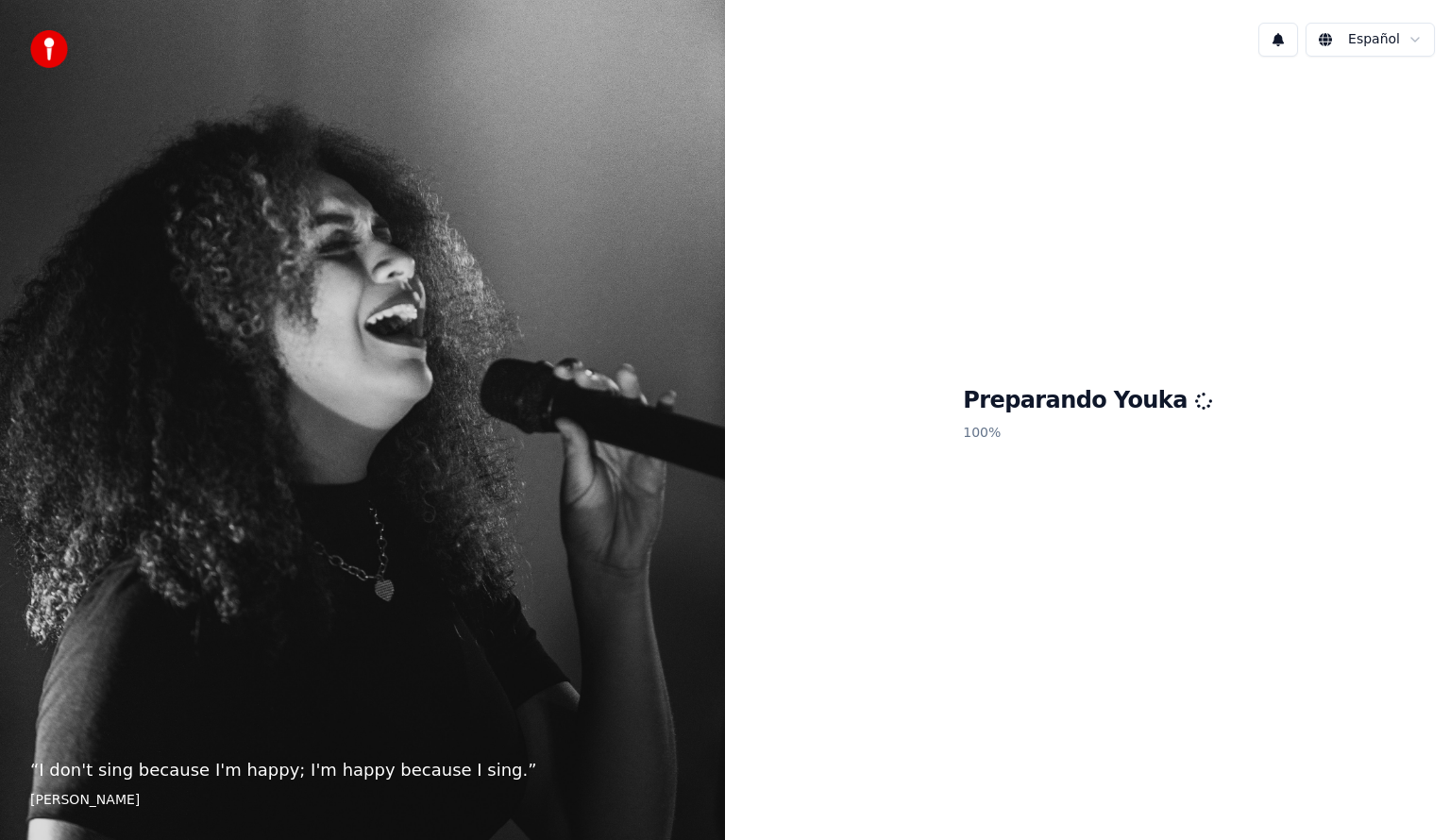
click at [1268, 462] on div "Preparando Youka 100 %" at bounding box center [1087, 418] width 725 height 693
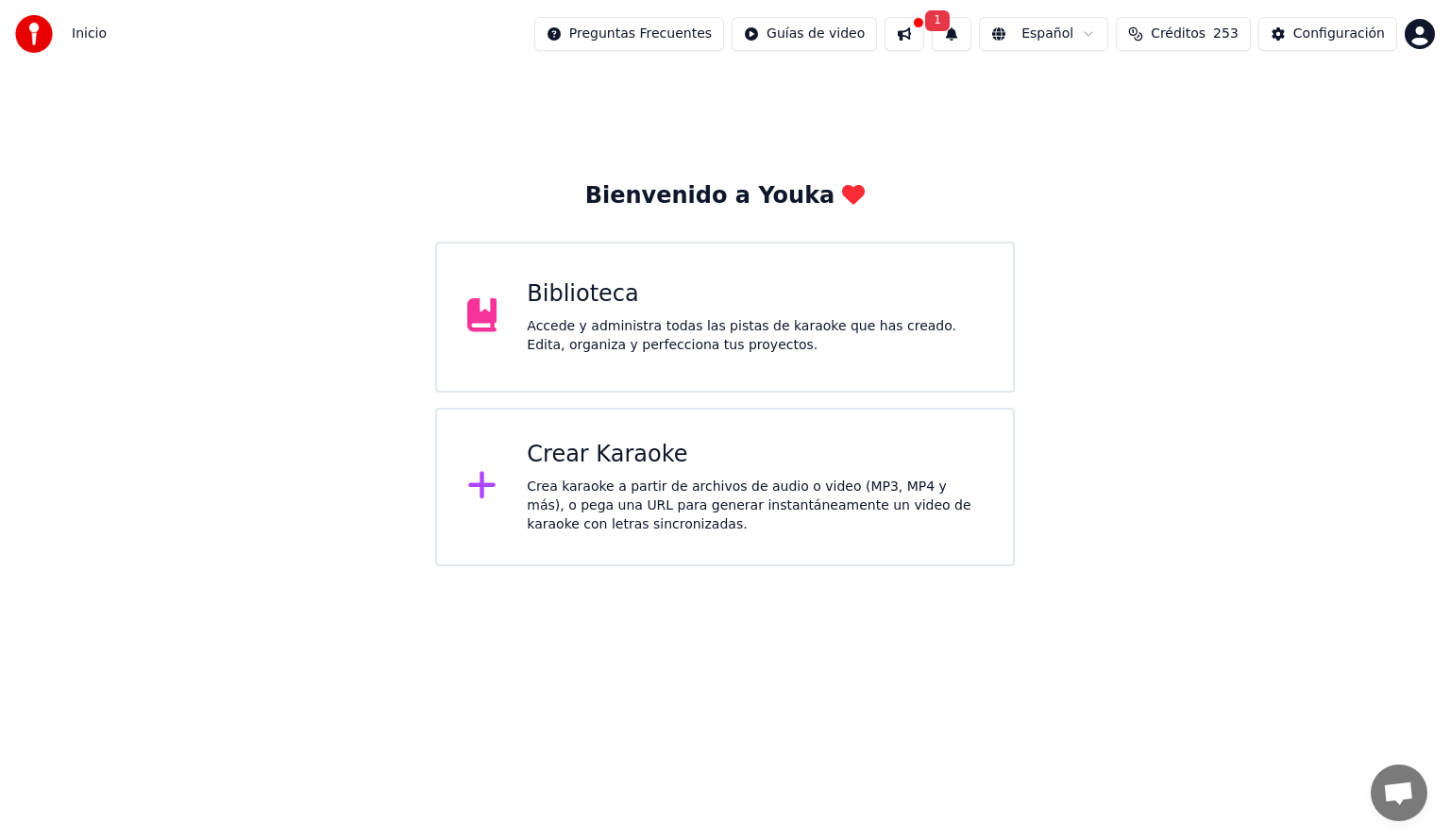
click at [618, 340] on div "Accede y administra todas las pistas de karaoke que has creado. Edita, organiza…" at bounding box center [755, 336] width 456 height 38
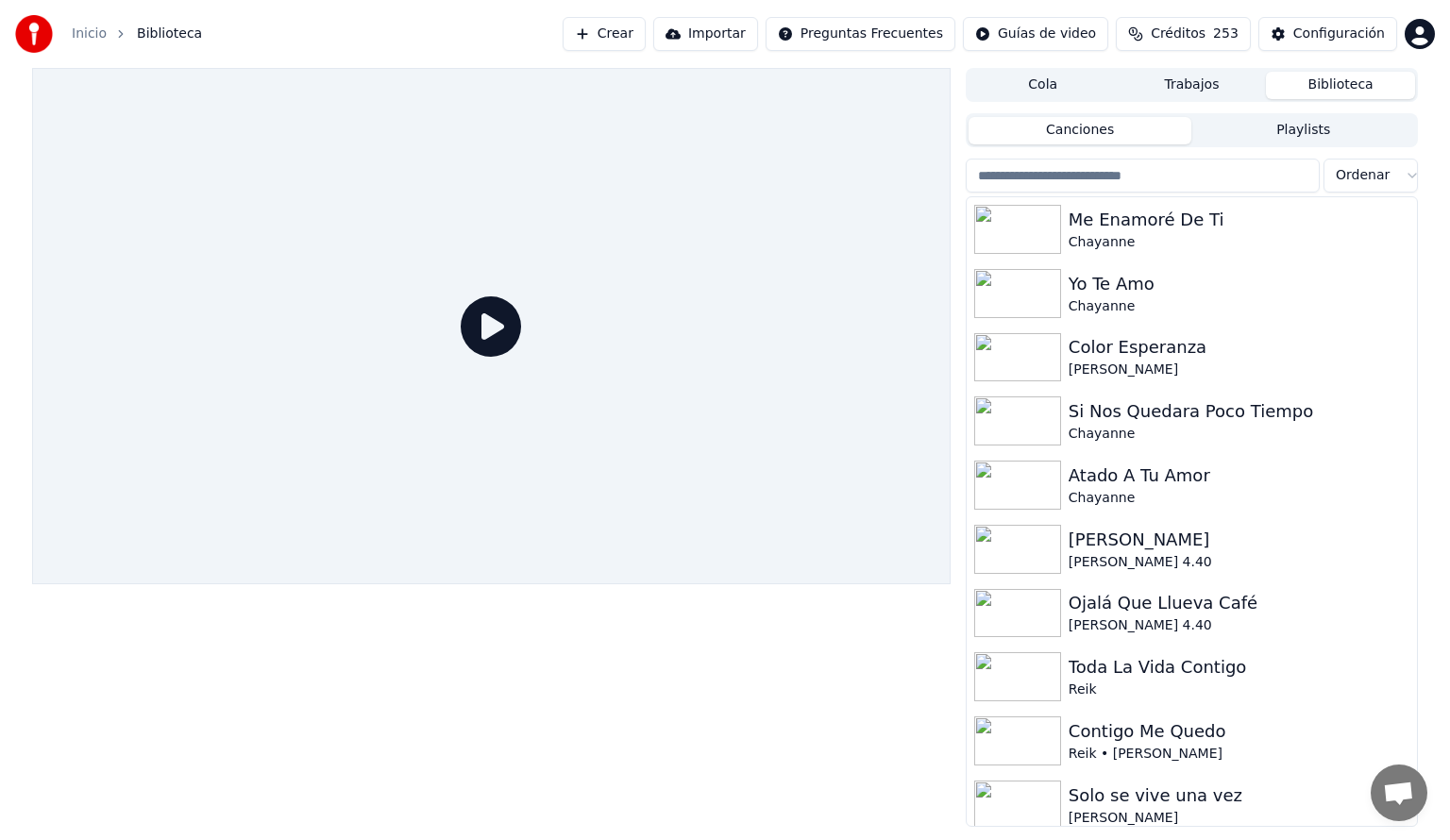
click at [1081, 170] on input "search" at bounding box center [1143, 175] width 354 height 34
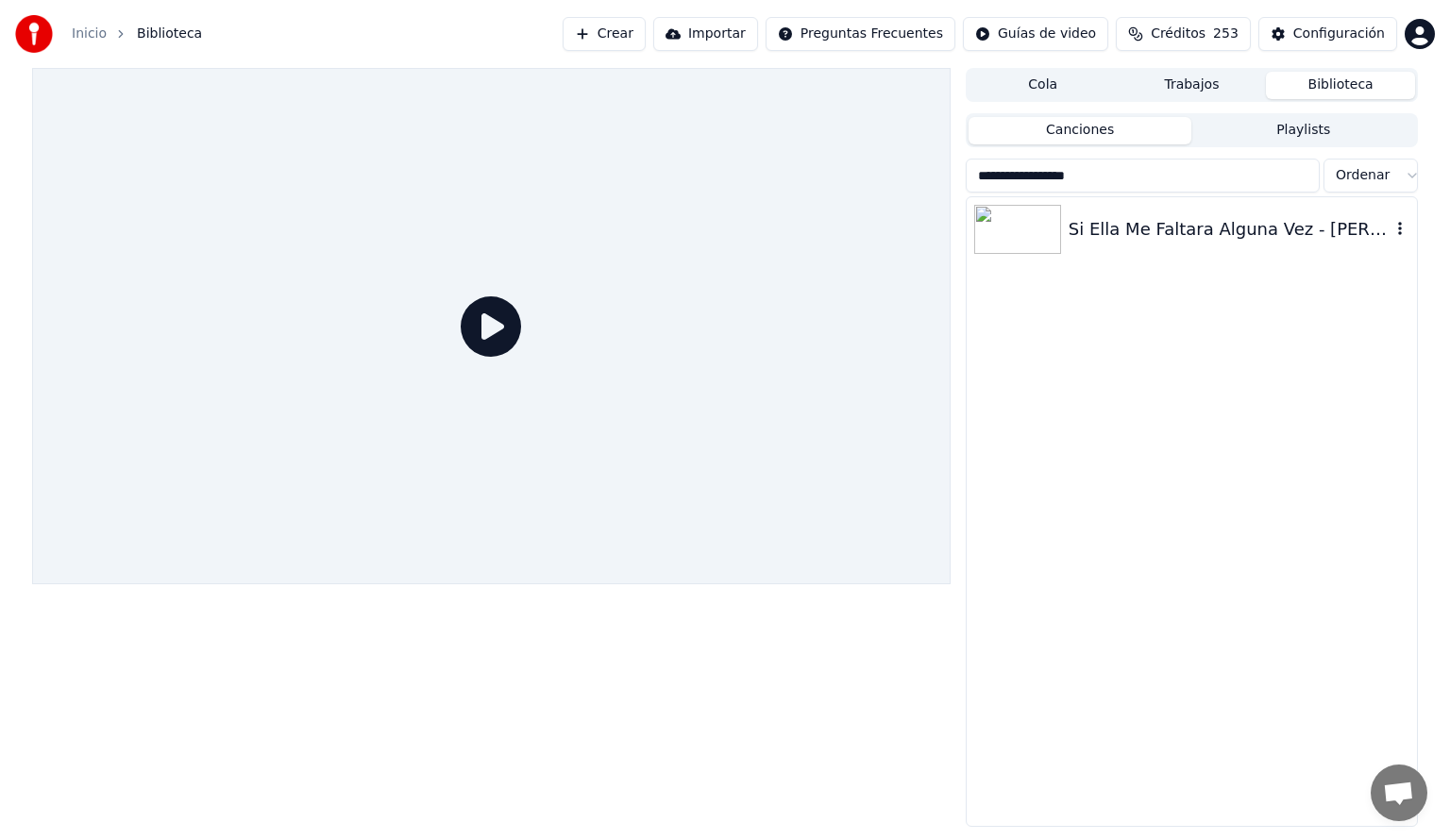
type input "**********"
click at [1137, 234] on div "Si Ella Me Faltara Alguna Vez - [PERSON_NAME] - A História Toda - [GEOGRAPHIC_D…" at bounding box center [1229, 229] width 322 height 26
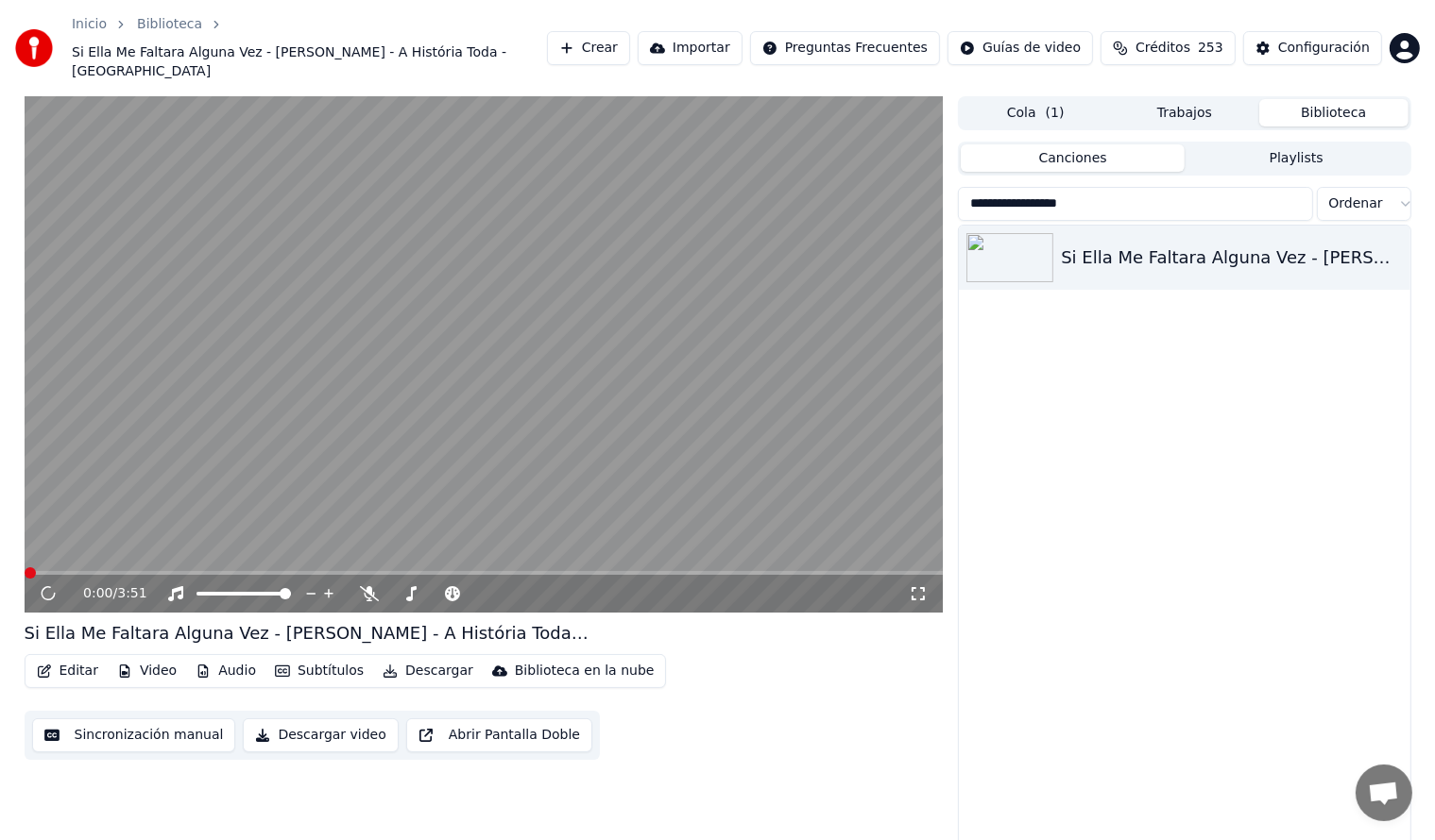
click at [238, 669] on button "Audio" at bounding box center [225, 671] width 75 height 26
click at [132, 571] on span at bounding box center [484, 573] width 919 height 4
click at [189, 573] on span at bounding box center [484, 573] width 919 height 4
click at [274, 573] on span at bounding box center [484, 573] width 919 height 4
click at [49, 592] on icon at bounding box center [48, 594] width 10 height 12
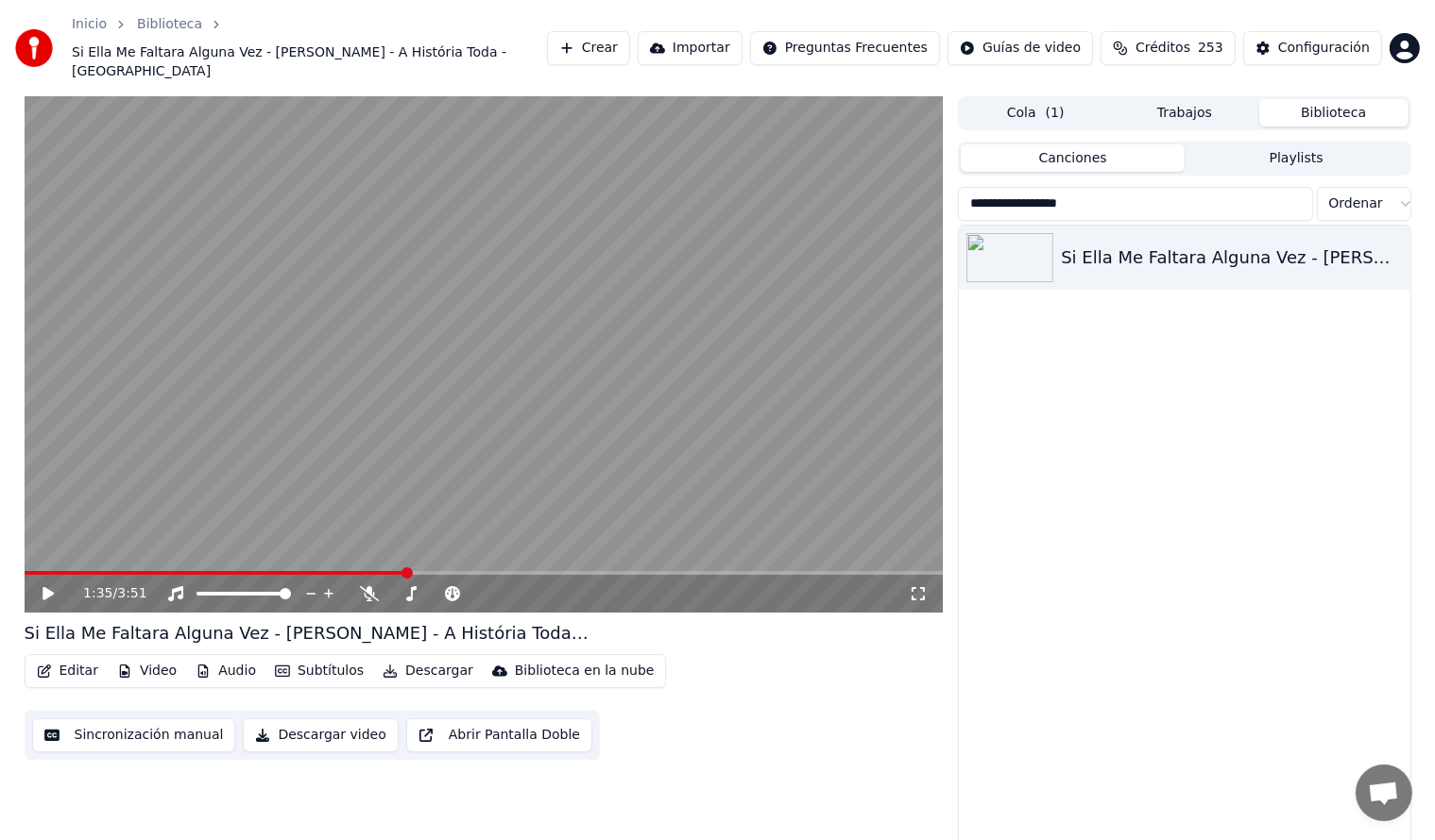
click at [1335, 110] on button "Biblioteca" at bounding box center [1333, 113] width 149 height 27
click at [1306, 118] on button "Biblioteca" at bounding box center [1333, 113] width 149 height 27
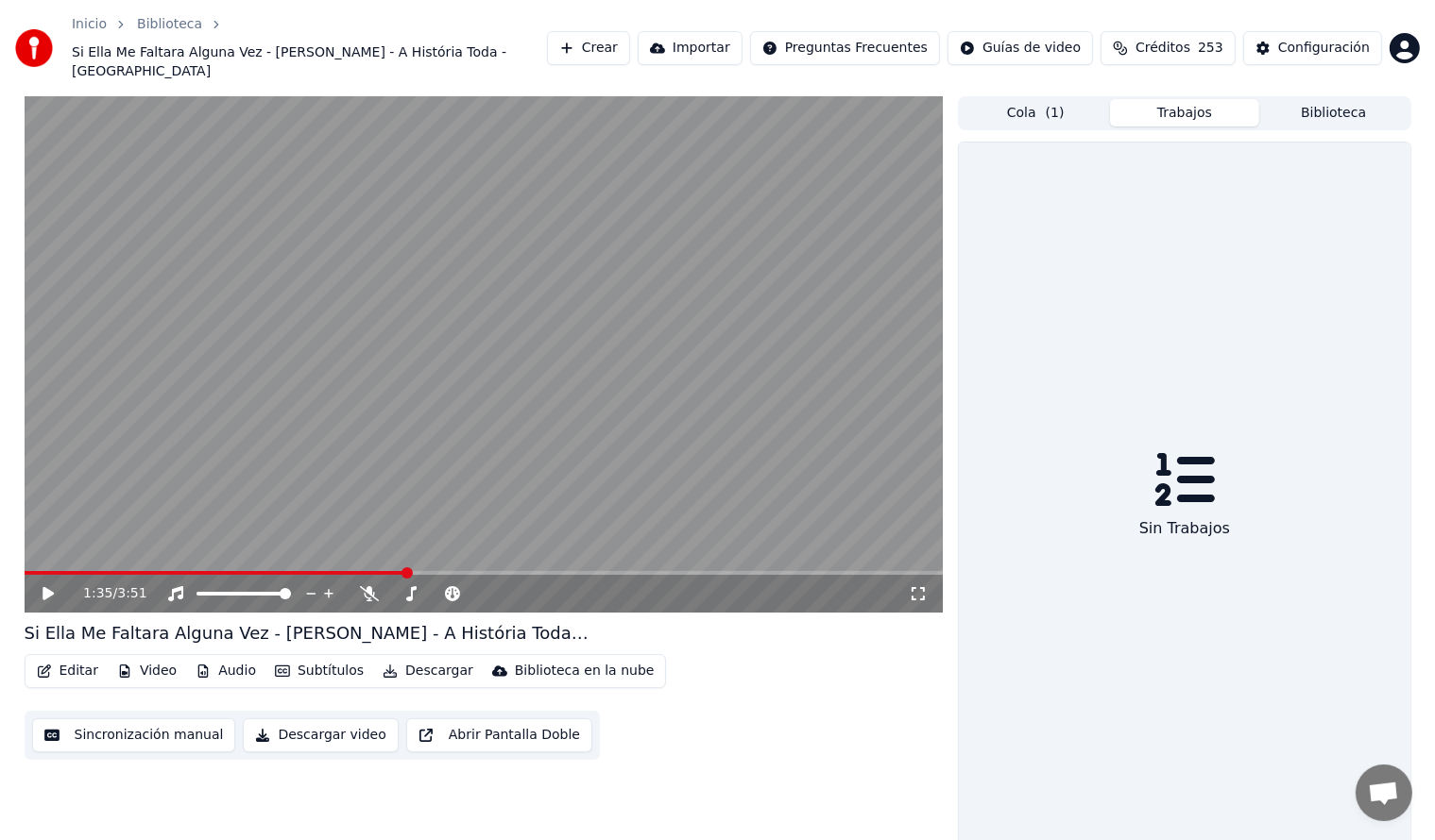
click at [1201, 108] on button "Trabajos" at bounding box center [1184, 113] width 149 height 27
click at [1337, 118] on button "Biblioteca" at bounding box center [1333, 113] width 149 height 27
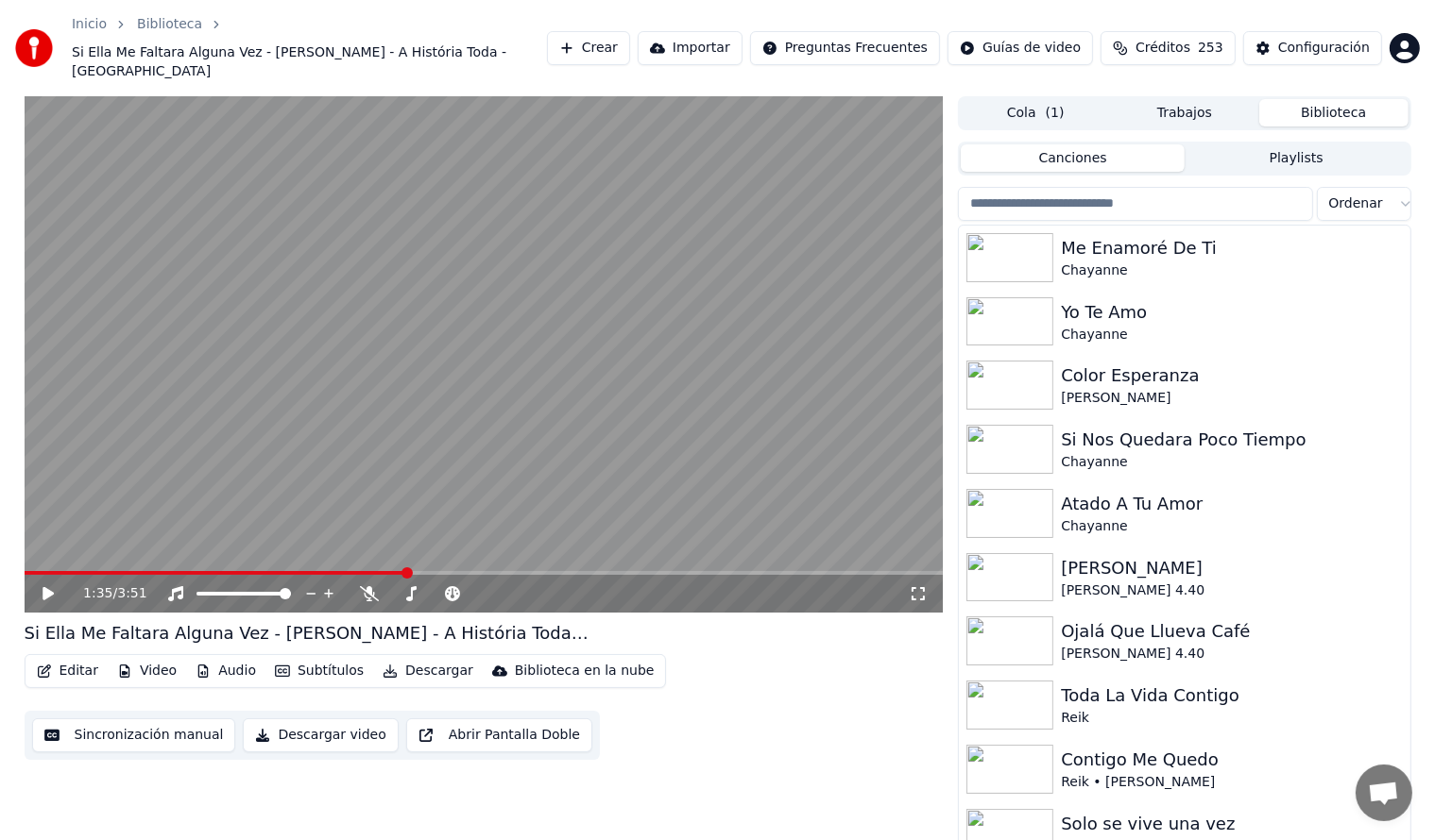
click at [1028, 208] on input "search" at bounding box center [1135, 204] width 355 height 34
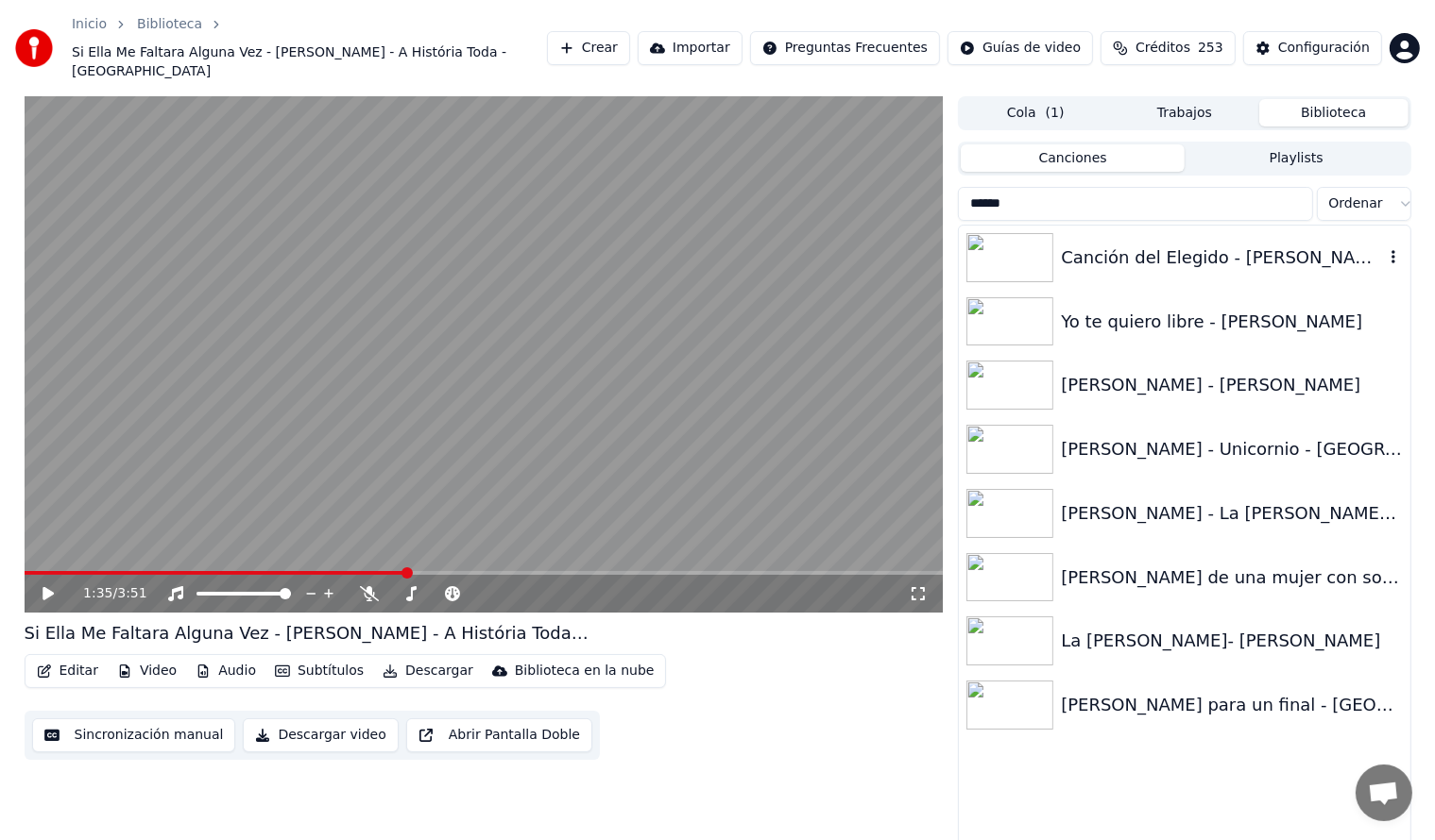
type input "******"
click at [1148, 257] on div "Canción del Elegido - [PERSON_NAME]" at bounding box center [1221, 257] width 322 height 26
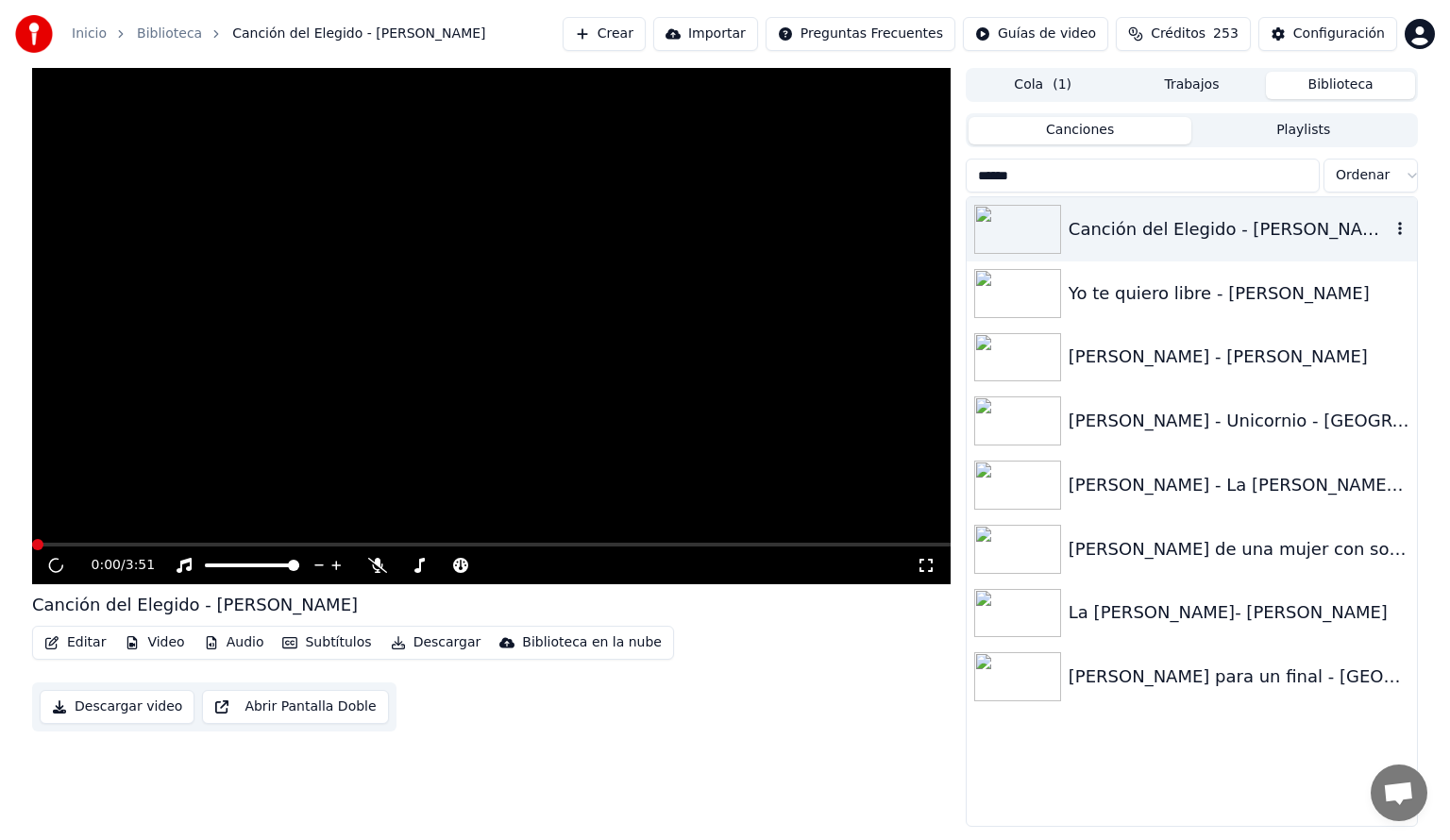
click at [1147, 257] on div "Canción del Elegido - [PERSON_NAME]" at bounding box center [1192, 230] width 450 height 65
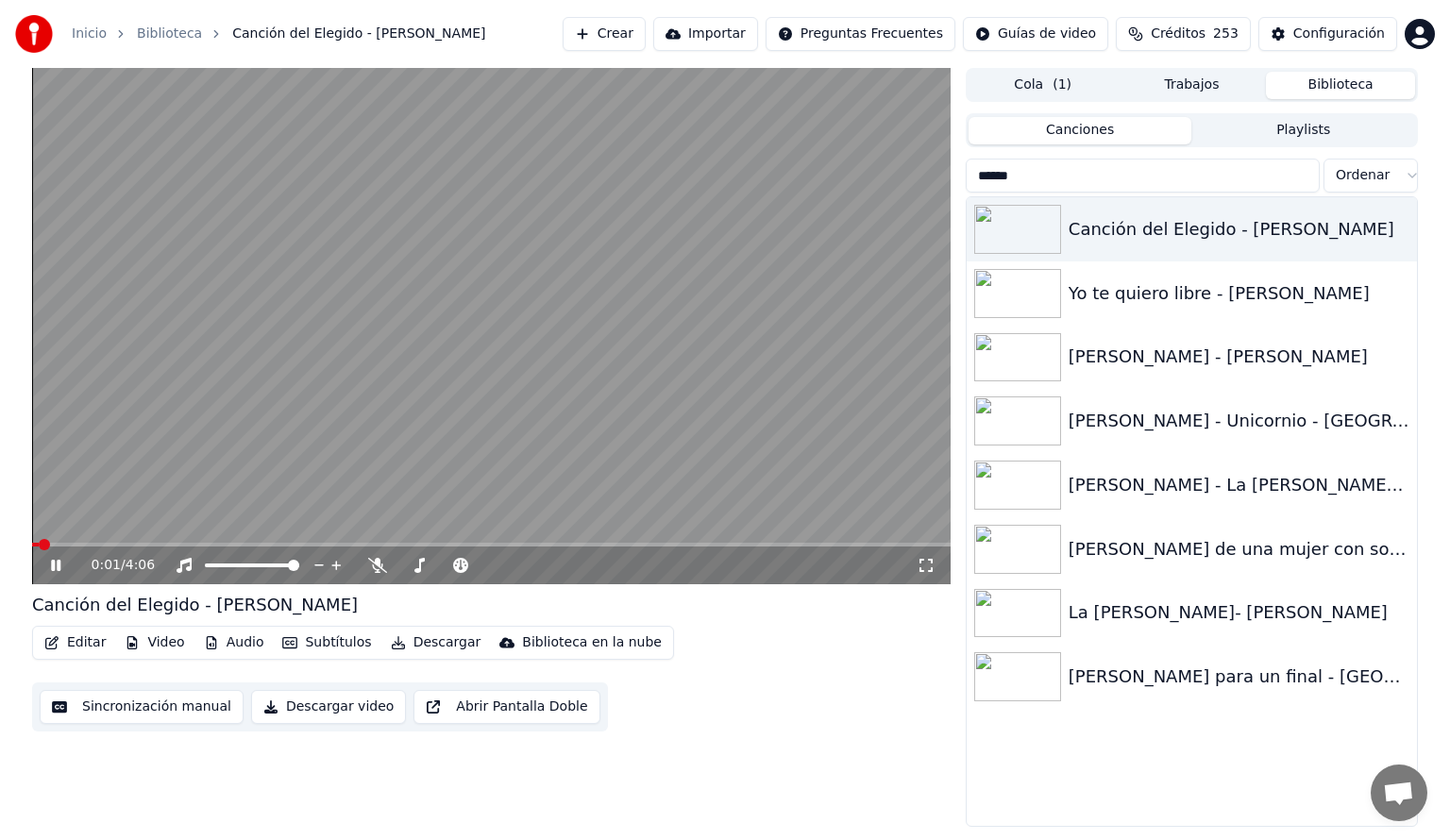
click at [374, 540] on video at bounding box center [491, 325] width 918 height 516
click at [73, 545] on span at bounding box center [491, 544] width 918 height 4
click at [53, 567] on icon at bounding box center [56, 565] width 12 height 13
click at [170, 542] on span at bounding box center [491, 544] width 918 height 4
click at [114, 543] on span at bounding box center [73, 544] width 82 height 4
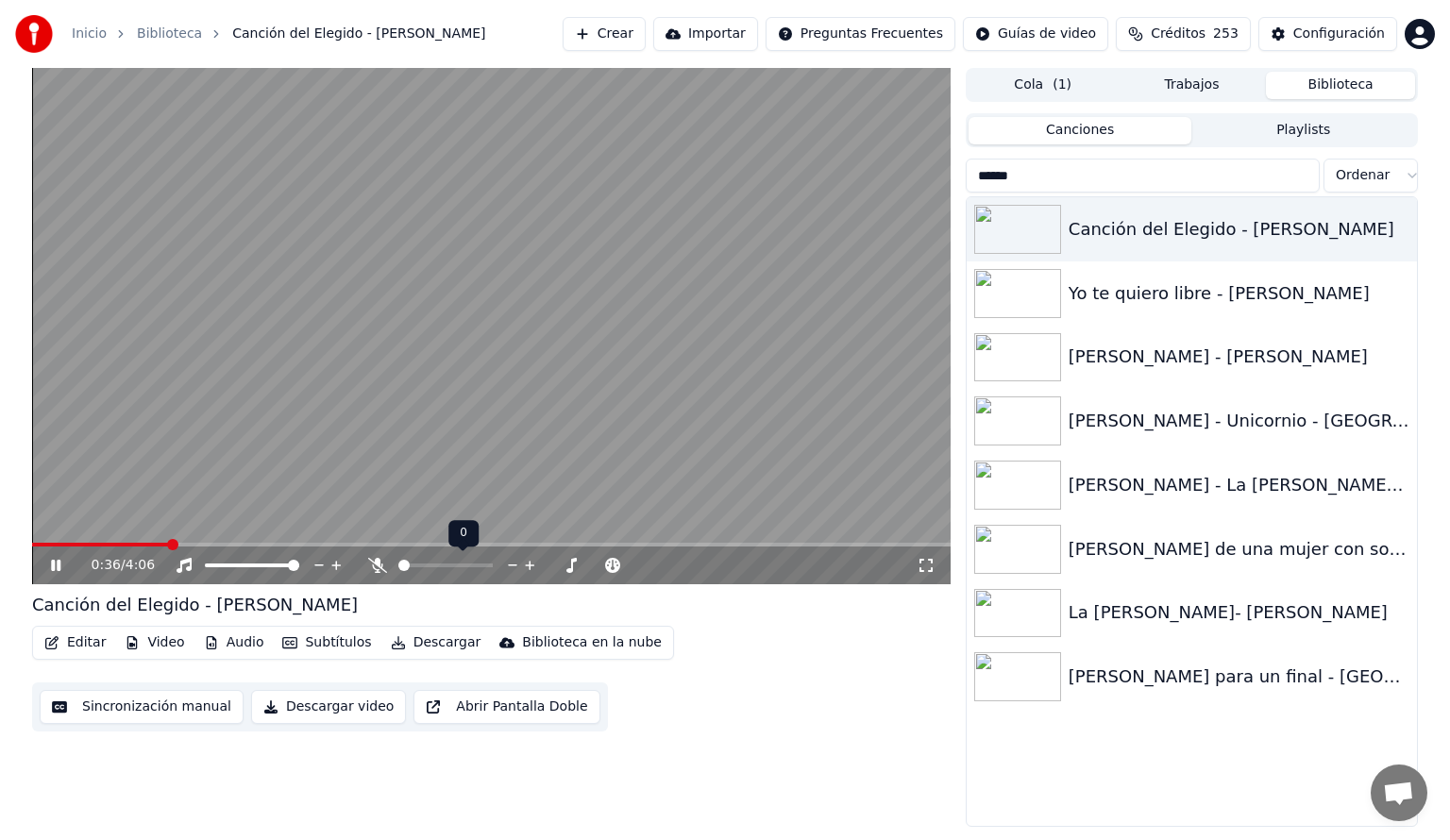
click at [436, 569] on div at bounding box center [462, 565] width 152 height 19
click at [438, 567] on div at bounding box center [462, 565] width 152 height 19
click at [438, 564] on span at bounding box center [445, 566] width 94 height 4
click at [152, 542] on span at bounding box center [108, 544] width 151 height 4
click at [378, 569] on icon at bounding box center [377, 565] width 11 height 15
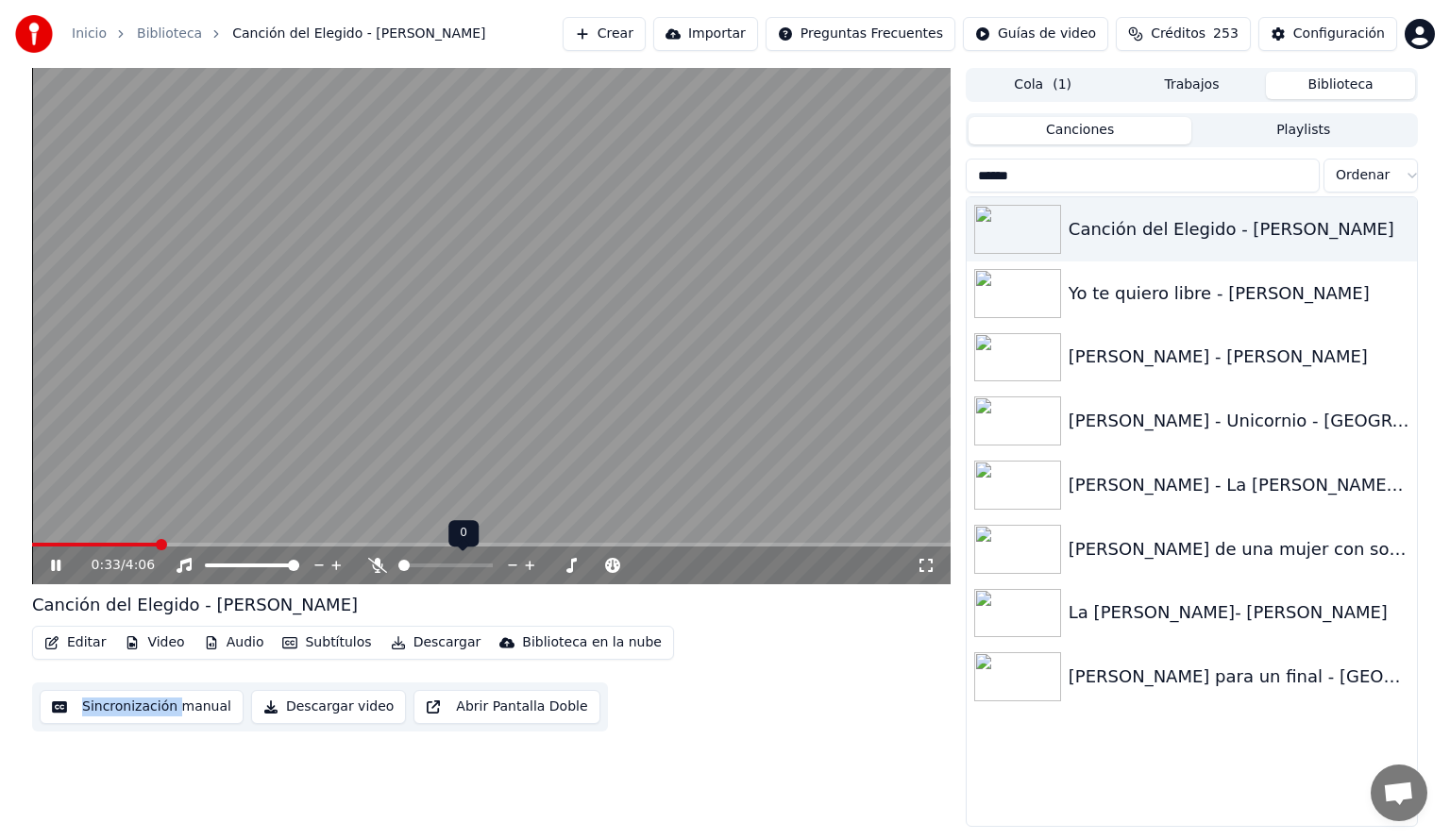
click at [377, 569] on icon at bounding box center [377, 565] width 19 height 15
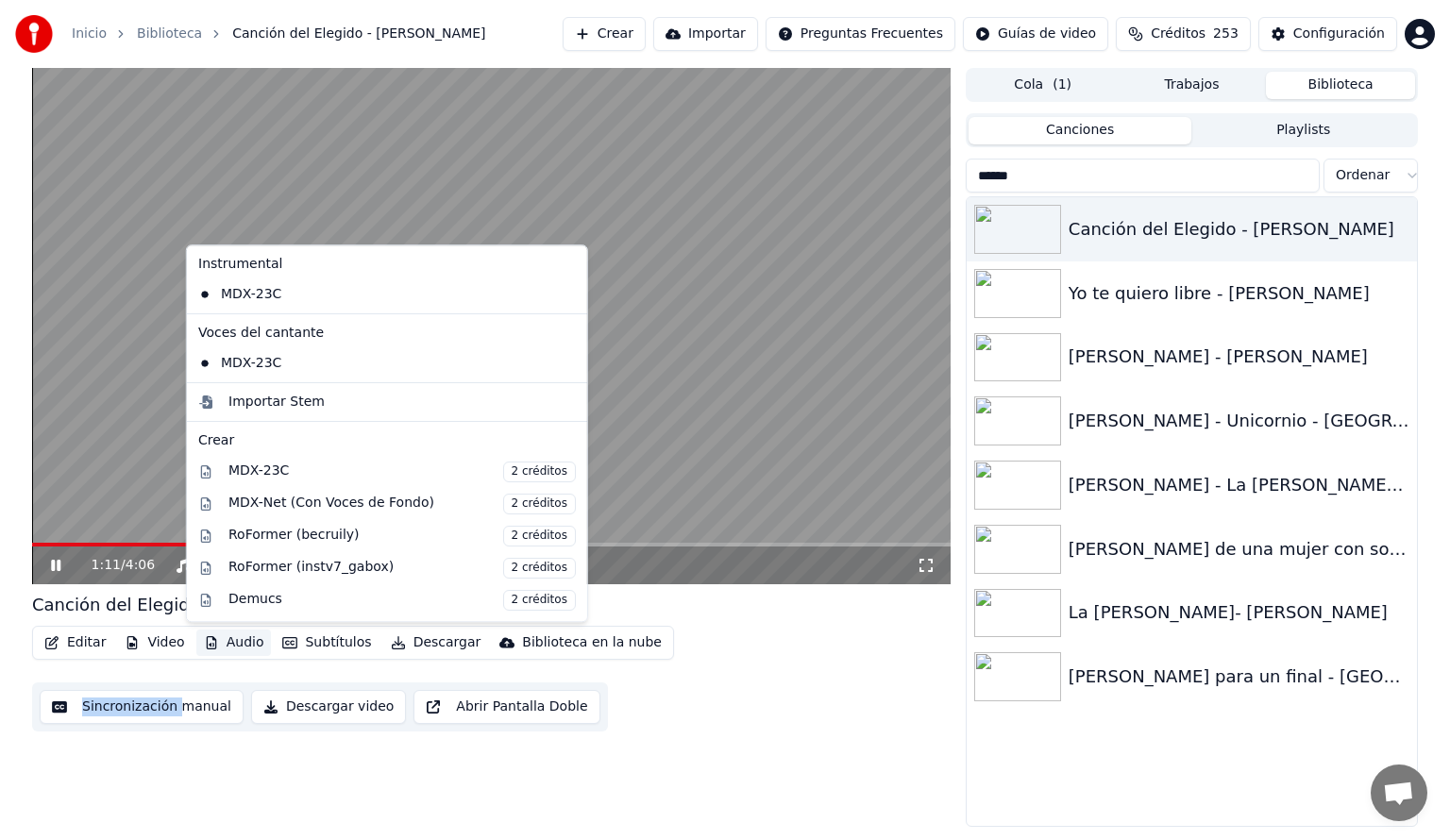
click at [234, 644] on button "Audio" at bounding box center [234, 642] width 75 height 26
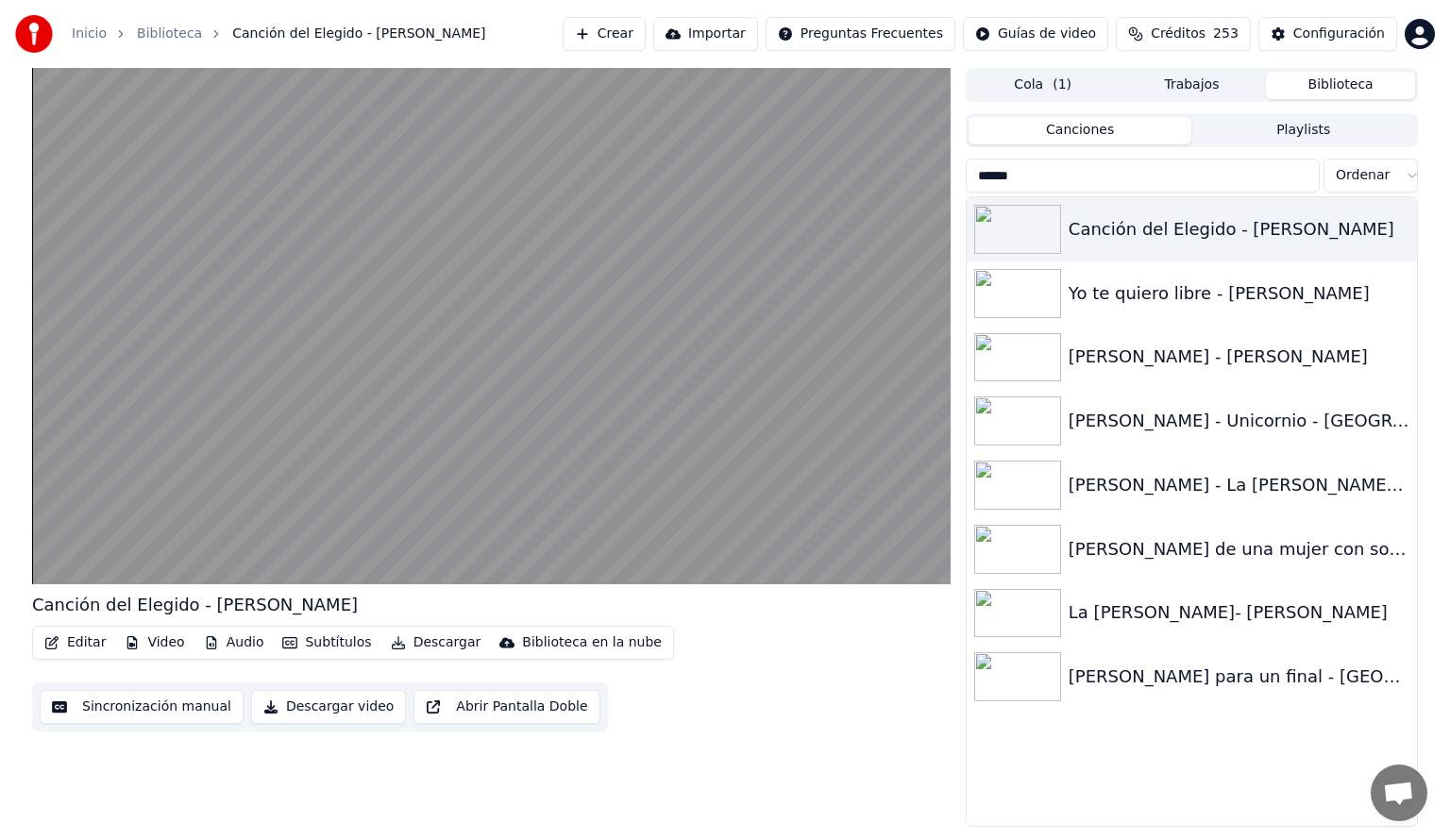
click at [789, 674] on div "Editar Video Audio Subtítulos Descargar Biblioteca en la nube Sincronización ma…" at bounding box center [491, 678] width 918 height 106
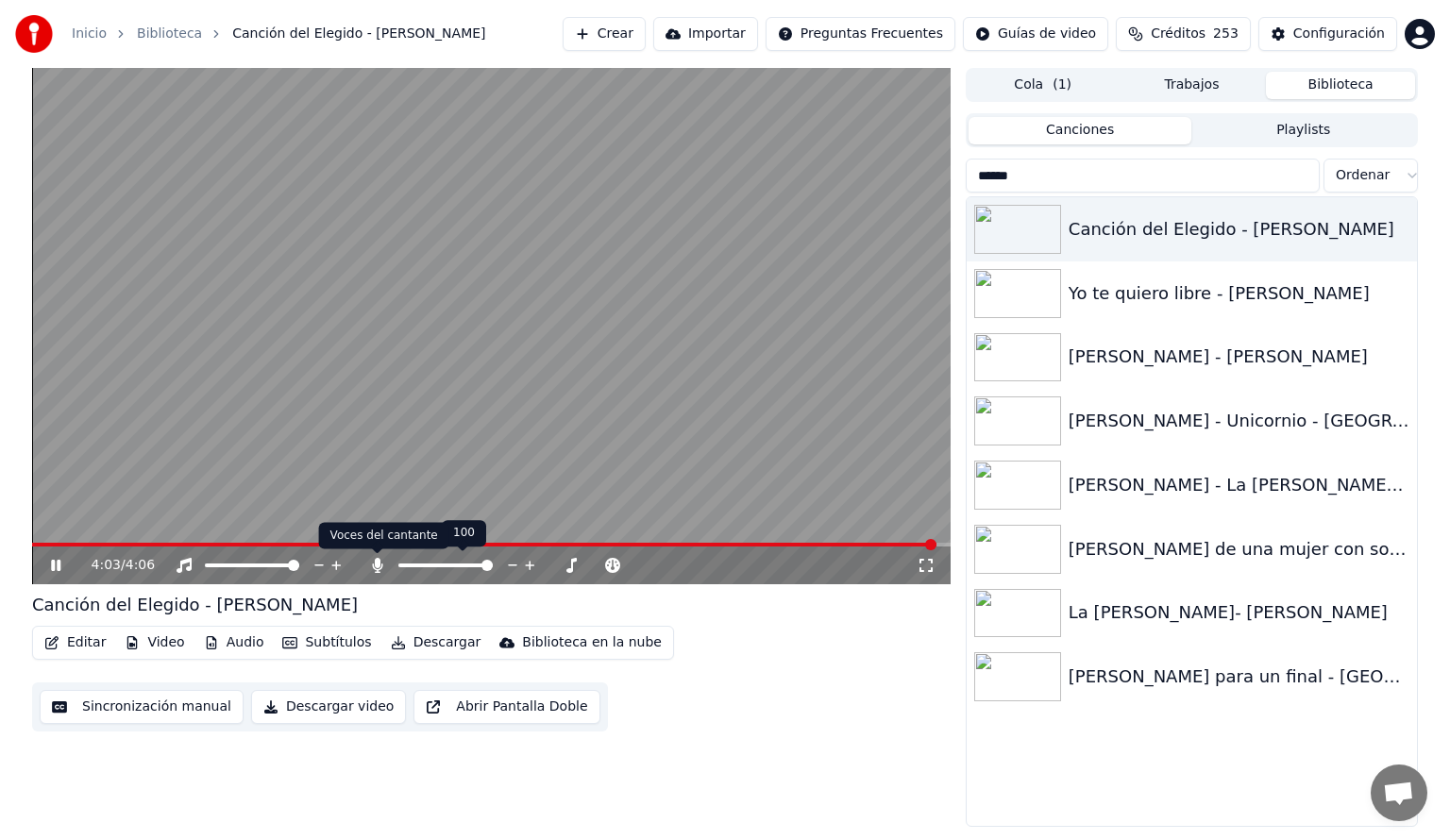
click at [378, 564] on icon at bounding box center [377, 565] width 11 height 15
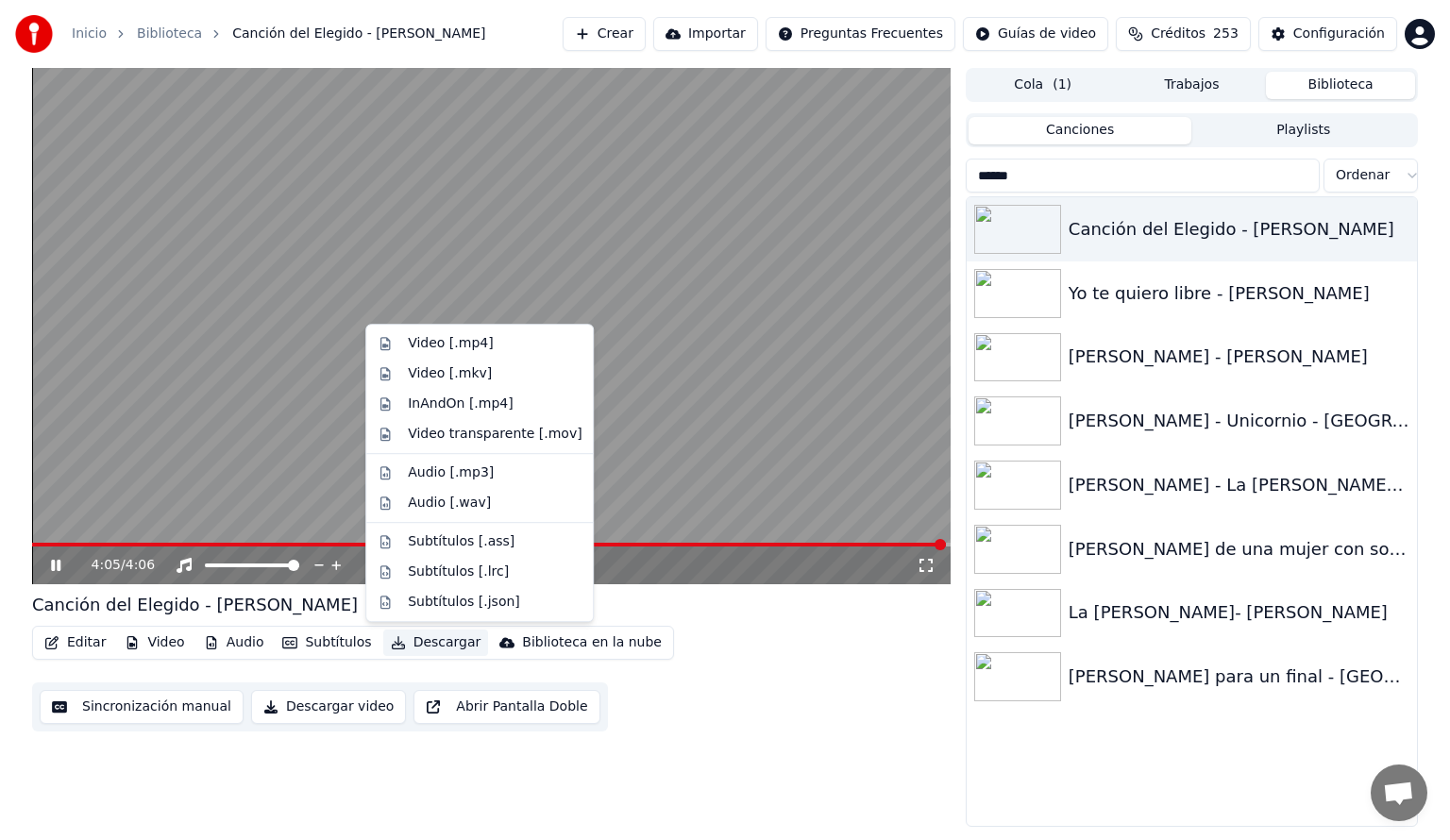
click at [425, 642] on button "Descargar" at bounding box center [436, 642] width 106 height 26
click at [421, 343] on div "Video [.mp4]" at bounding box center [450, 343] width 85 height 19
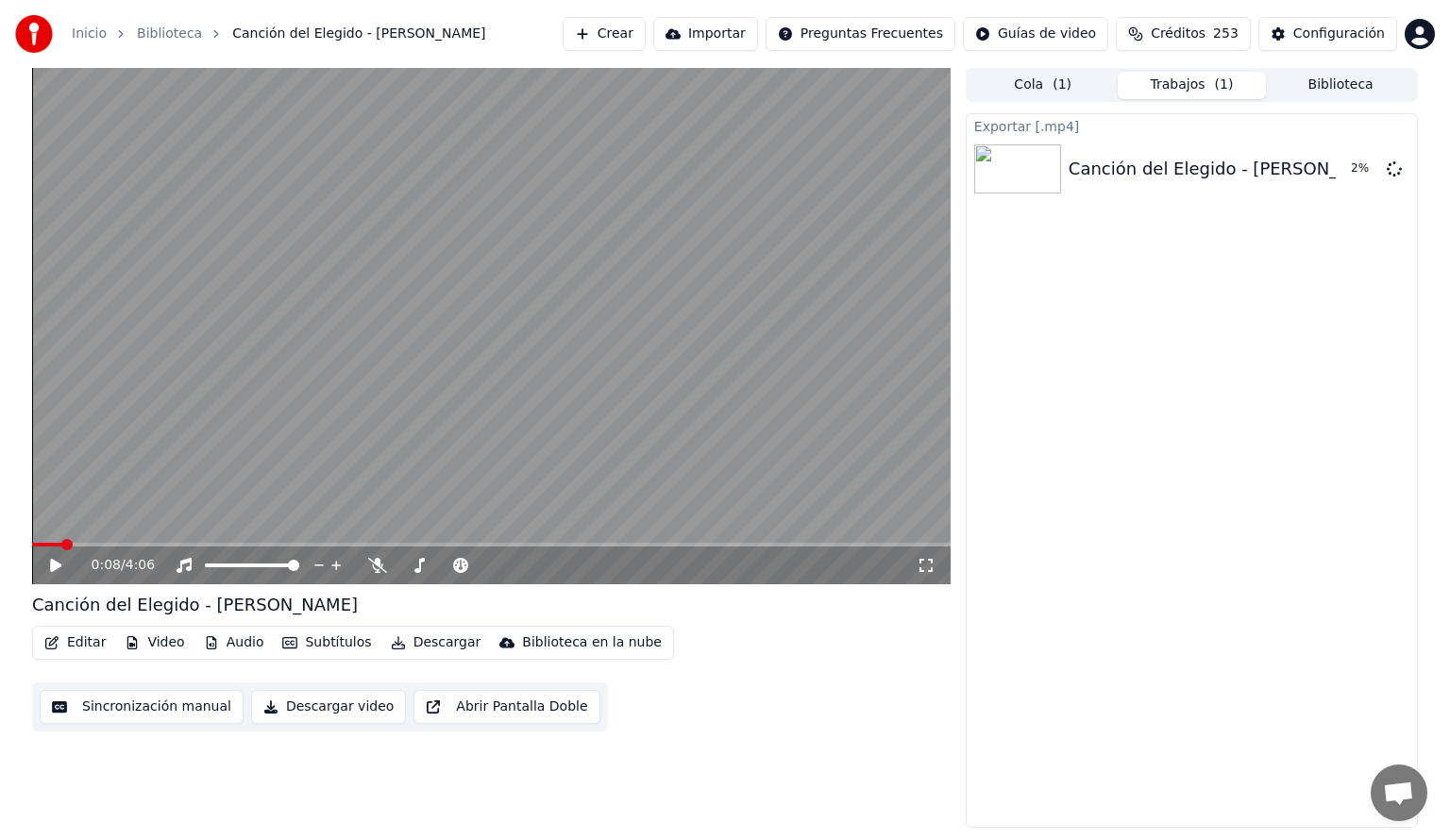
click at [63, 543] on span at bounding box center [47, 544] width 30 height 4
click at [57, 567] on icon at bounding box center [56, 565] width 12 height 13
click at [144, 545] on span at bounding box center [491, 544] width 918 height 4
click at [143, 544] on span at bounding box center [88, 544] width 112 height 4
click at [53, 563] on icon at bounding box center [56, 565] width 12 height 13
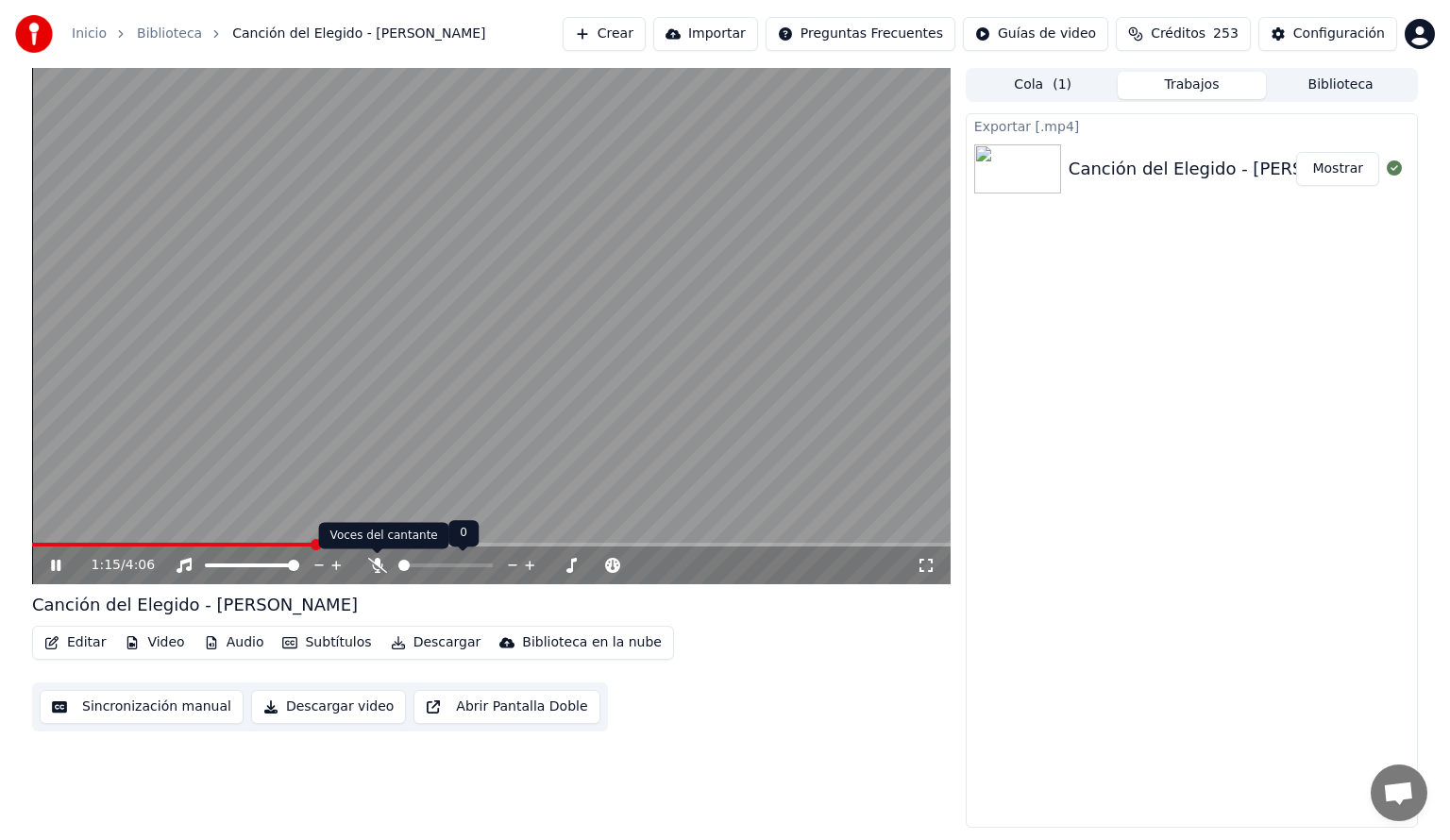
click at [376, 564] on icon at bounding box center [377, 565] width 19 height 15
click at [183, 559] on icon at bounding box center [183, 565] width 19 height 15
click at [413, 645] on button "Descargar" at bounding box center [436, 642] width 106 height 26
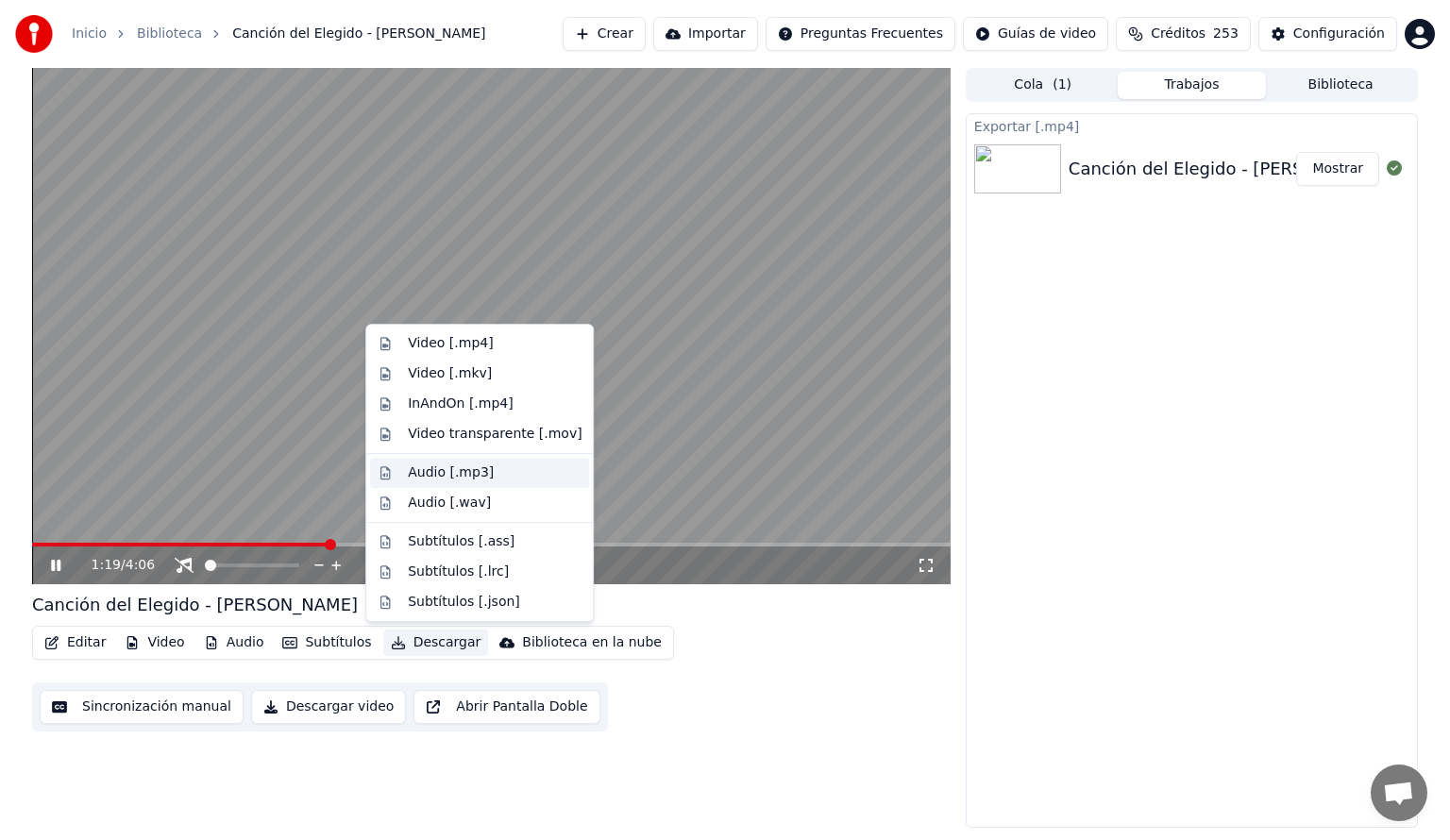
click at [431, 471] on div "Audio [.mp3]" at bounding box center [451, 472] width 86 height 19
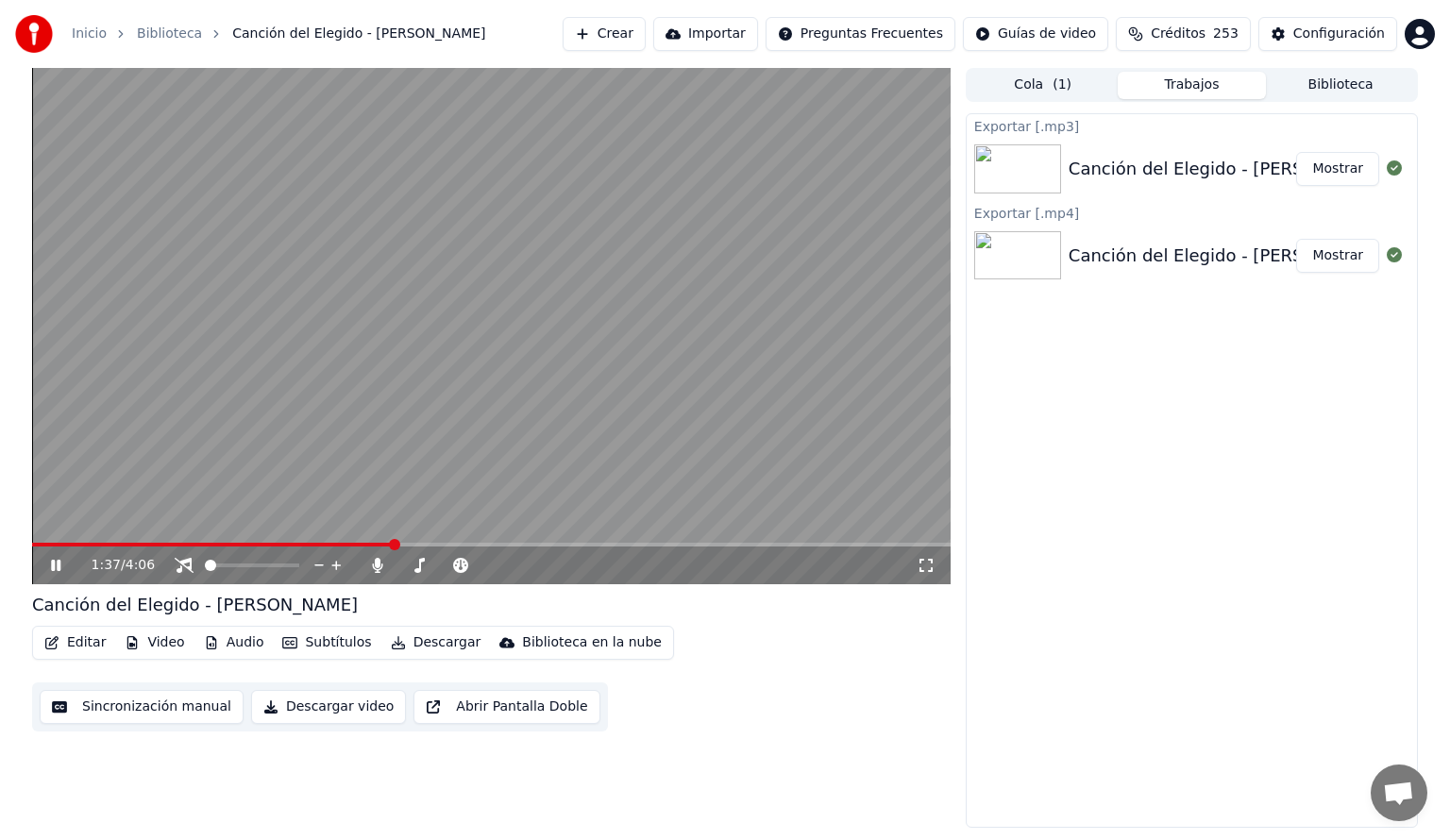
click at [54, 564] on icon at bounding box center [56, 566] width 10 height 12
click at [1357, 84] on button "Biblioteca" at bounding box center [1340, 85] width 149 height 27
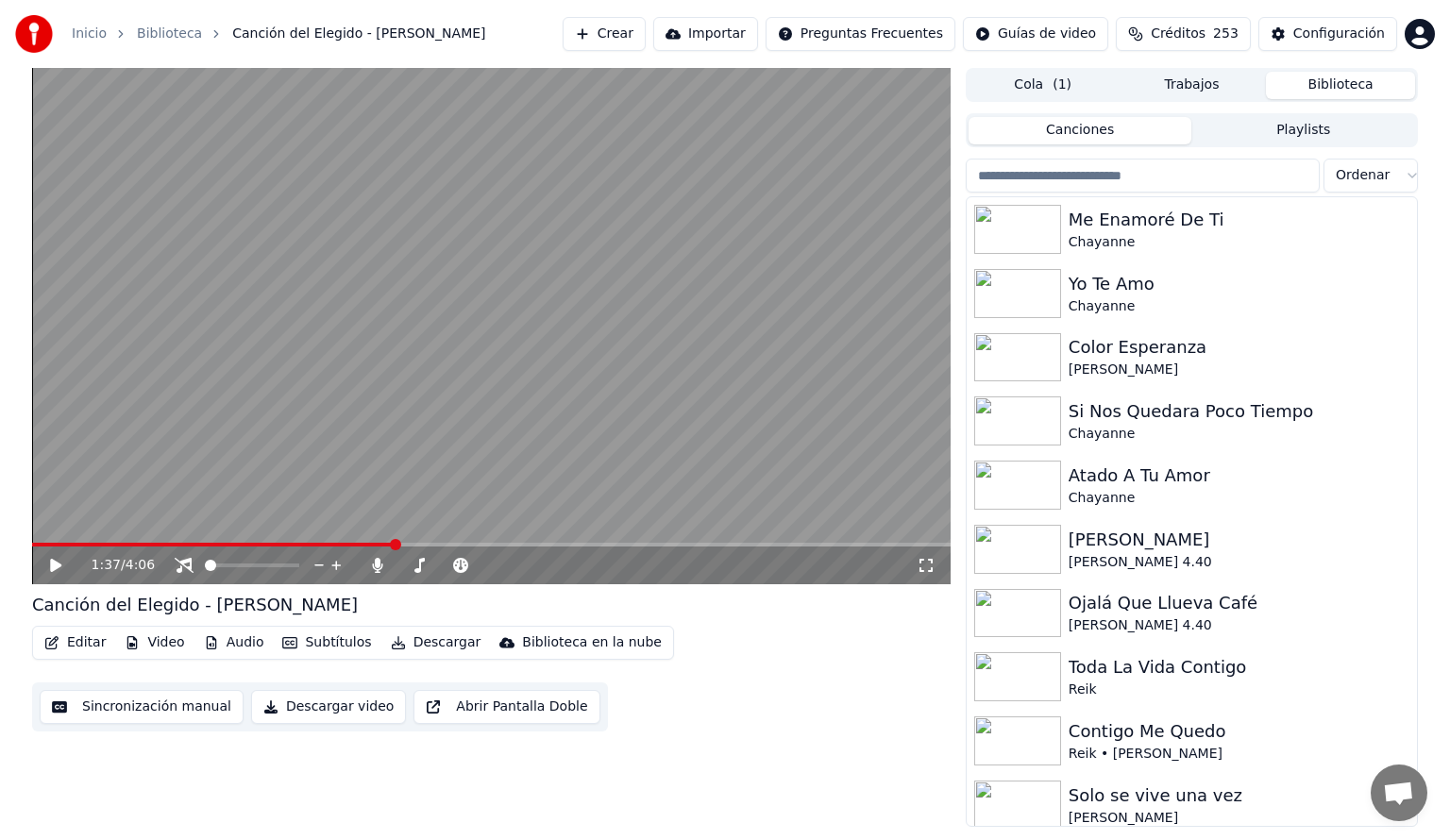
click at [1076, 178] on input "search" at bounding box center [1143, 175] width 354 height 34
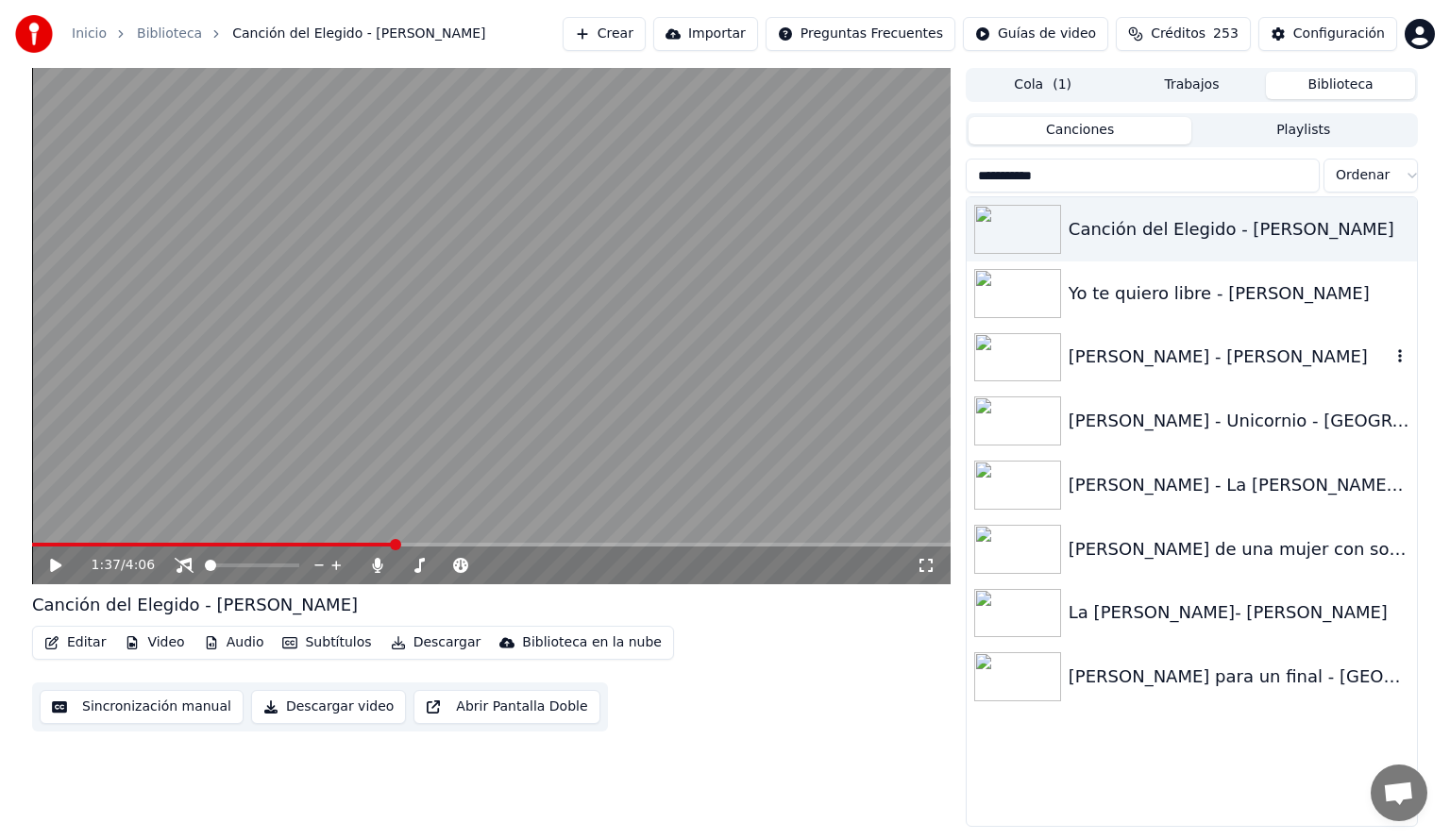
type input "**********"
click at [1098, 358] on div "[PERSON_NAME] - [PERSON_NAME]" at bounding box center [1229, 356] width 322 height 26
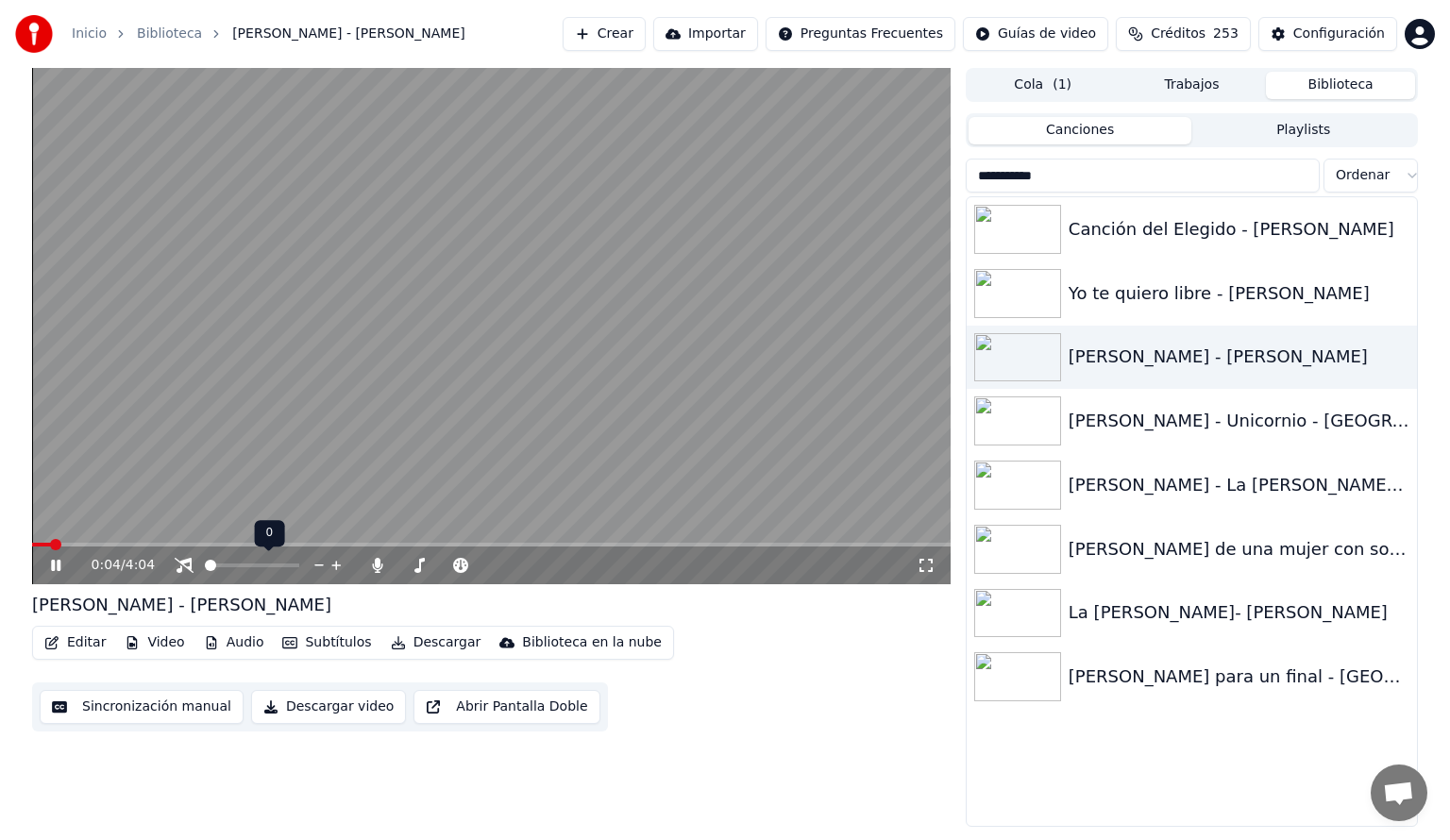
click at [181, 561] on icon at bounding box center [183, 565] width 19 height 15
click at [174, 546] on span at bounding box center [491, 544] width 918 height 4
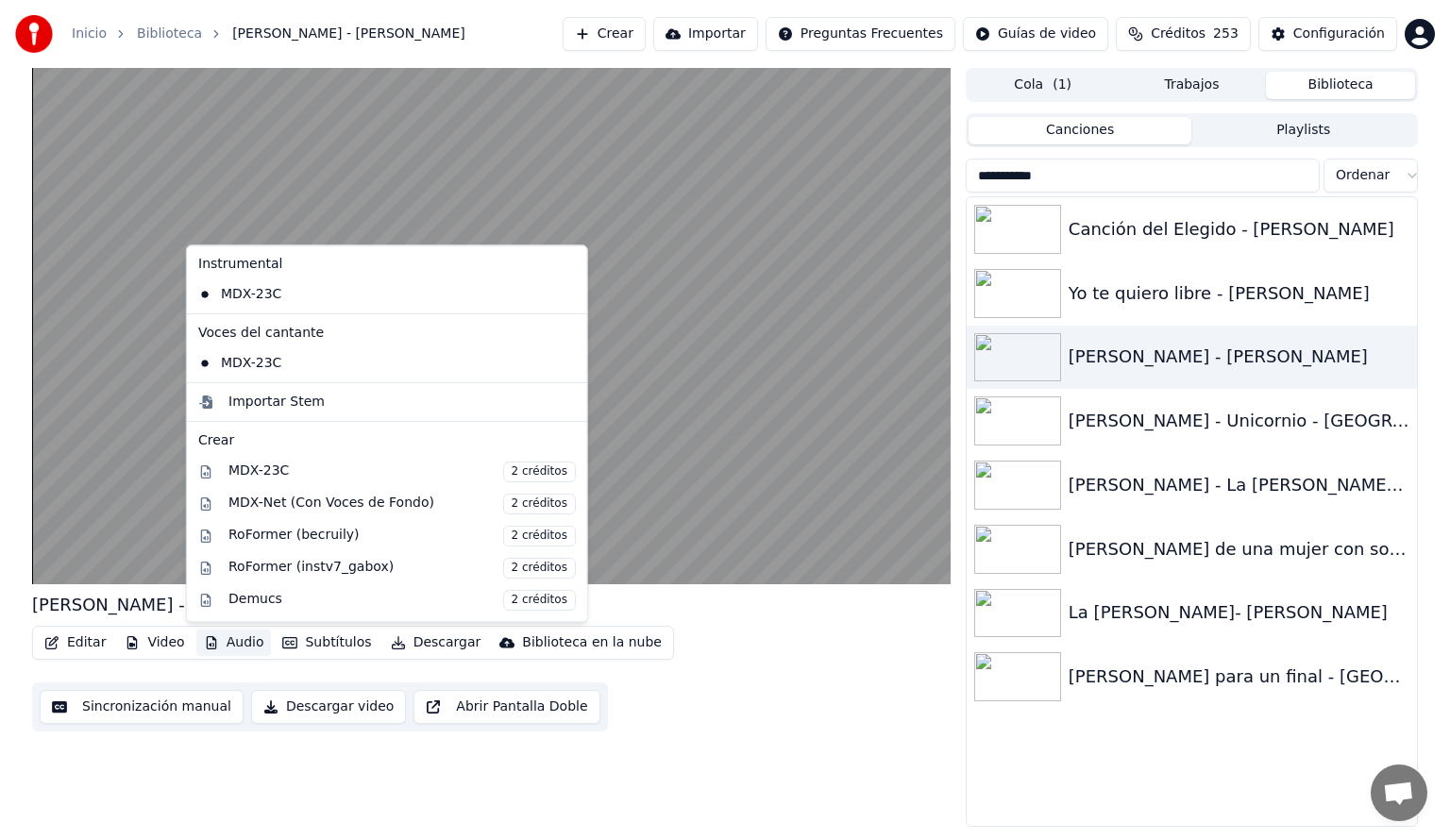
click at [235, 645] on button "Audio" at bounding box center [234, 642] width 75 height 26
click at [264, 498] on div "MDX-Net (Con Voces de Fondo) 2 créditos" at bounding box center [401, 503] width 348 height 21
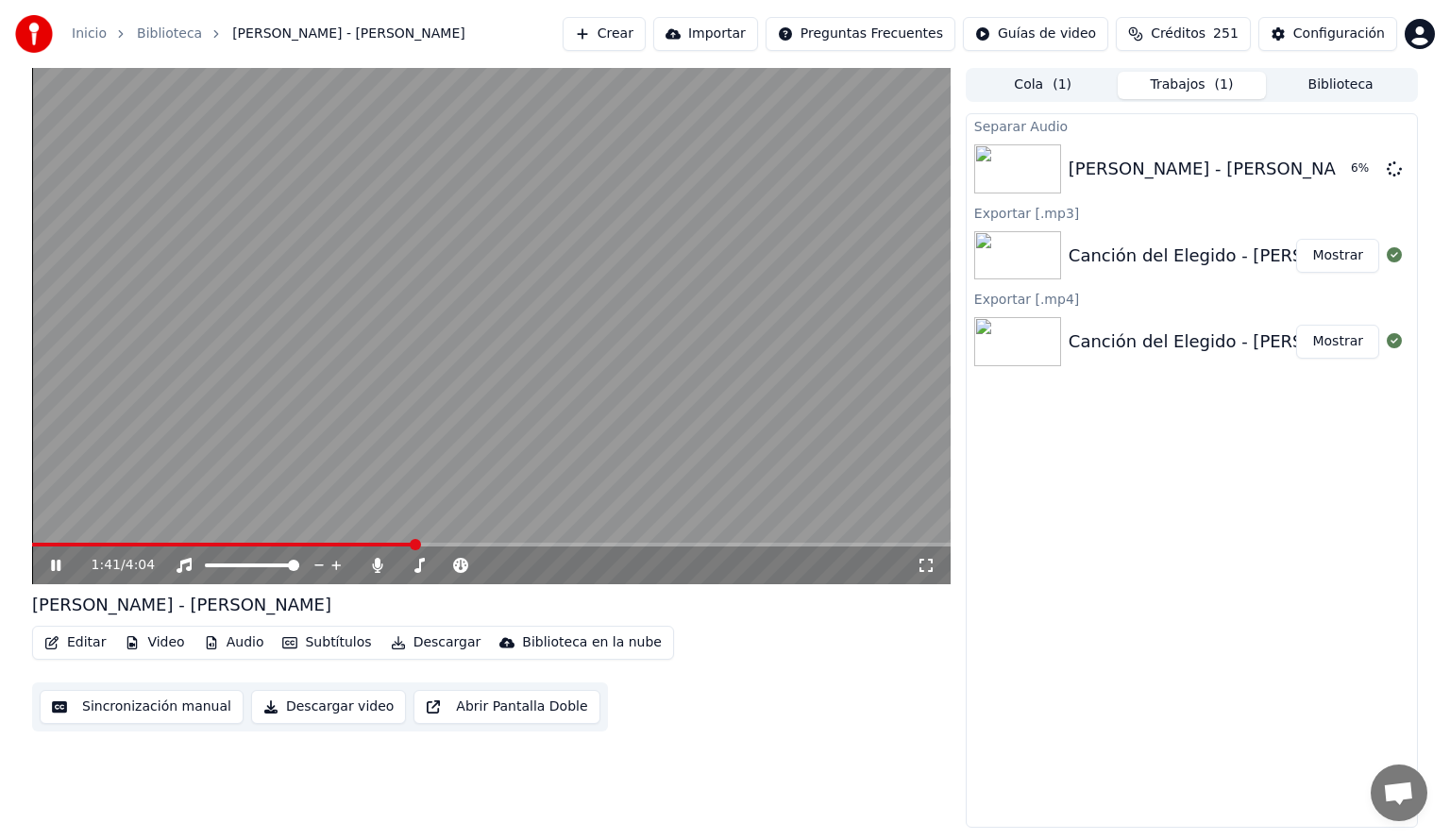
click at [292, 543] on span at bounding box center [223, 544] width 382 height 4
click at [498, 543] on span at bounding box center [491, 544] width 918 height 4
click at [251, 543] on span at bounding box center [141, 544] width 218 height 4
click at [375, 563] on icon at bounding box center [377, 565] width 11 height 15
click at [378, 567] on icon at bounding box center [377, 565] width 19 height 15
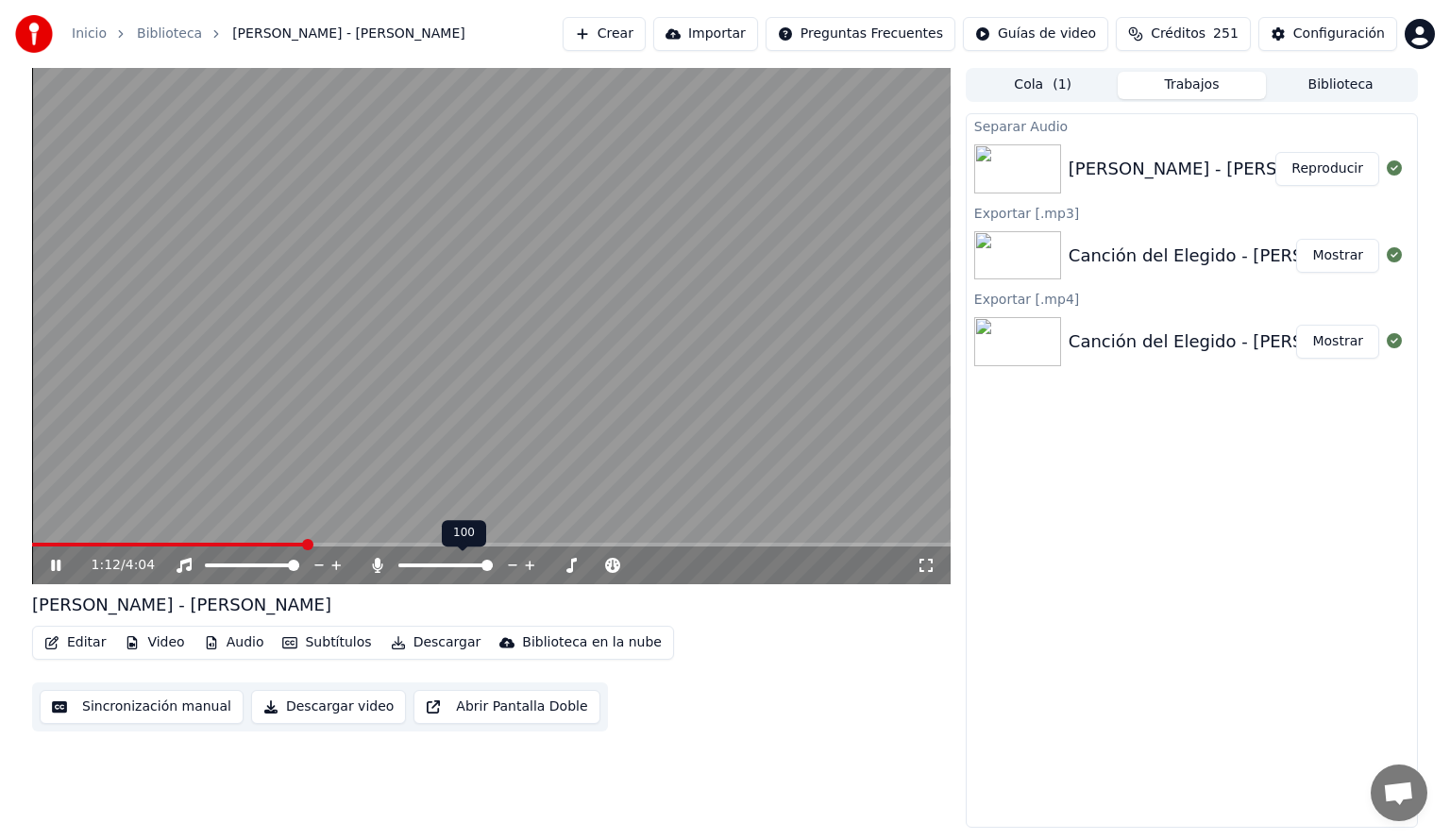
click at [378, 567] on icon at bounding box center [377, 565] width 11 height 15
click at [51, 566] on icon at bounding box center [56, 566] width 10 height 12
click at [625, 33] on button "Crear" at bounding box center [604, 33] width 83 height 34
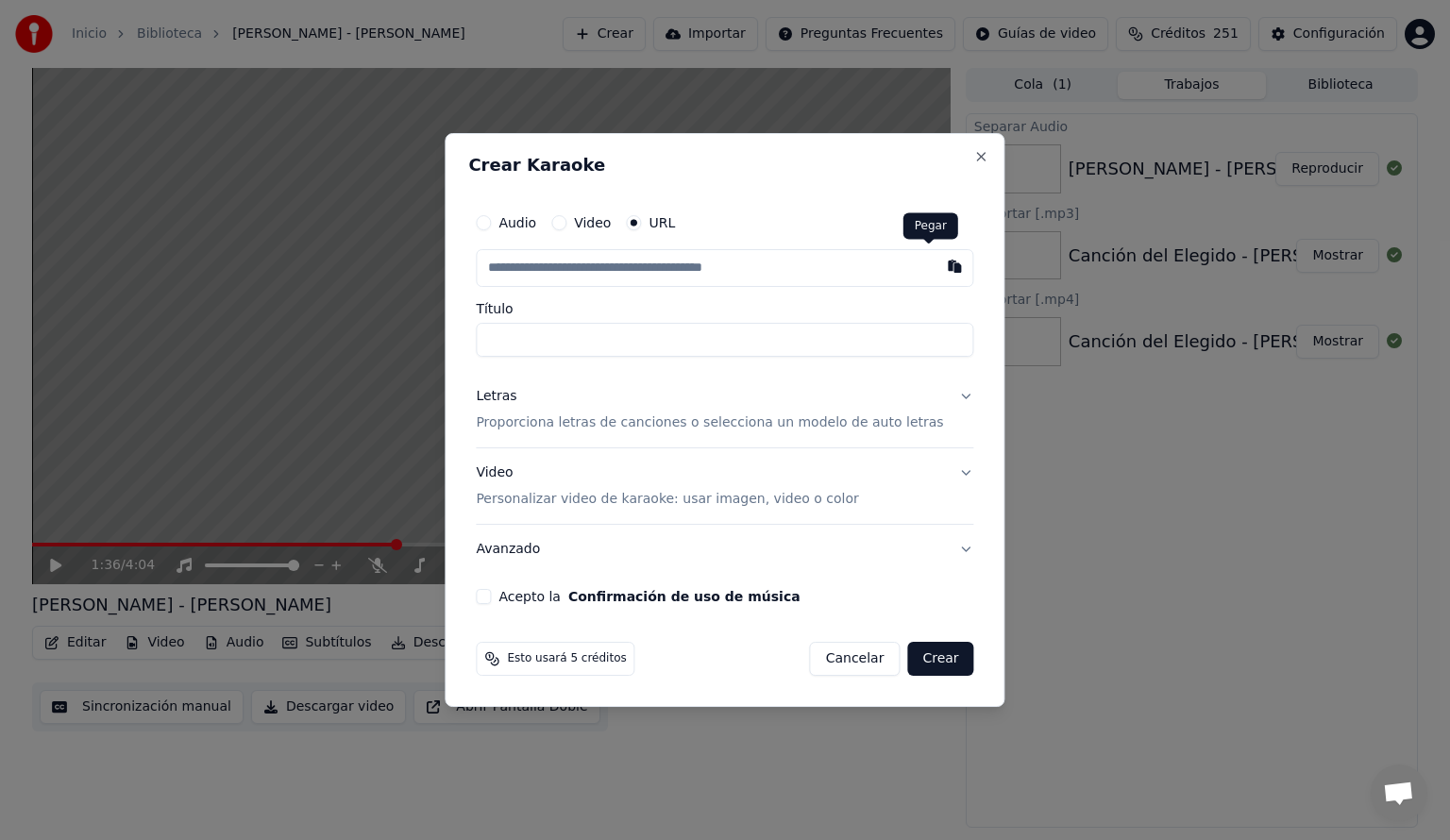
click at [936, 271] on button "button" at bounding box center [955, 266] width 38 height 34
type input "**********"
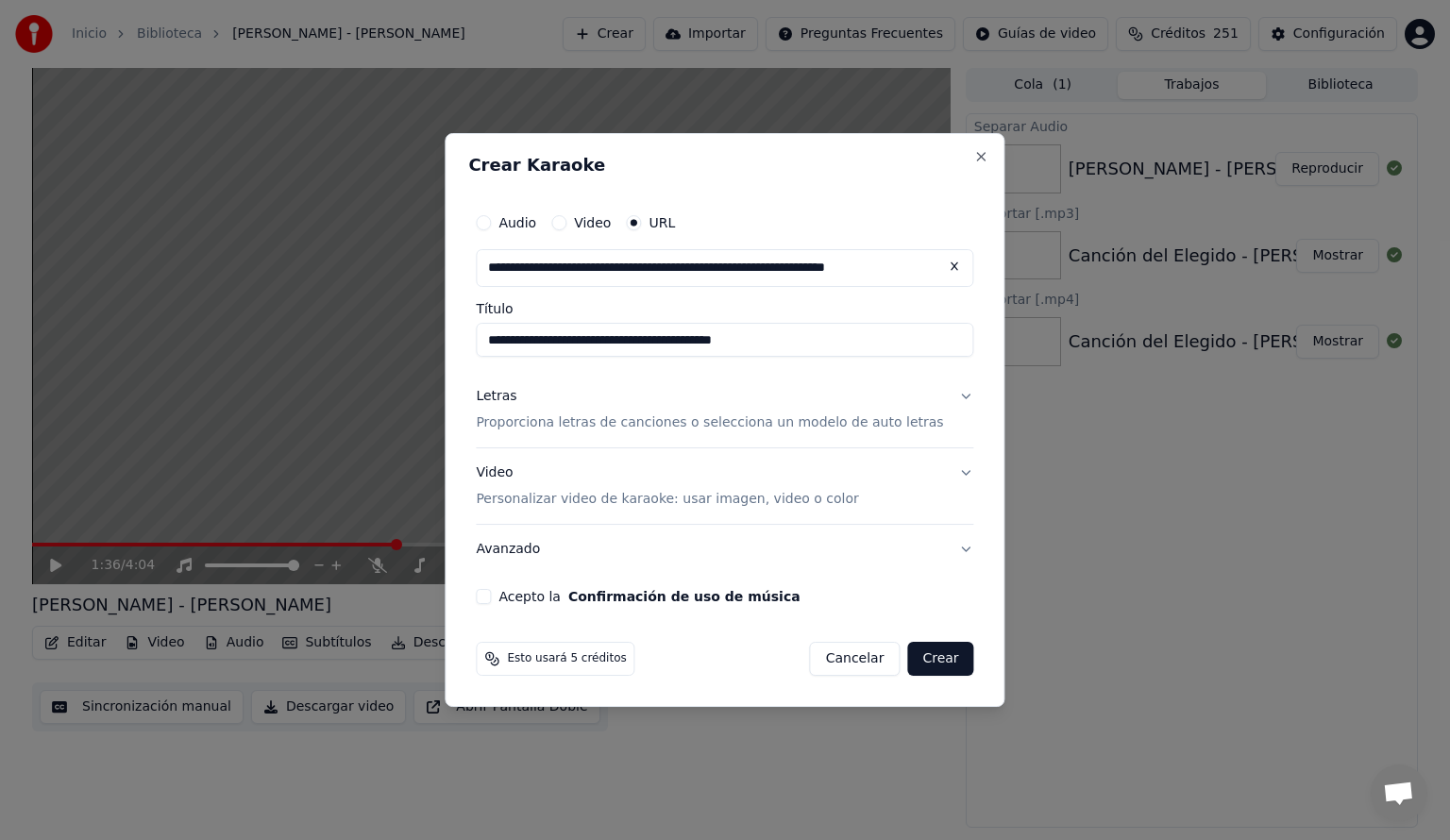
type input "**********"
click at [523, 427] on p "Proporciona letras de canciones o selecciona un modelo de auto letras" at bounding box center [709, 422] width 467 height 19
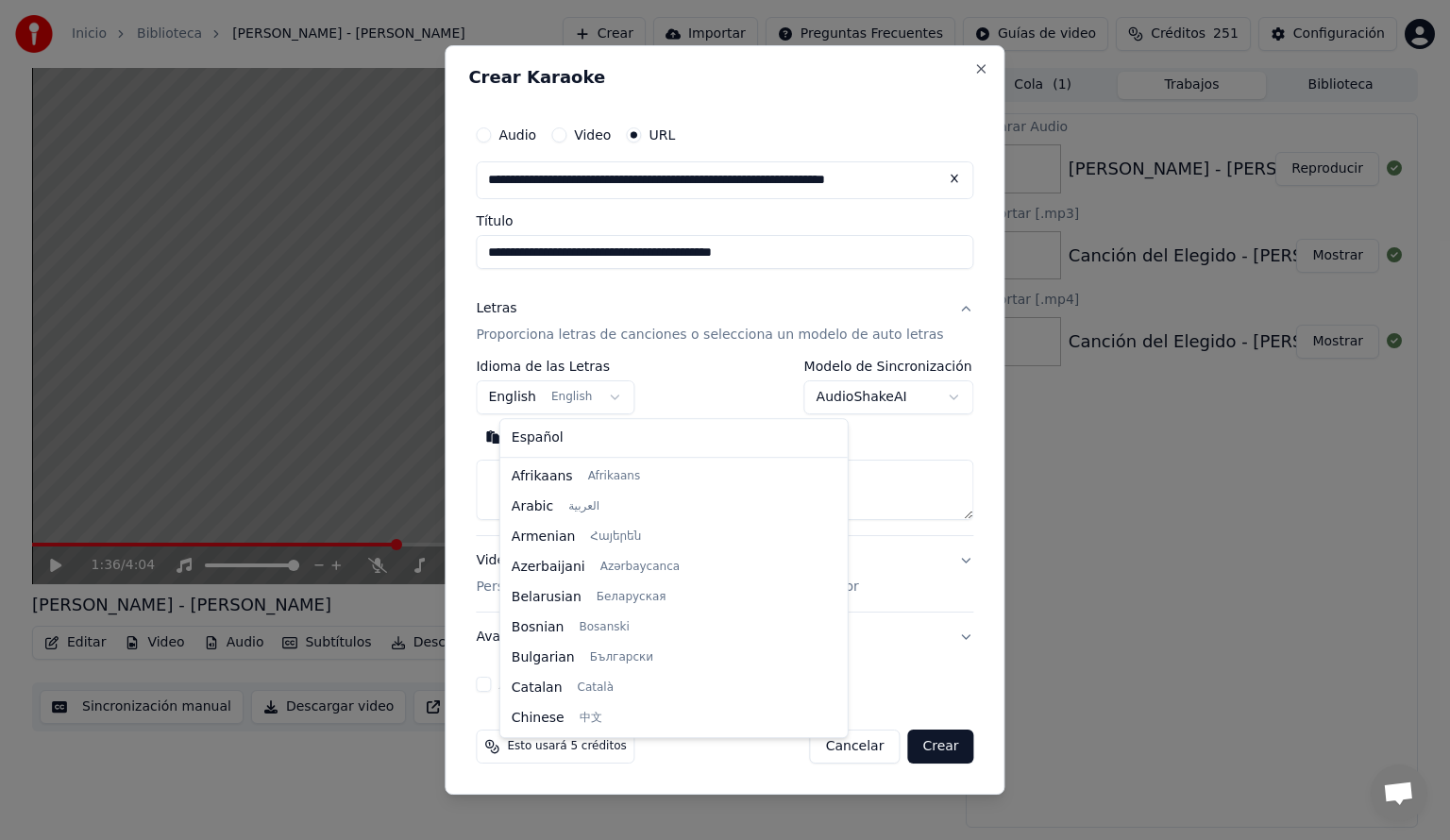
click at [629, 397] on body "**********" at bounding box center [725, 420] width 1450 height 840
select select "**"
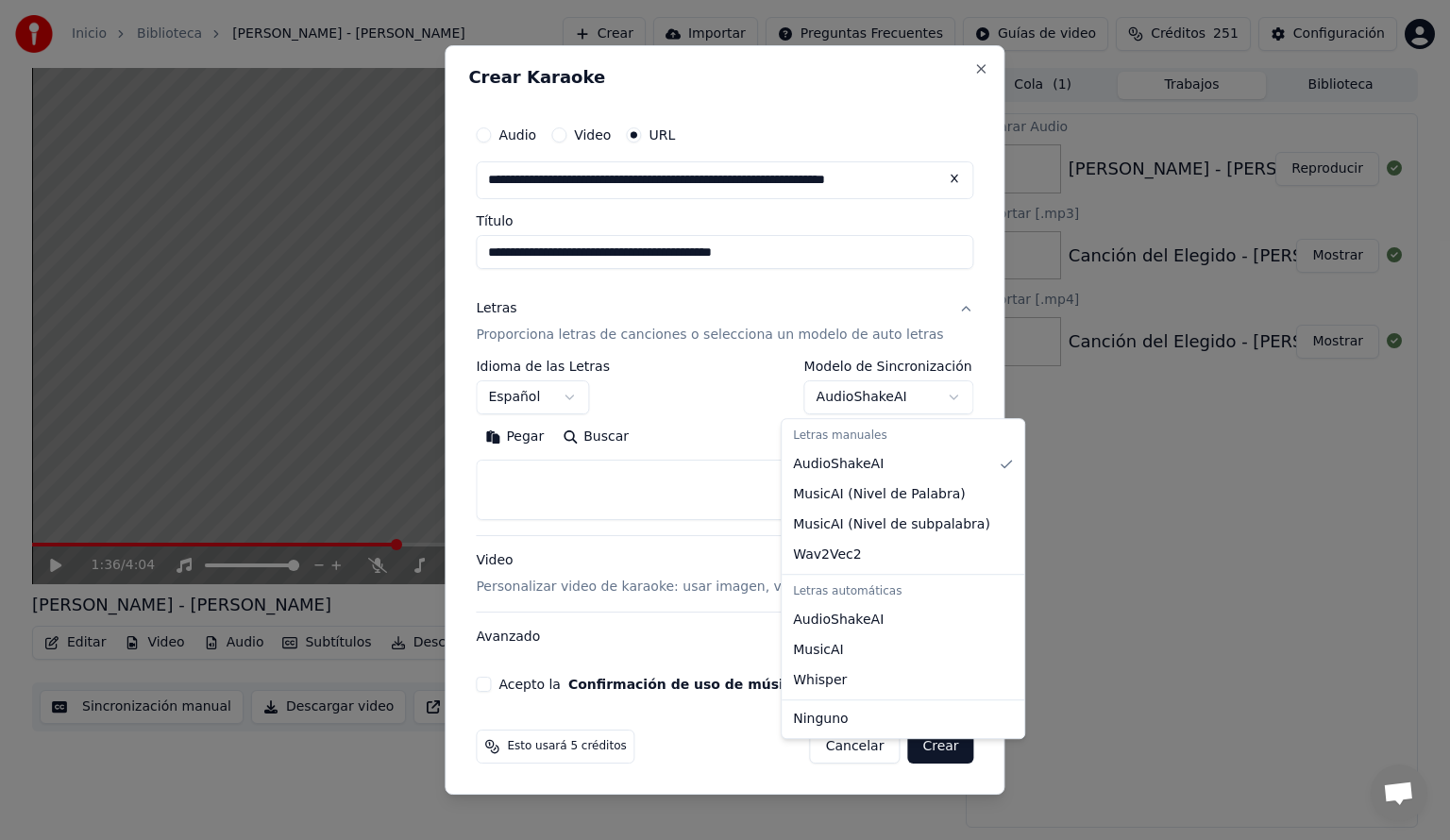
click at [929, 392] on body "**********" at bounding box center [725, 420] width 1450 height 840
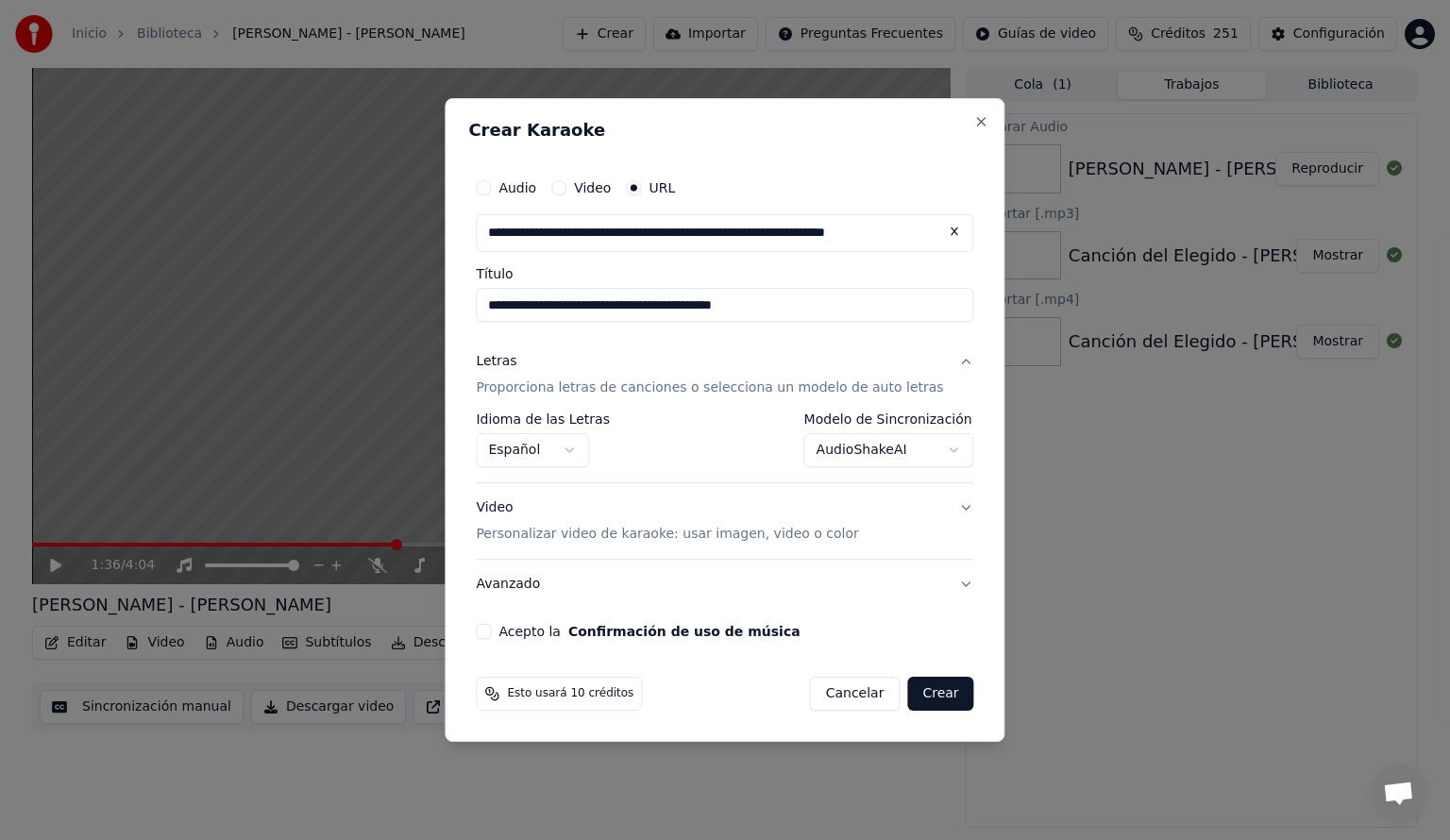
click at [921, 698] on button "Crear" at bounding box center [940, 693] width 66 height 34
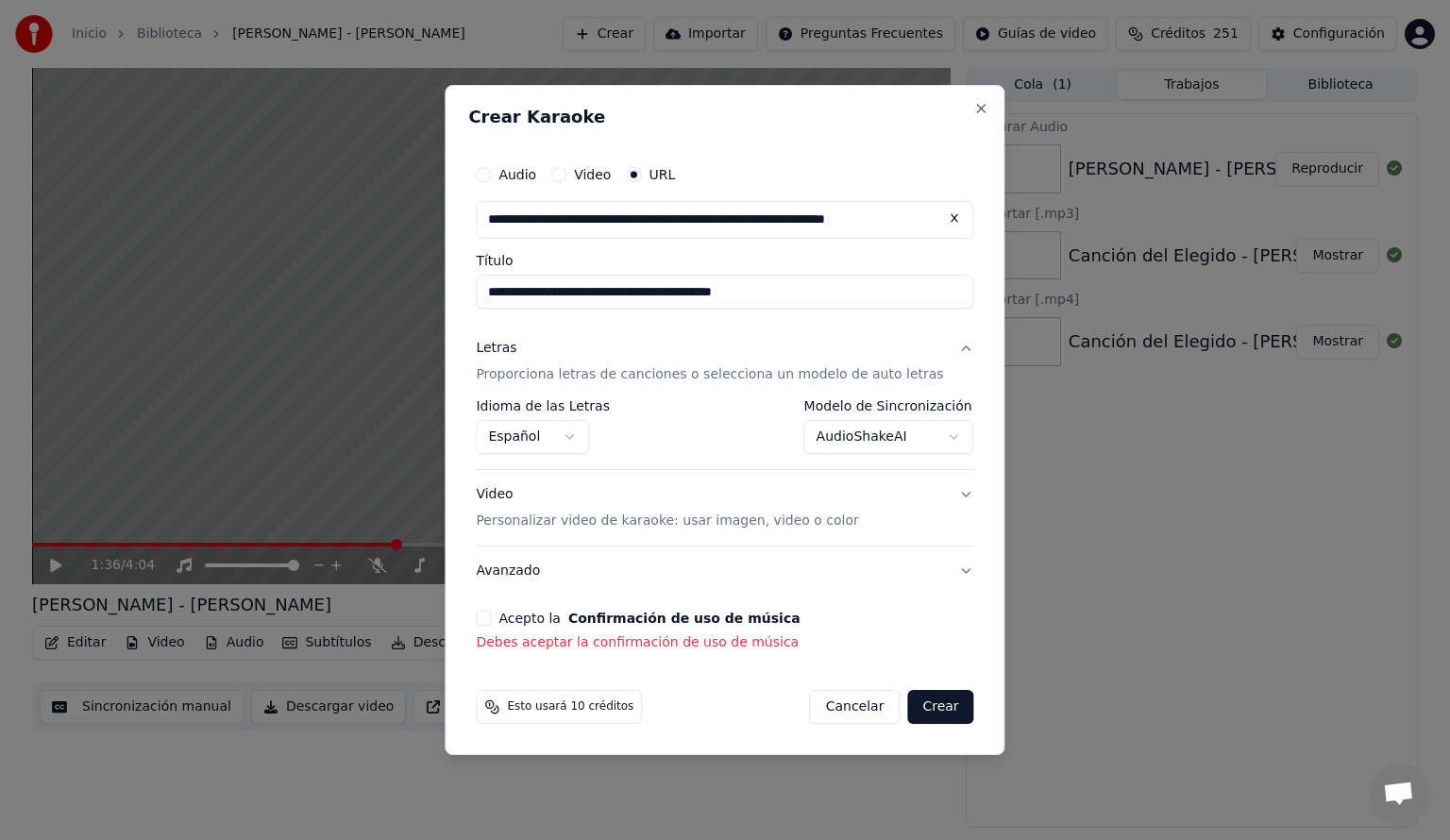
click at [491, 620] on button "Acepto la Confirmación de uso de música" at bounding box center [483, 618] width 15 height 15
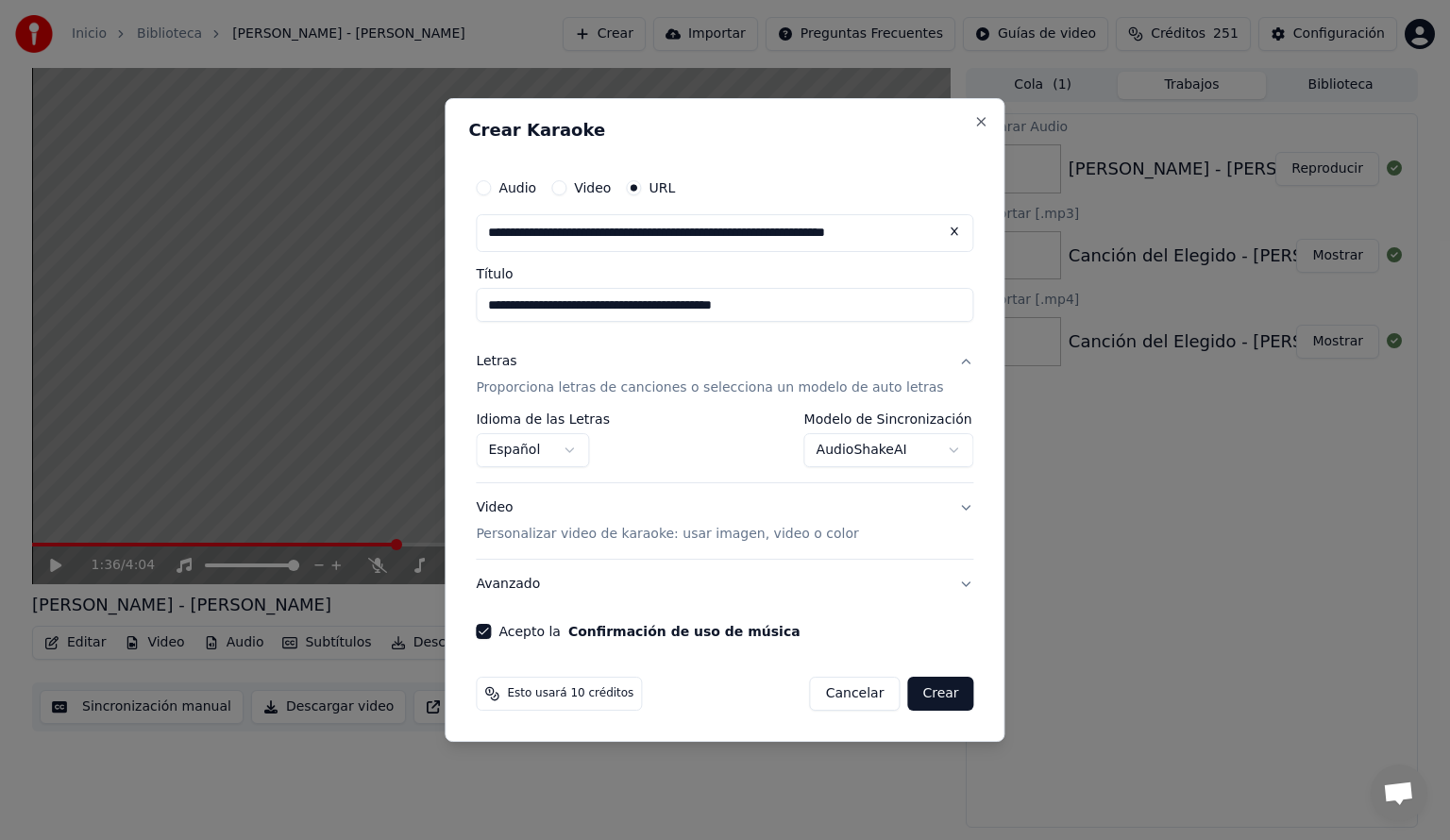
click at [910, 696] on button "Crear" at bounding box center [940, 693] width 66 height 34
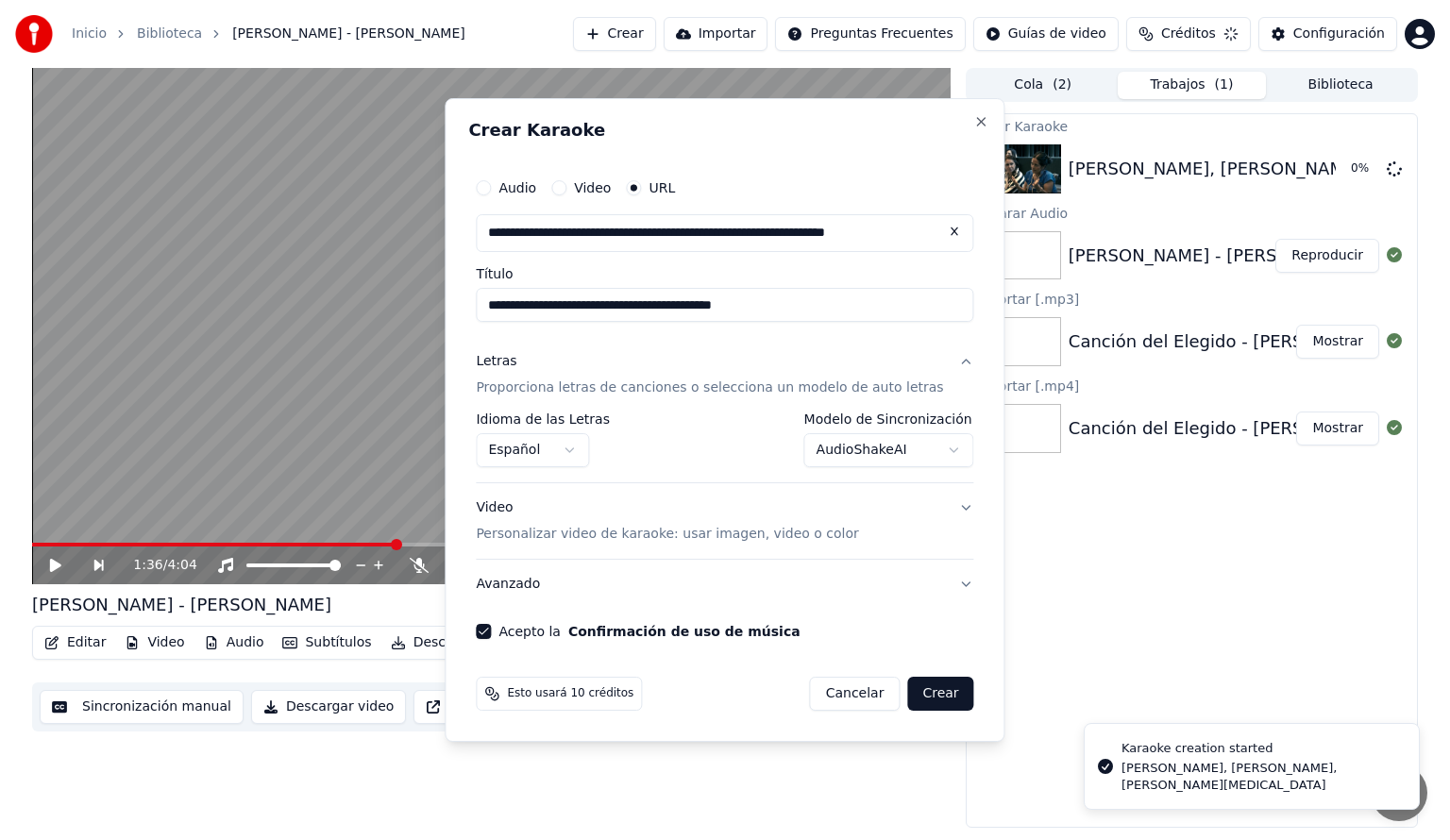
select select "**********"
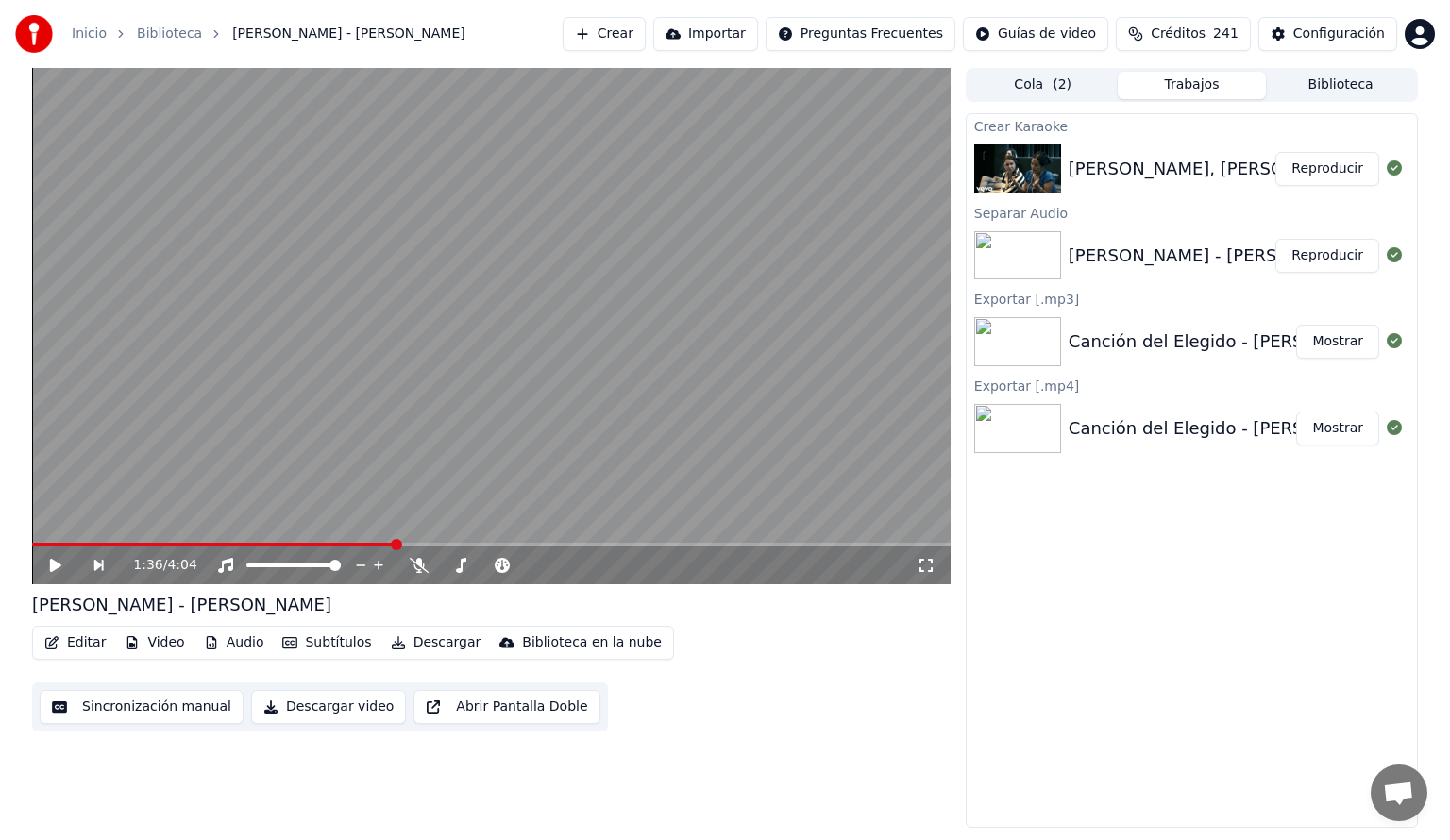
click at [616, 34] on button "Crear" at bounding box center [604, 33] width 83 height 34
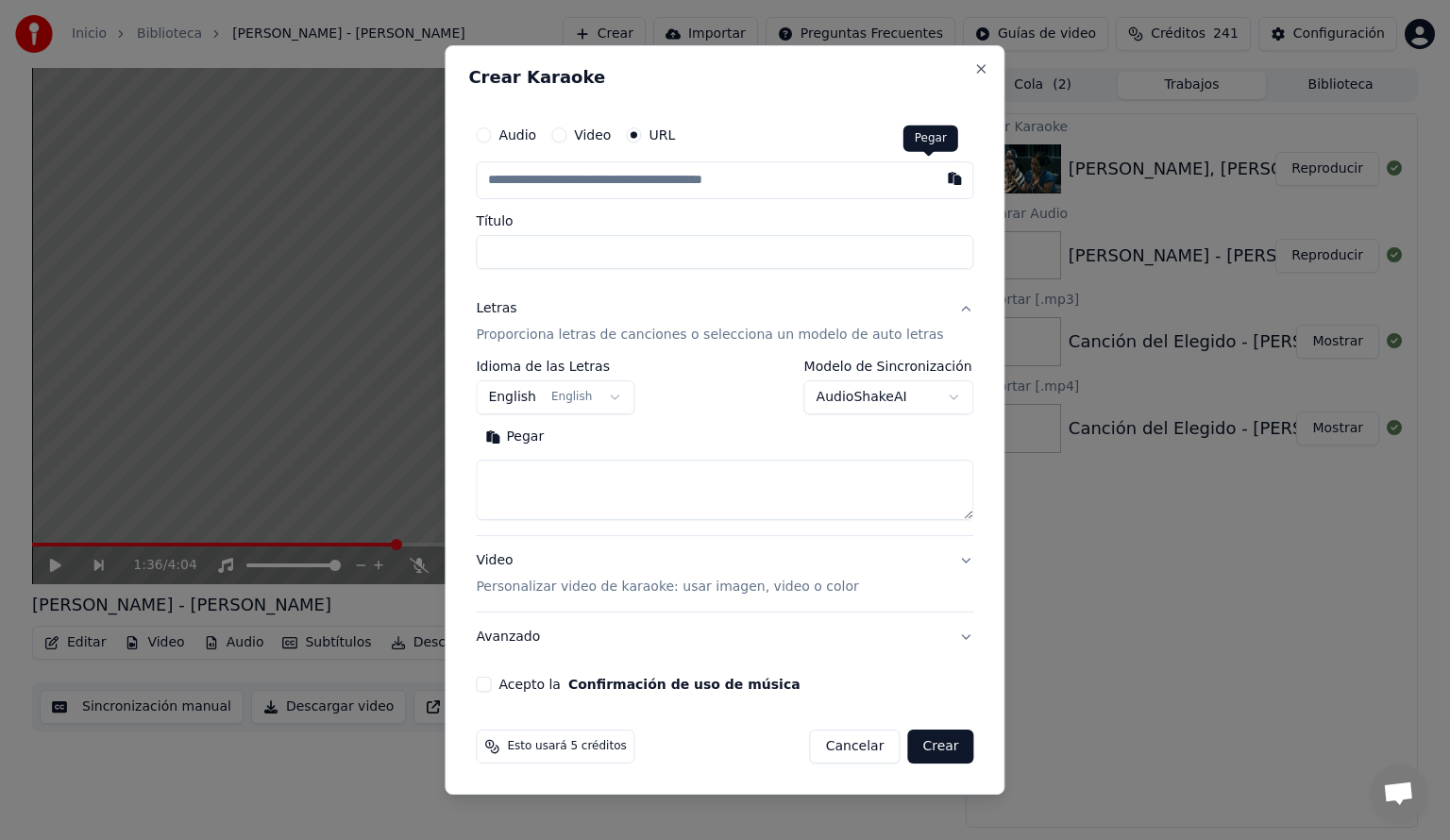
click at [936, 177] on button "button" at bounding box center [955, 178] width 38 height 34
type input "**********"
click at [673, 370] on div "**********" at bounding box center [725, 387] width 497 height 55
click at [626, 397] on body "**********" at bounding box center [725, 420] width 1450 height 840
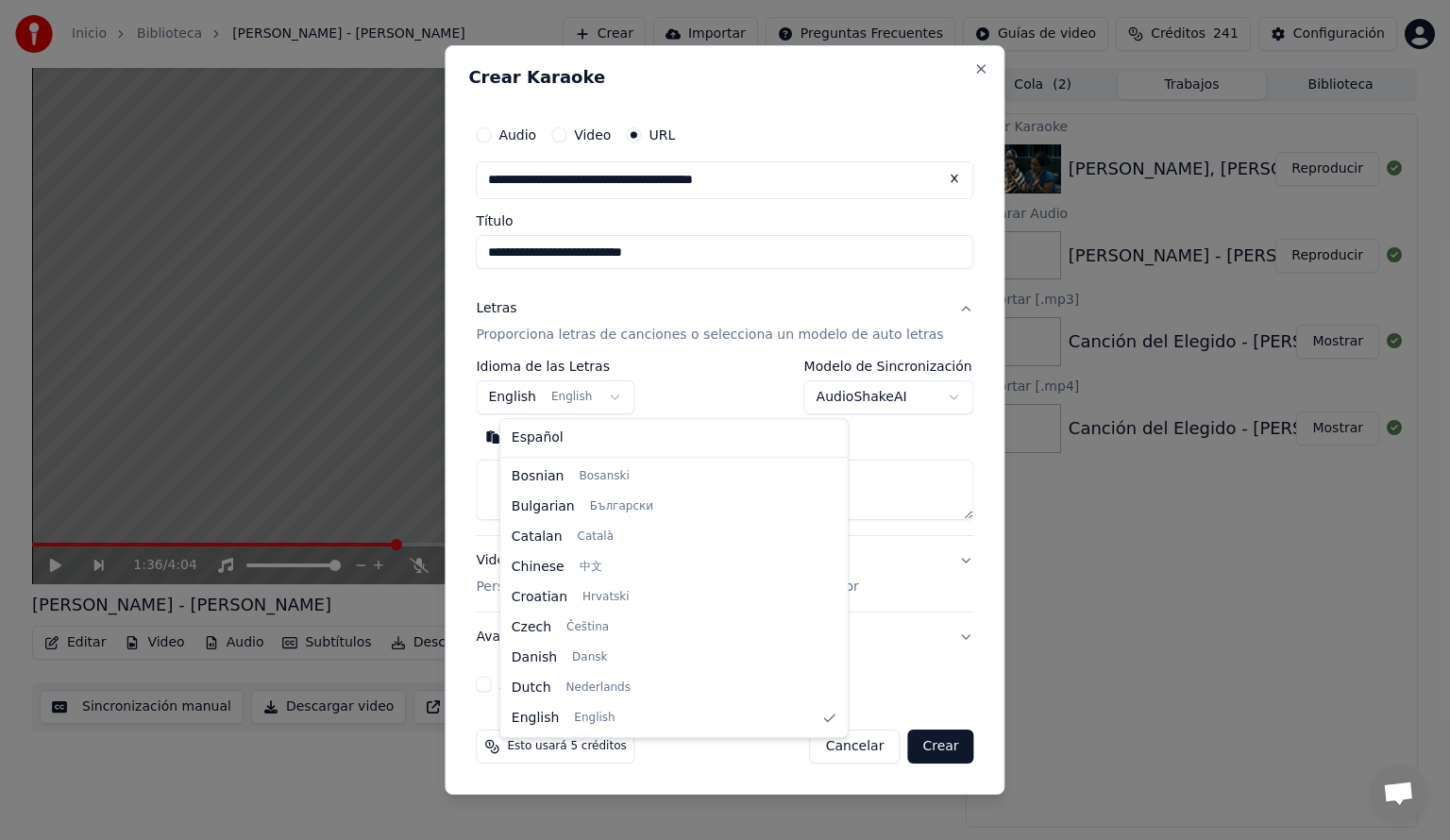
select select "**"
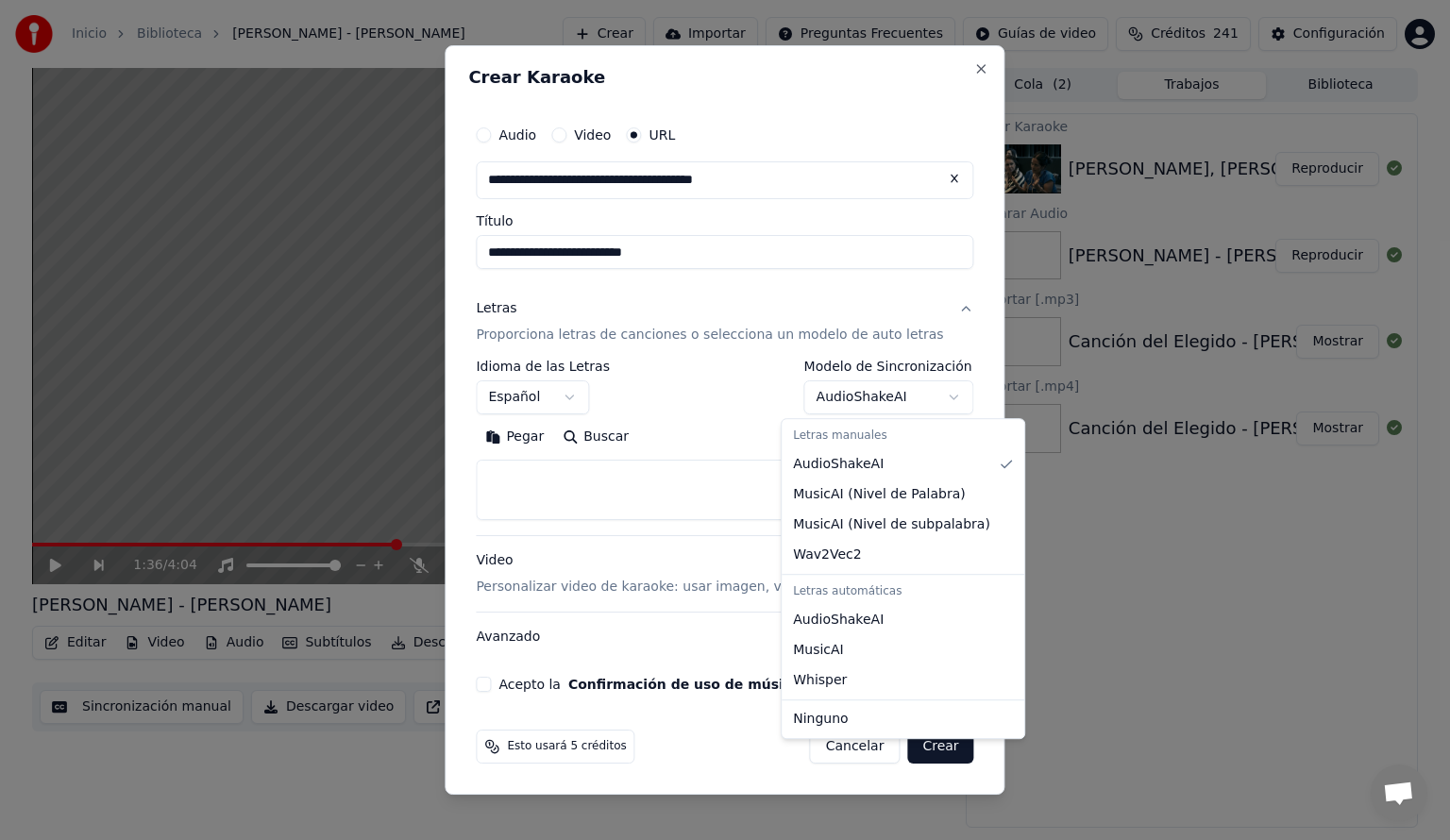
click at [926, 392] on body "**********" at bounding box center [725, 420] width 1450 height 840
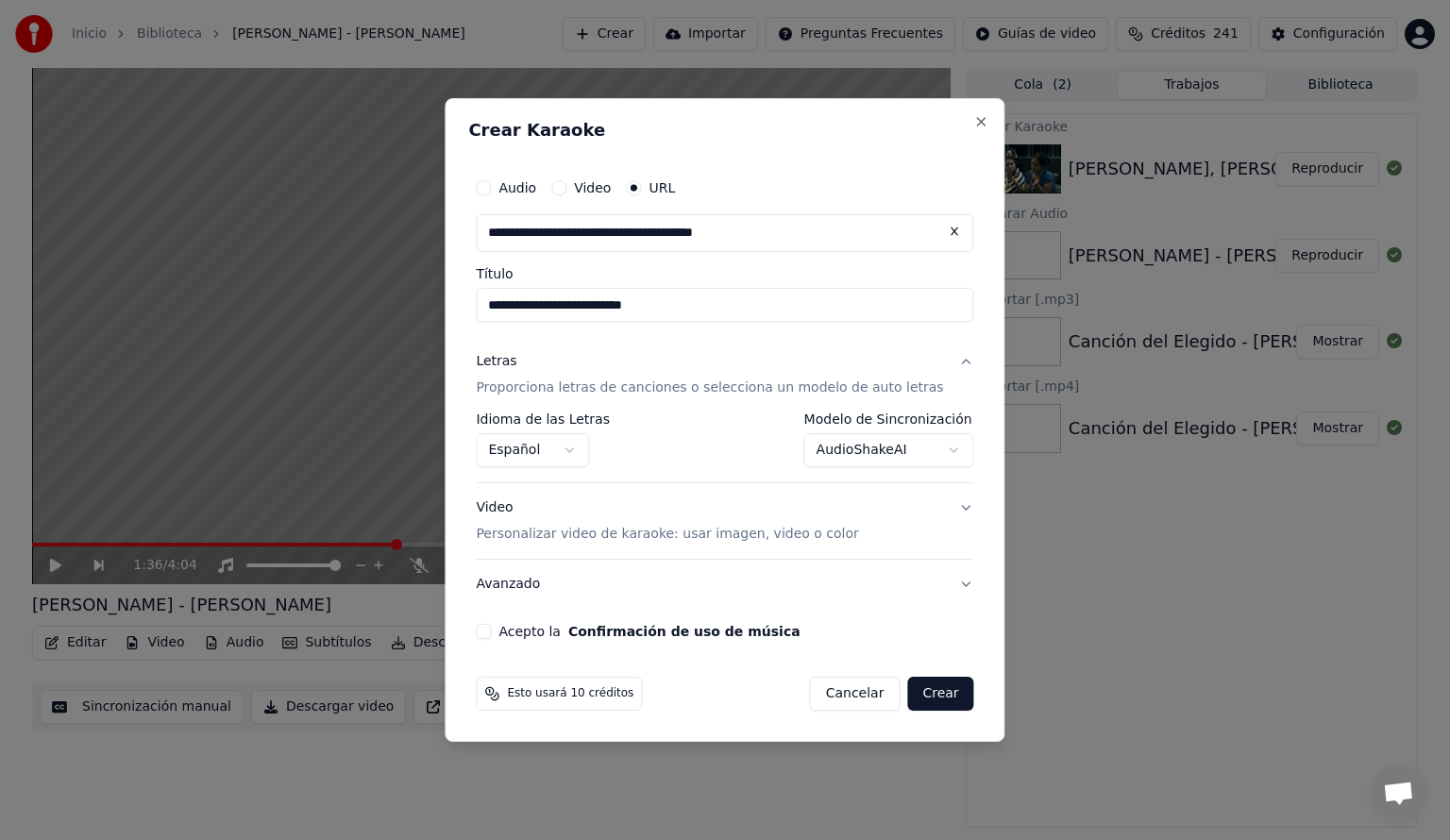
click at [491, 637] on button "Acepto la Confirmación de uso de música" at bounding box center [483, 630] width 15 height 15
click at [909, 695] on button "Crear" at bounding box center [940, 693] width 66 height 34
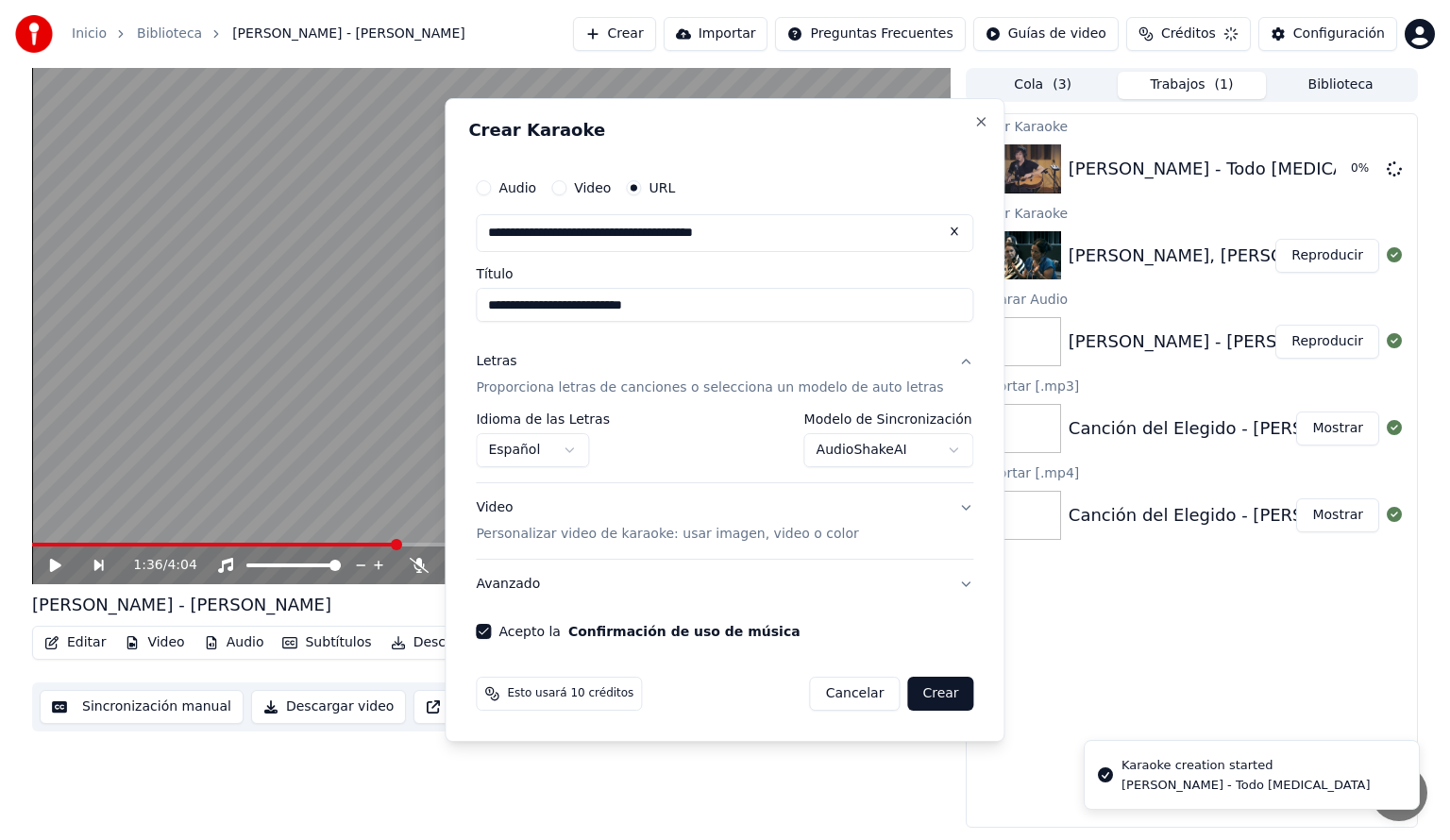
select select "**********"
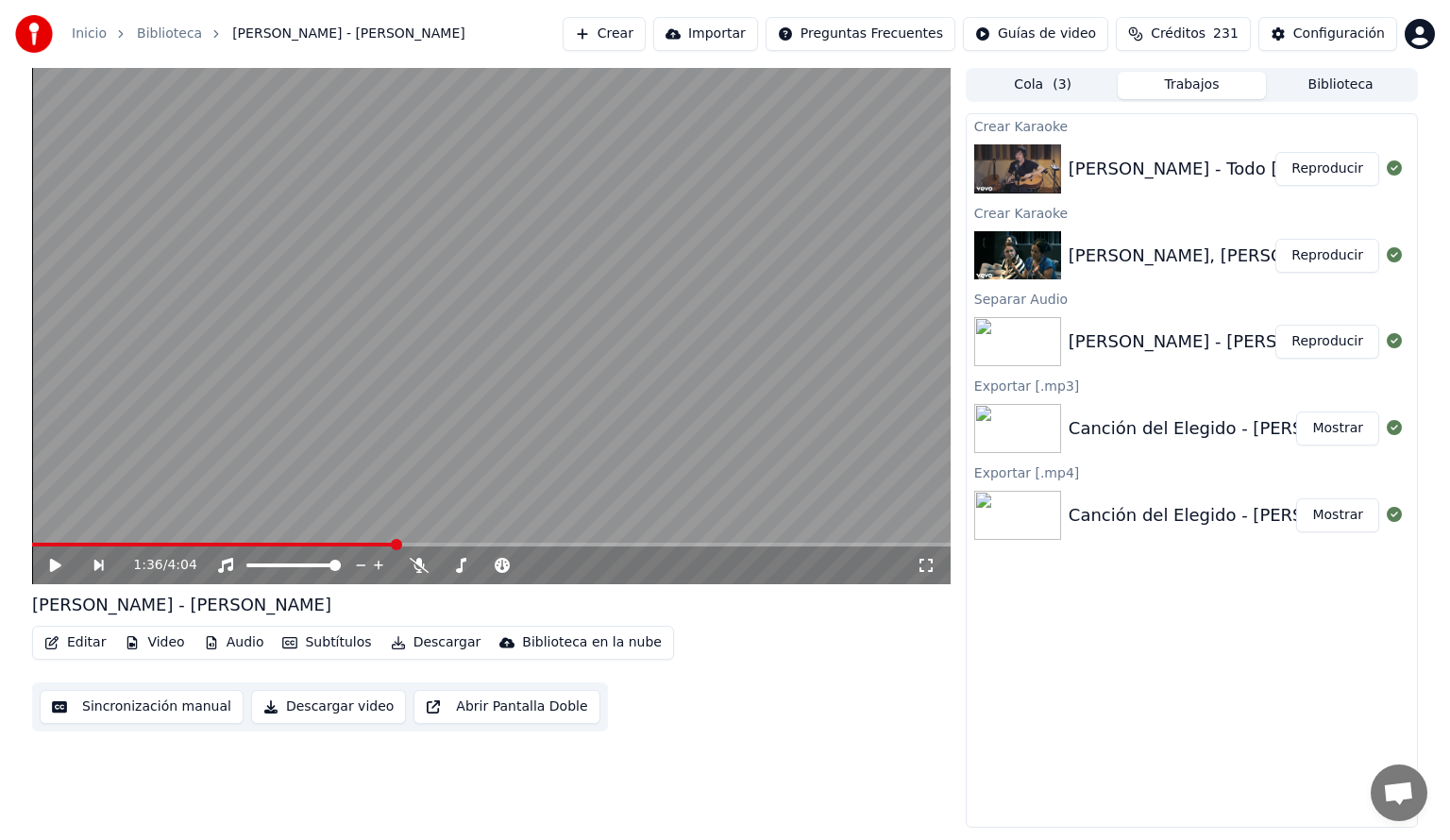
click at [1329, 183] on button "Reproducir" at bounding box center [1328, 168] width 104 height 34
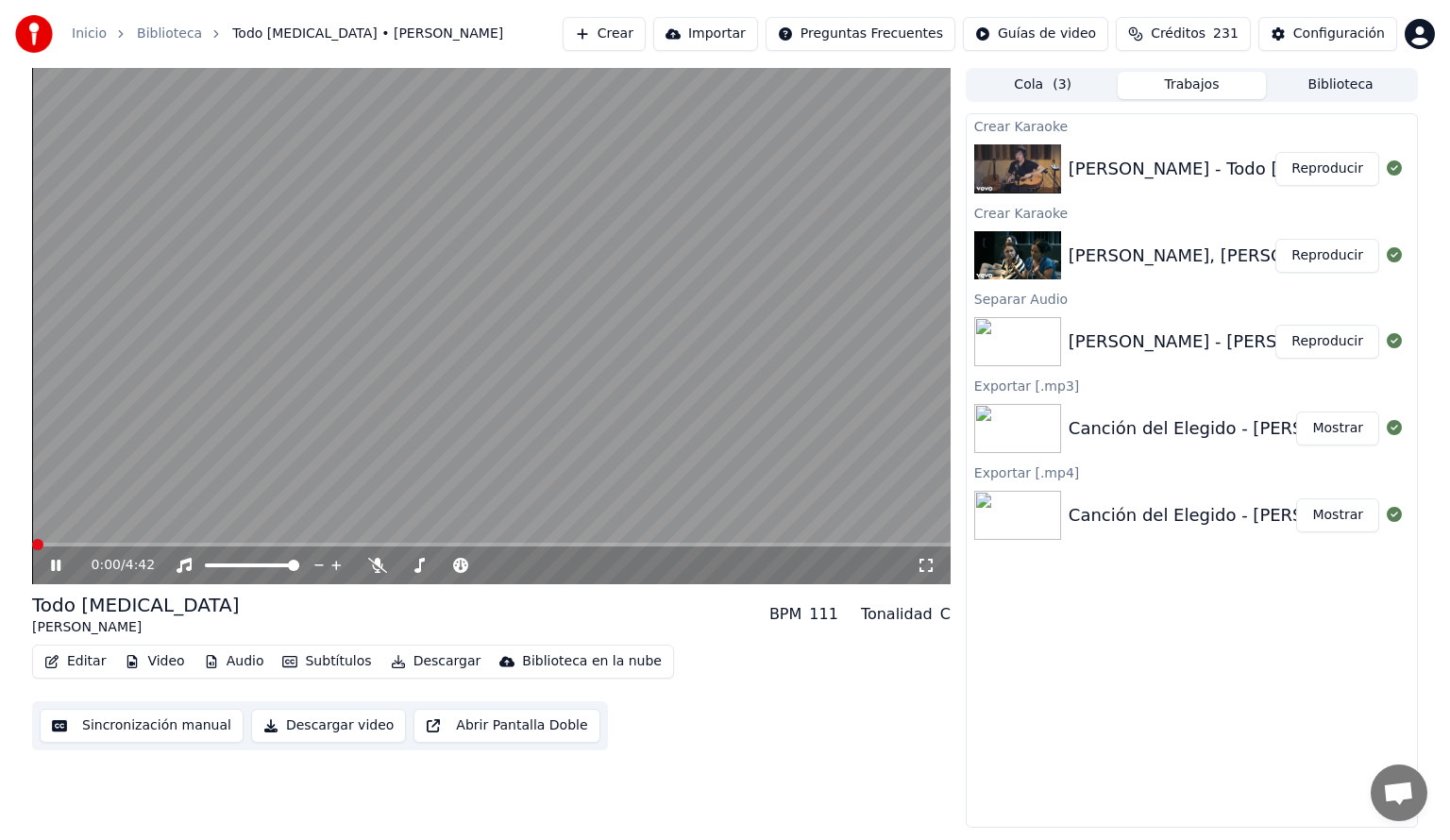
click at [232, 667] on button "Audio" at bounding box center [234, 661] width 75 height 26
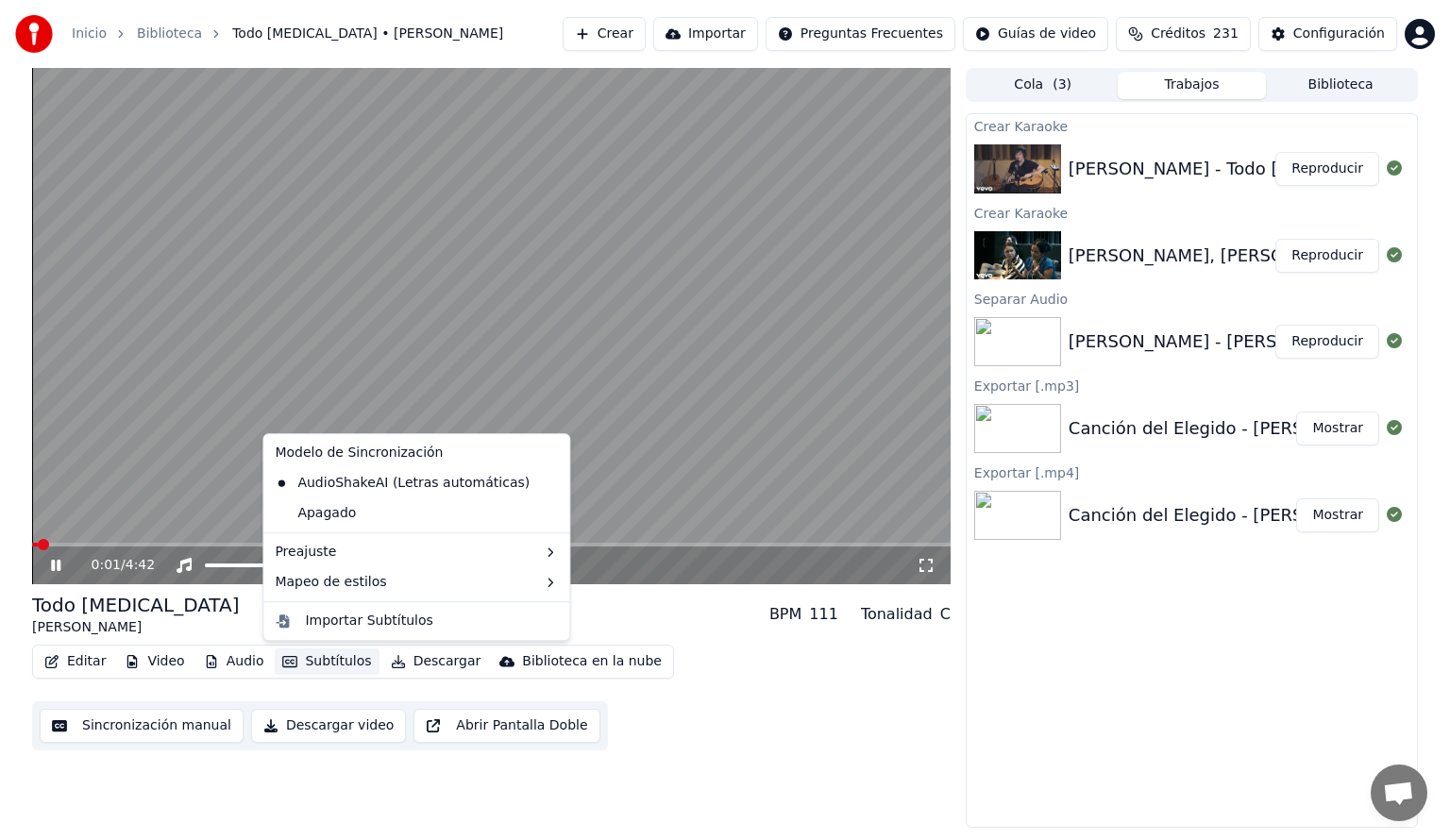
click at [846, 724] on div "Editar Video Audio Subtítulos Descargar Biblioteca en la nube Sincronización ma…" at bounding box center [491, 698] width 918 height 106
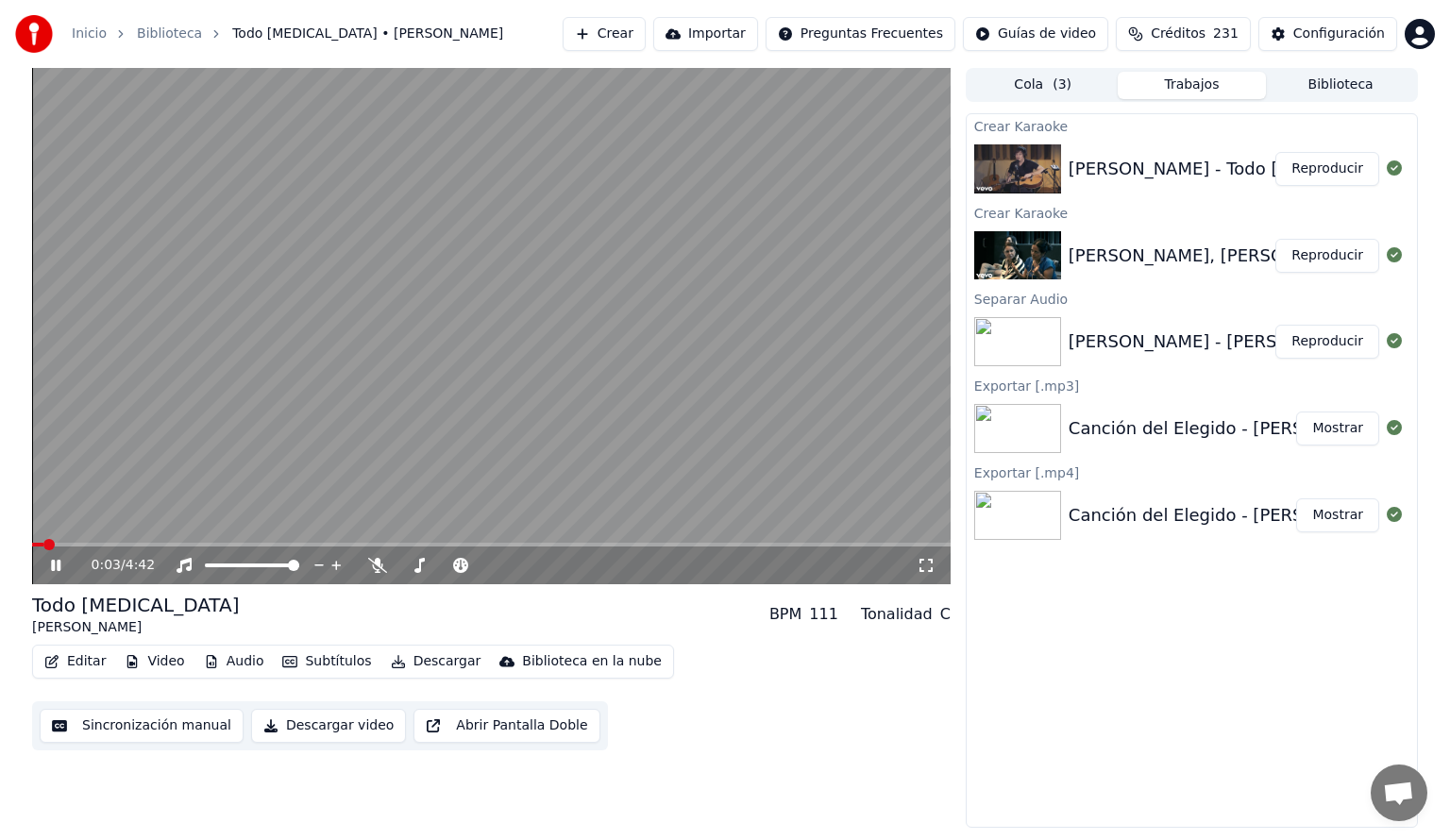
click at [127, 543] on span at bounding box center [491, 544] width 918 height 4
click at [510, 544] on span at bounding box center [491, 544] width 918 height 4
click at [537, 544] on span at bounding box center [491, 544] width 918 height 4
click at [463, 566] on span at bounding box center [451, 566] width 23 height 4
click at [376, 564] on icon at bounding box center [377, 565] width 19 height 15
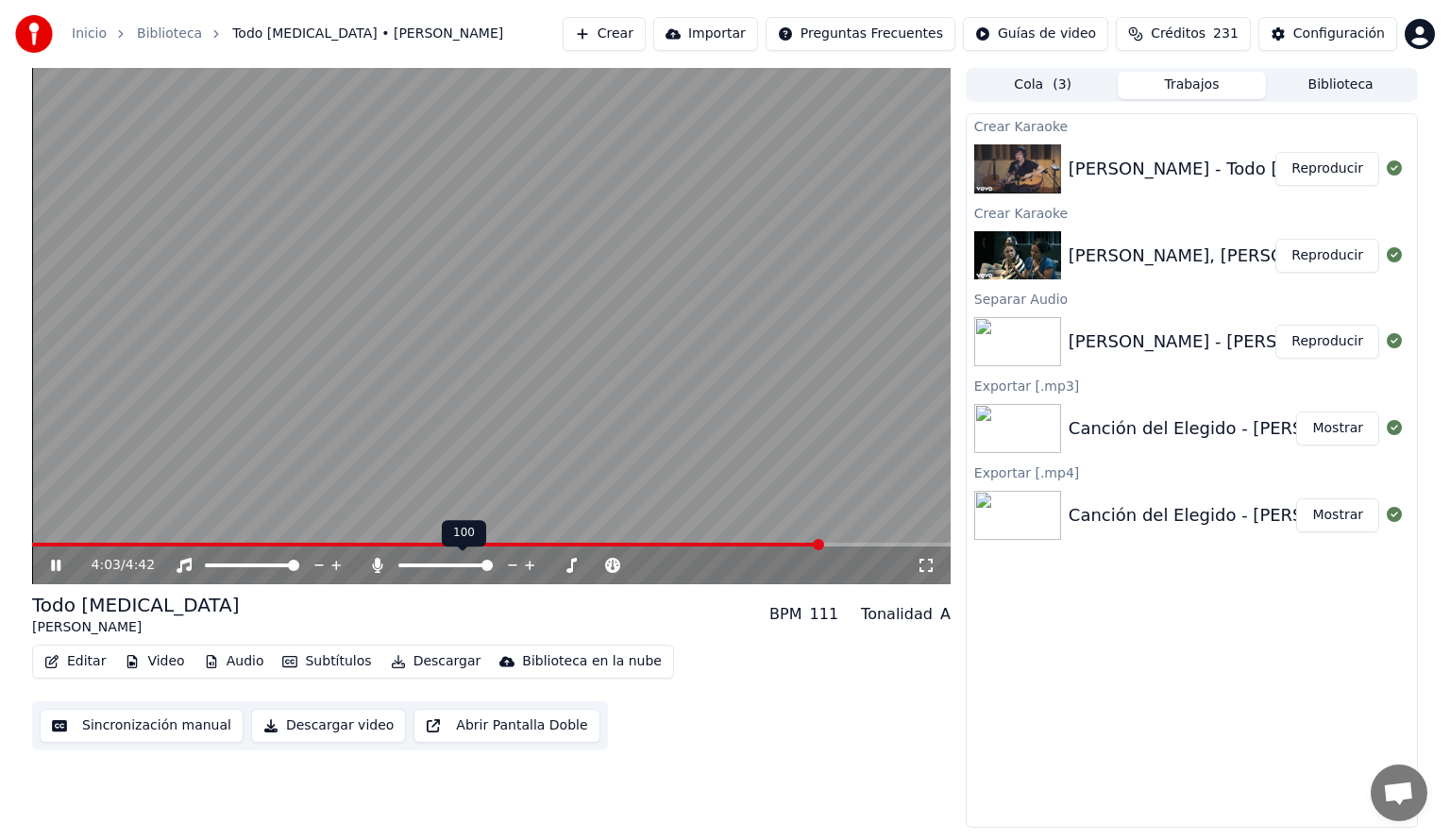
click at [378, 569] on icon at bounding box center [377, 565] width 11 height 15
click at [169, 544] on span at bounding box center [487, 544] width 909 height 4
click at [116, 546] on span at bounding box center [103, 544] width 142 height 4
click at [456, 566] on span at bounding box center [447, 566] width 16 height 4
click at [452, 564] on span at bounding box center [447, 566] width 16 height 4
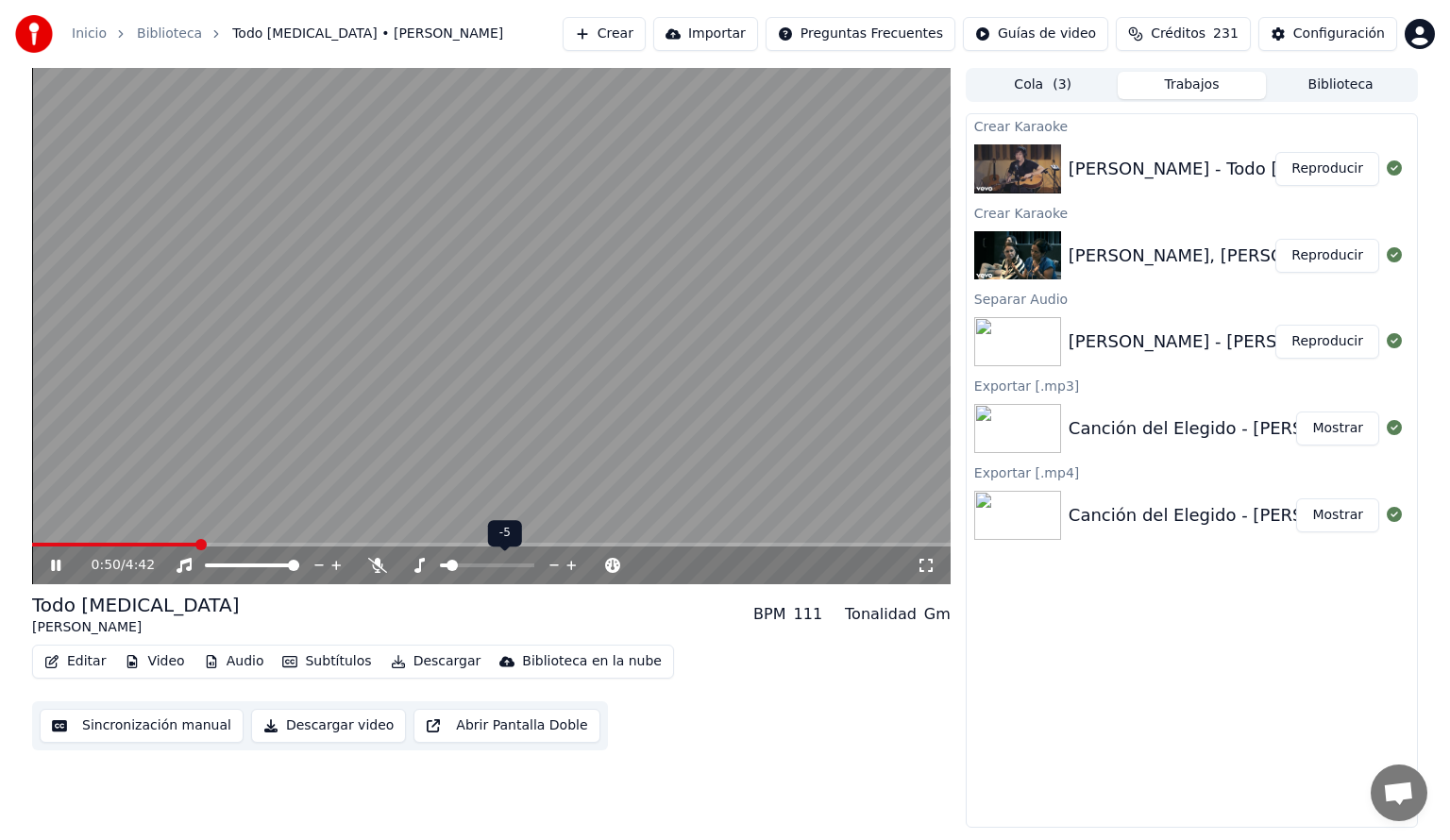
click at [447, 564] on span at bounding box center [444, 566] width 8 height 4
click at [112, 542] on span at bounding box center [72, 544] width 81 height 4
click at [515, 566] on span at bounding box center [487, 566] width 94 height 4
click at [520, 564] on span at bounding box center [487, 566] width 94 height 4
click at [524, 564] on span at bounding box center [487, 566] width 94 height 4
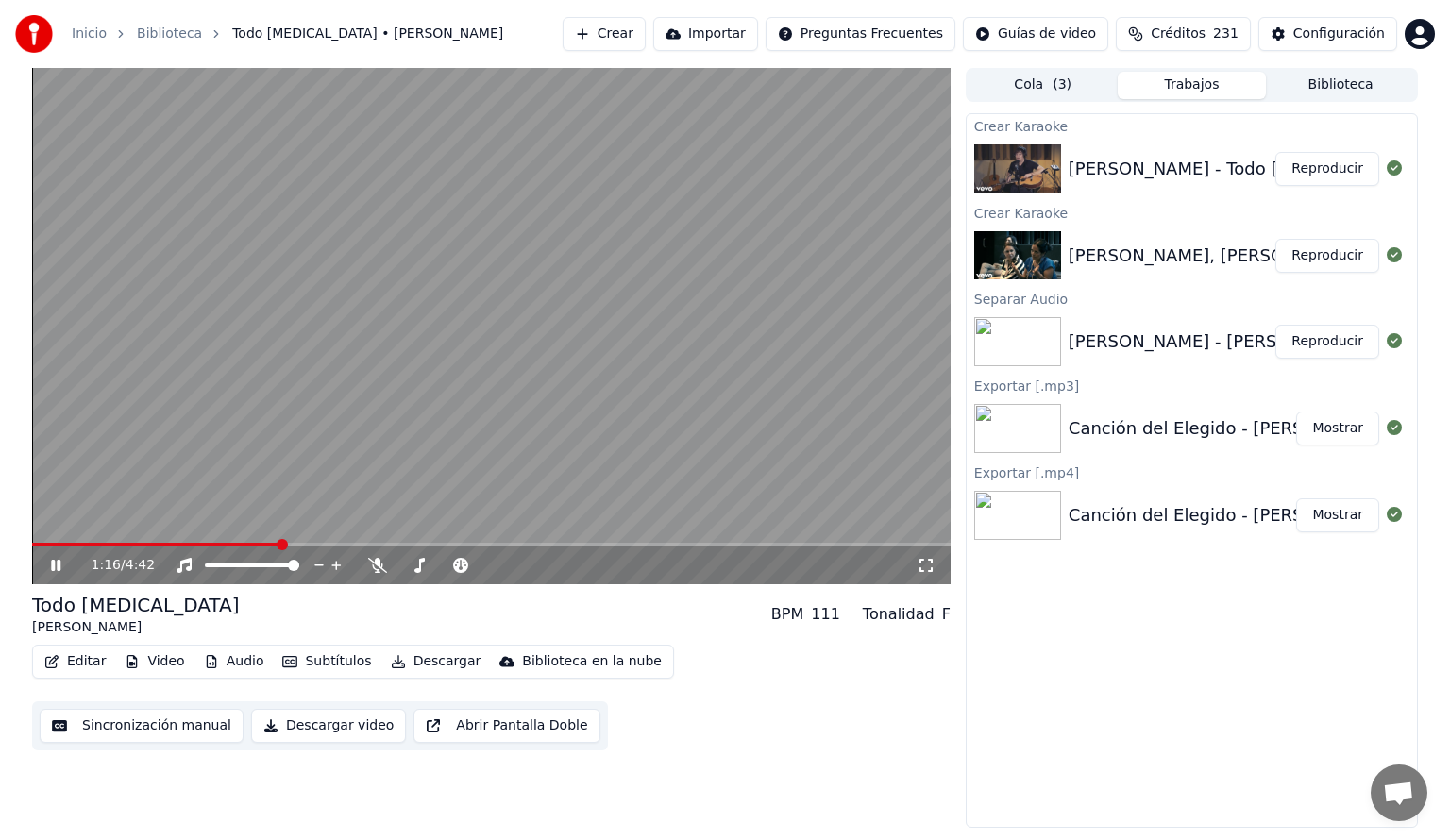
click at [277, 542] on span at bounding box center [156, 544] width 248 height 4
click at [480, 565] on span at bounding box center [459, 566] width 39 height 4
click at [491, 566] on span at bounding box center [487, 566] width 94 height 4
click at [506, 564] on span at bounding box center [487, 566] width 94 height 4
click at [491, 564] on span at bounding box center [467, 566] width 55 height 4
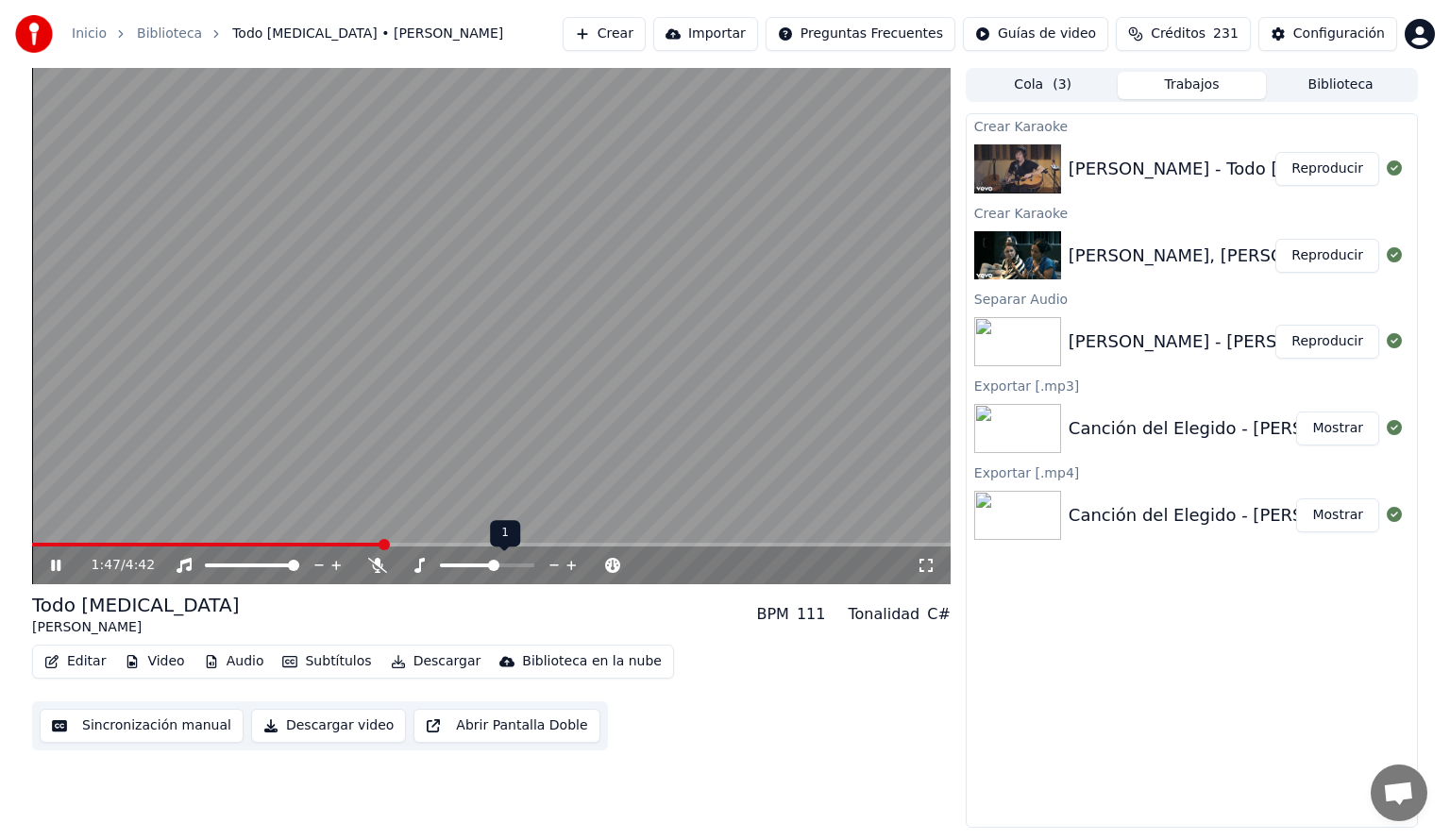
click at [559, 566] on icon at bounding box center [554, 565] width 18 height 19
click at [514, 543] on span at bounding box center [491, 544] width 918 height 4
click at [463, 566] on span at bounding box center [451, 566] width 23 height 4
click at [461, 544] on span at bounding box center [247, 544] width 430 height 4
click at [398, 542] on span at bounding box center [215, 544] width 367 height 4
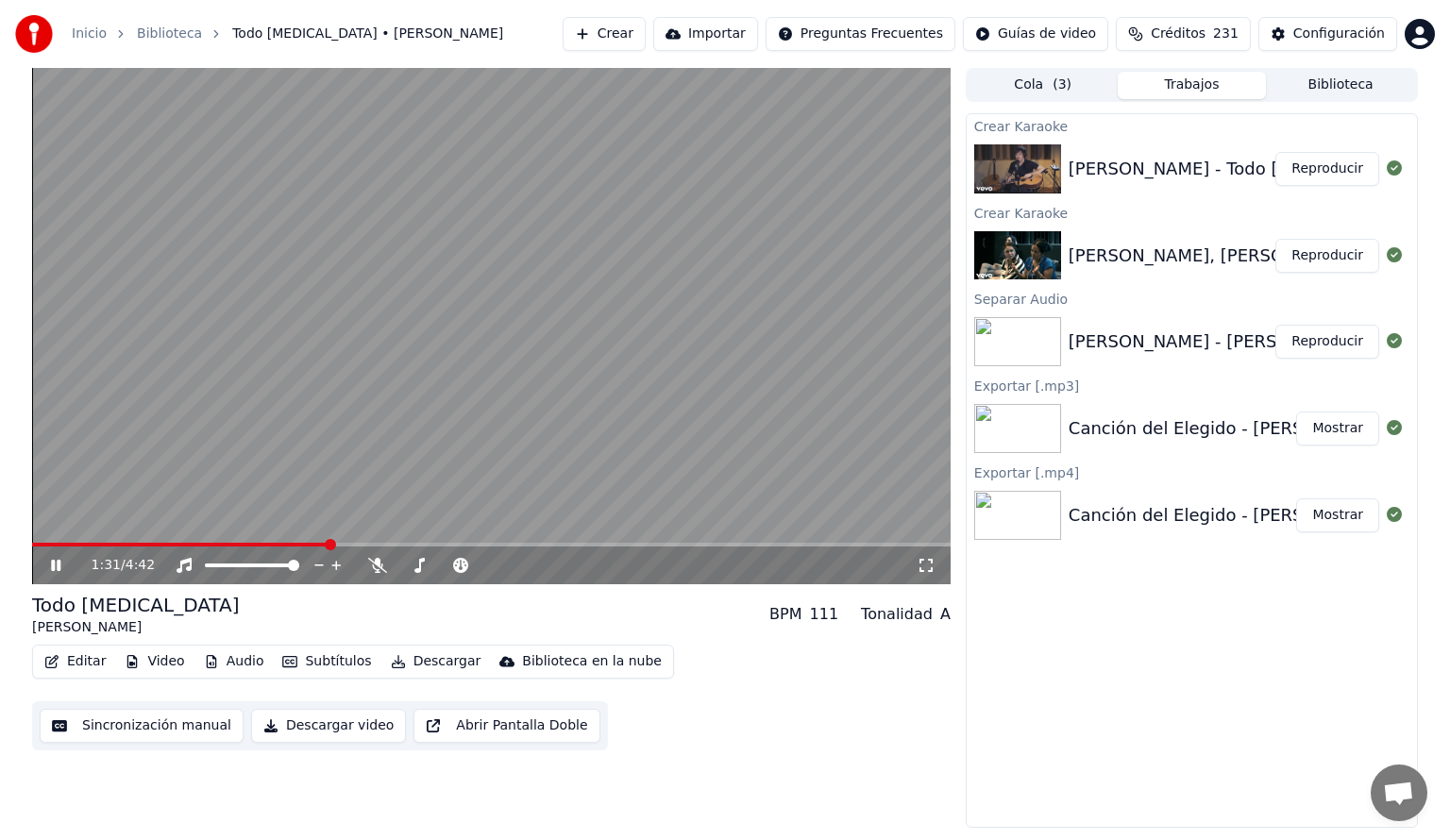
click at [329, 543] on span at bounding box center [180, 544] width 297 height 4
click at [522, 544] on span at bounding box center [491, 544] width 918 height 4
click at [751, 543] on span at bounding box center [392, 544] width 719 height 4
click at [54, 565] on icon at bounding box center [56, 566] width 10 height 12
click at [573, 564] on icon at bounding box center [572, 565] width 18 height 19
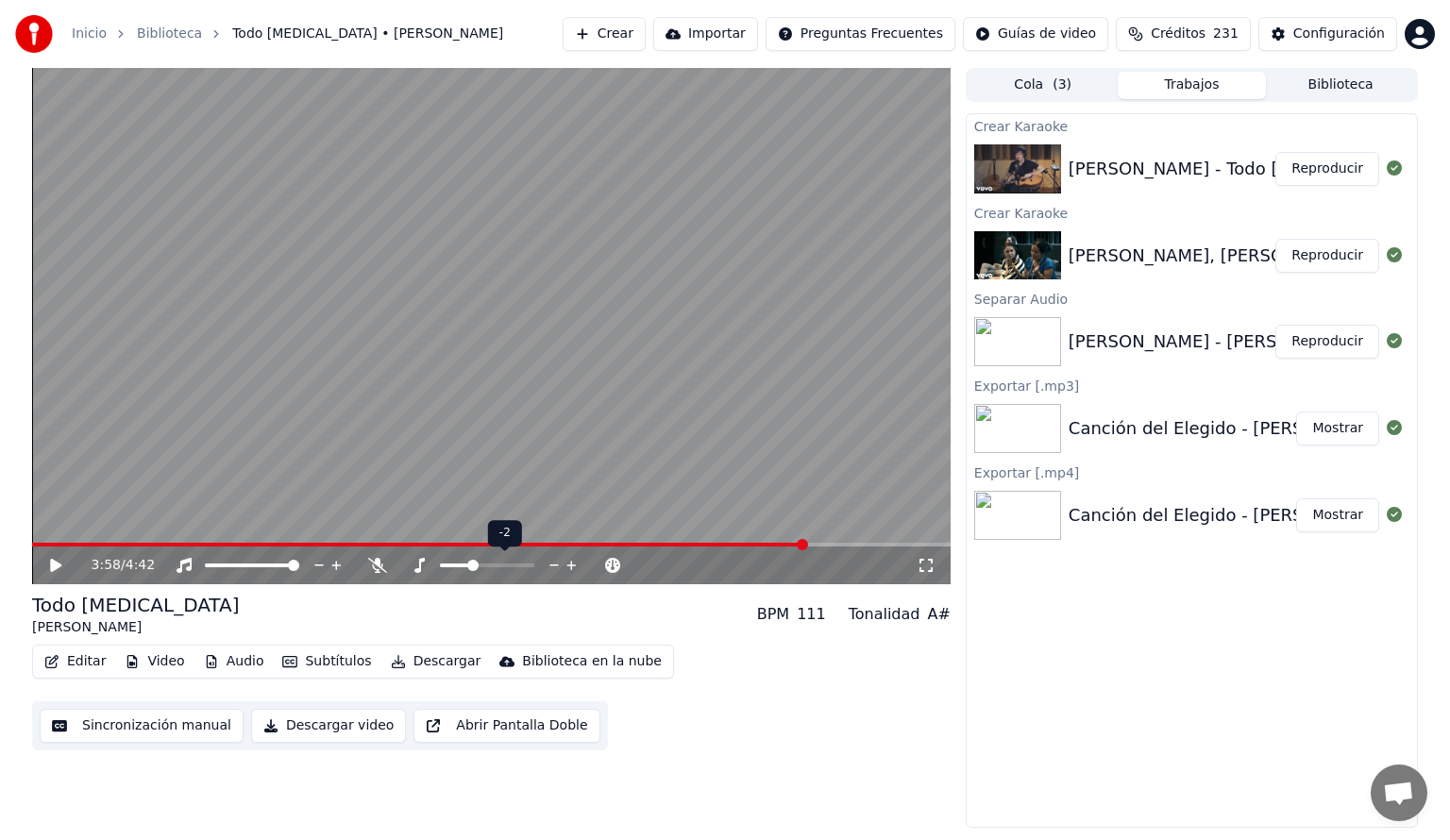
click at [573, 564] on icon at bounding box center [572, 565] width 18 height 19
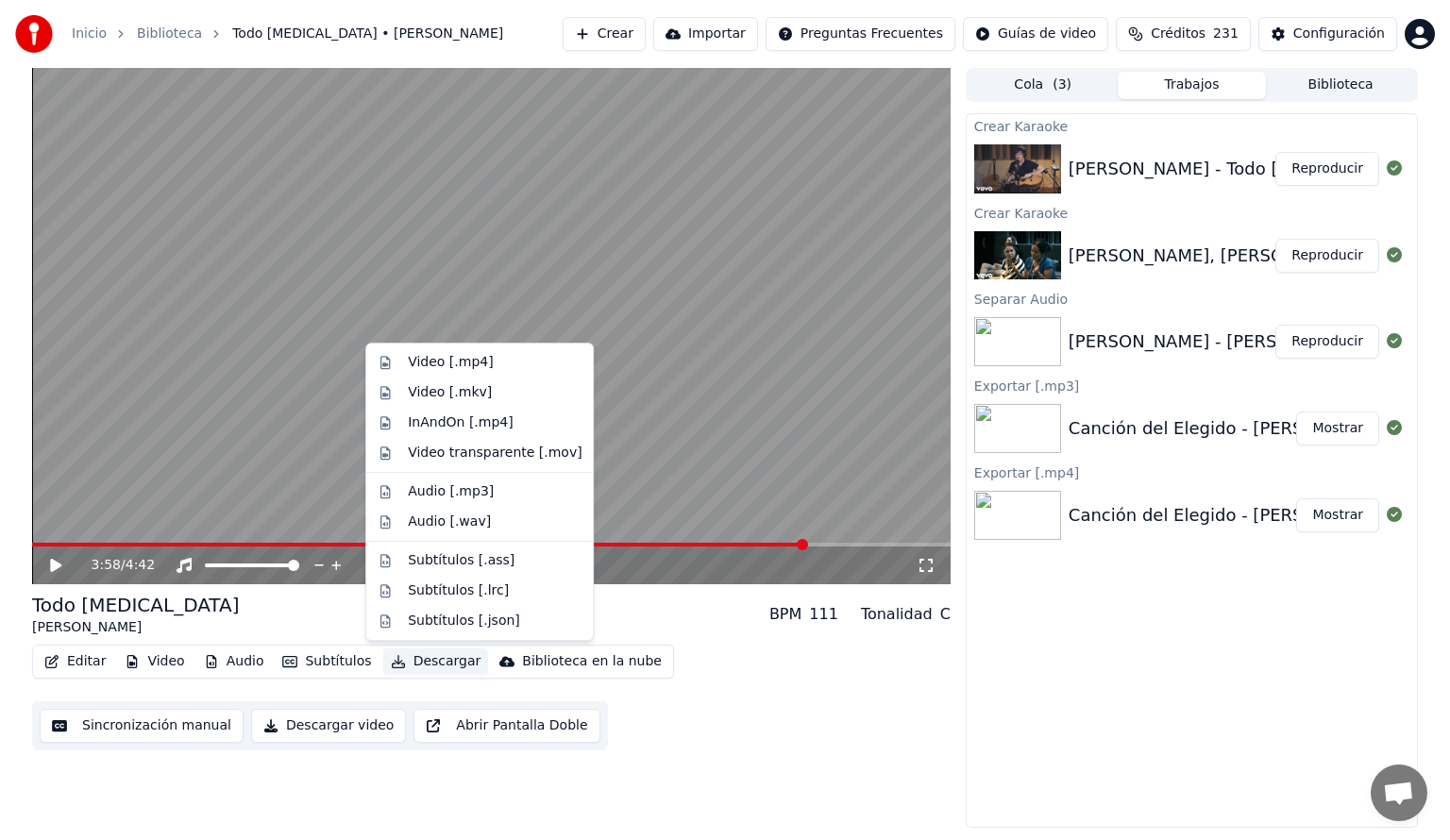
click at [423, 663] on button "Descargar" at bounding box center [436, 661] width 106 height 26
click at [461, 355] on div "Video [.mp4]" at bounding box center [450, 362] width 85 height 19
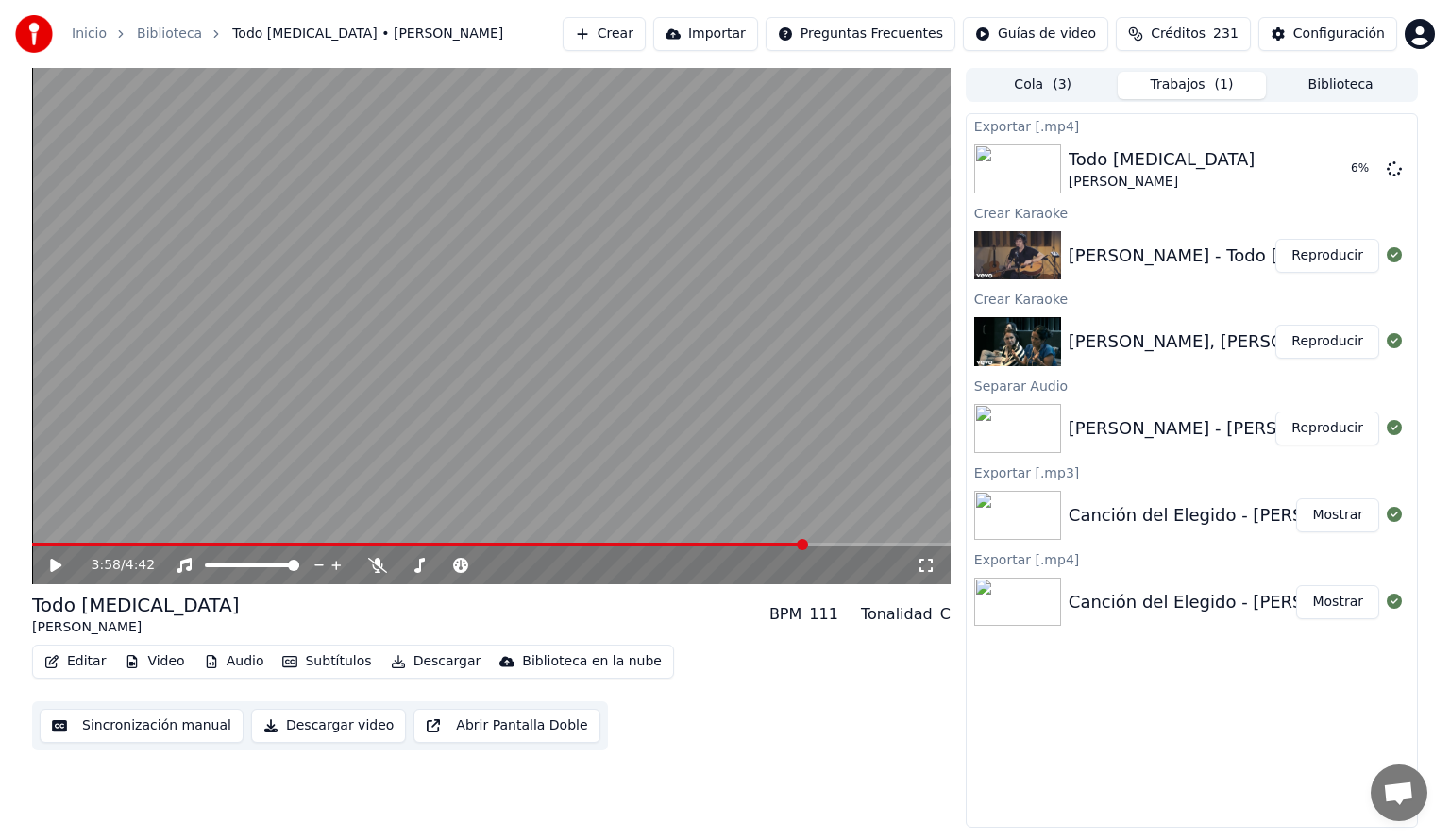
click at [1326, 341] on button "Reproducir" at bounding box center [1328, 342] width 104 height 34
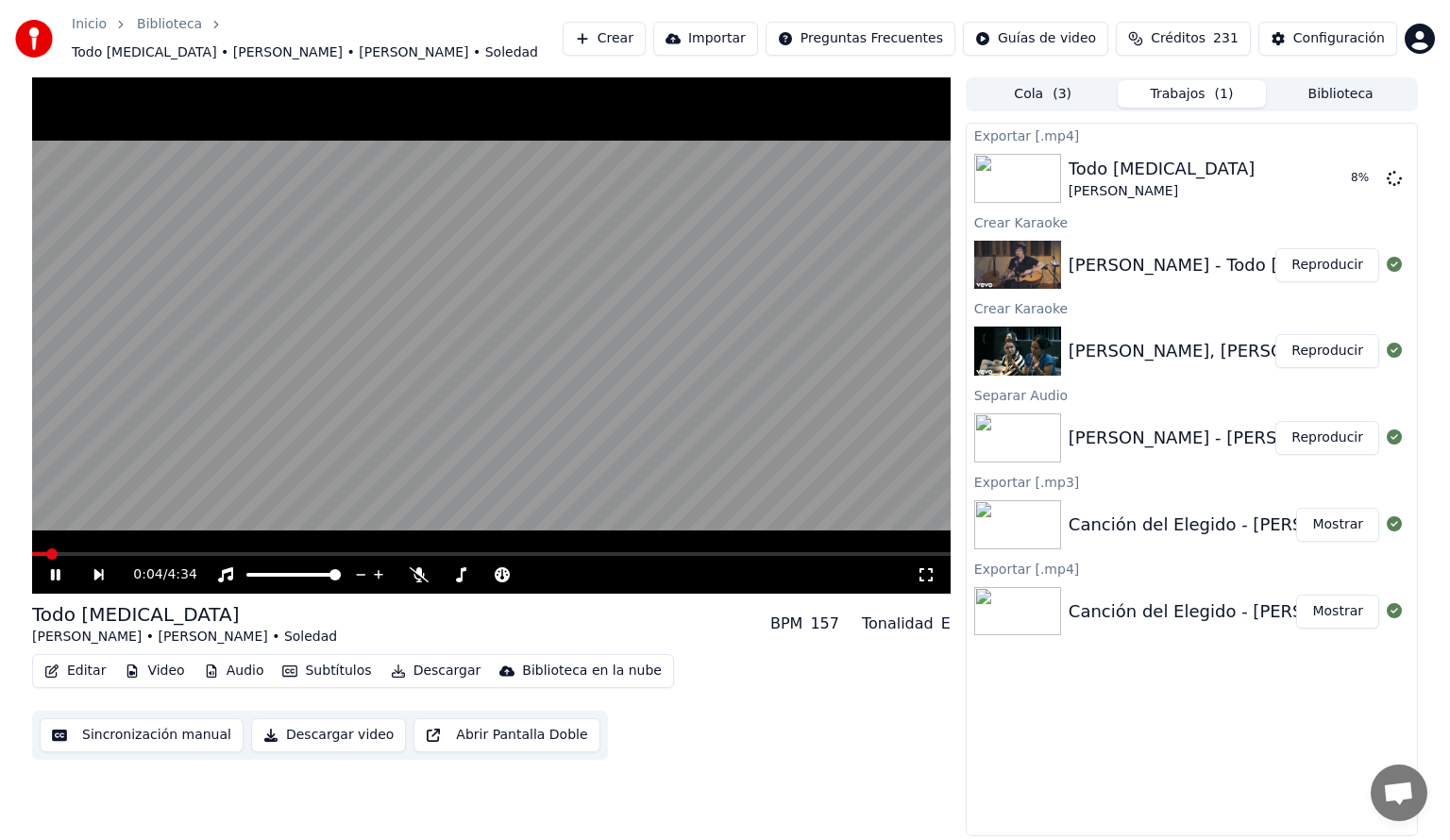
click at [94, 552] on span at bounding box center [491, 554] width 918 height 4
click at [65, 552] on span at bounding box center [49, 554] width 34 height 4
click at [1336, 257] on button "Reproducir" at bounding box center [1328, 265] width 104 height 34
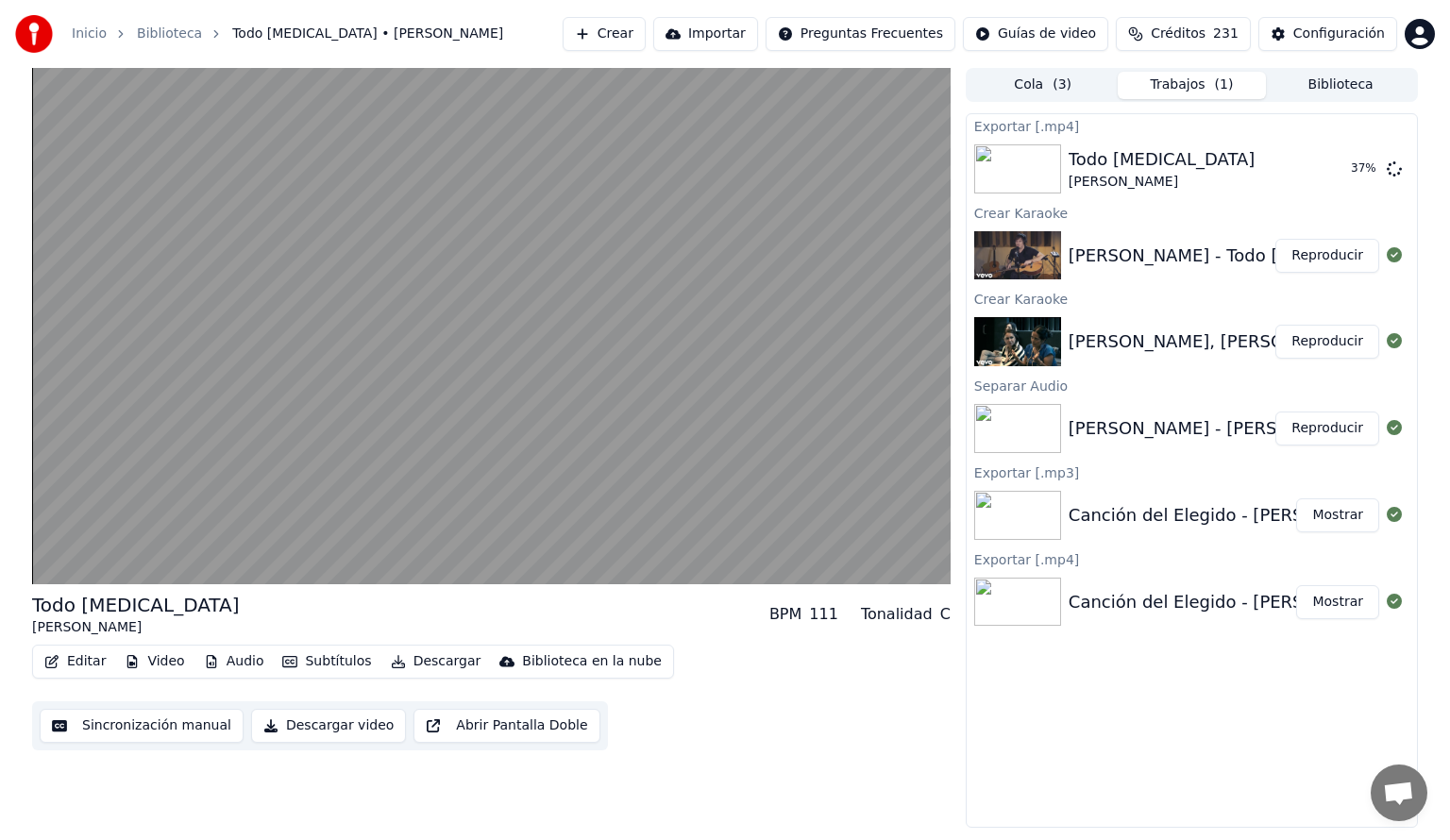
click at [1316, 350] on button "Reproducir" at bounding box center [1328, 342] width 104 height 34
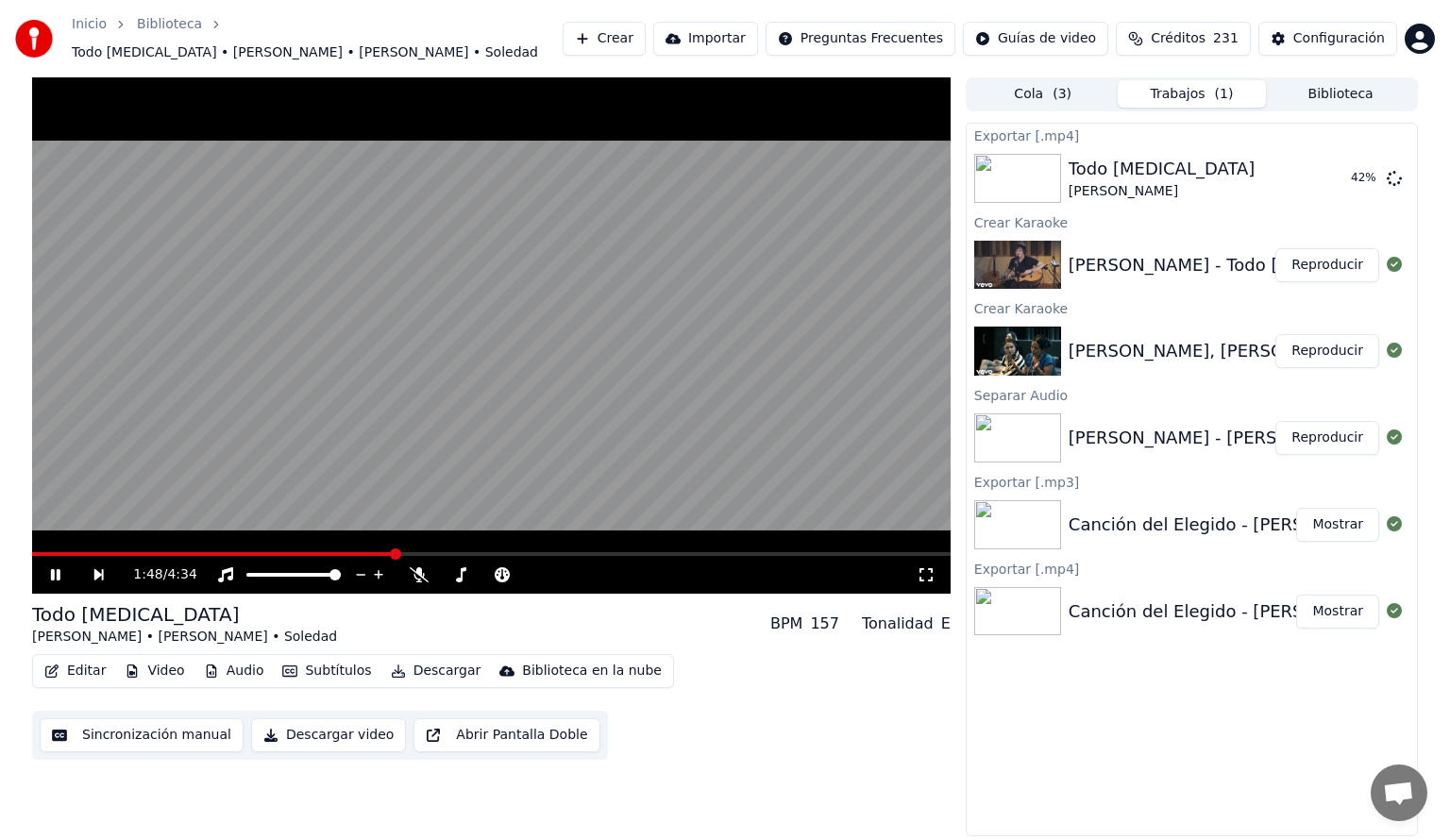
click at [393, 552] on span at bounding box center [491, 554] width 918 height 4
click at [56, 571] on icon at bounding box center [69, 574] width 43 height 15
click at [616, 566] on icon at bounding box center [614, 575] width 18 height 19
click at [53, 568] on icon at bounding box center [56, 574] width 12 height 13
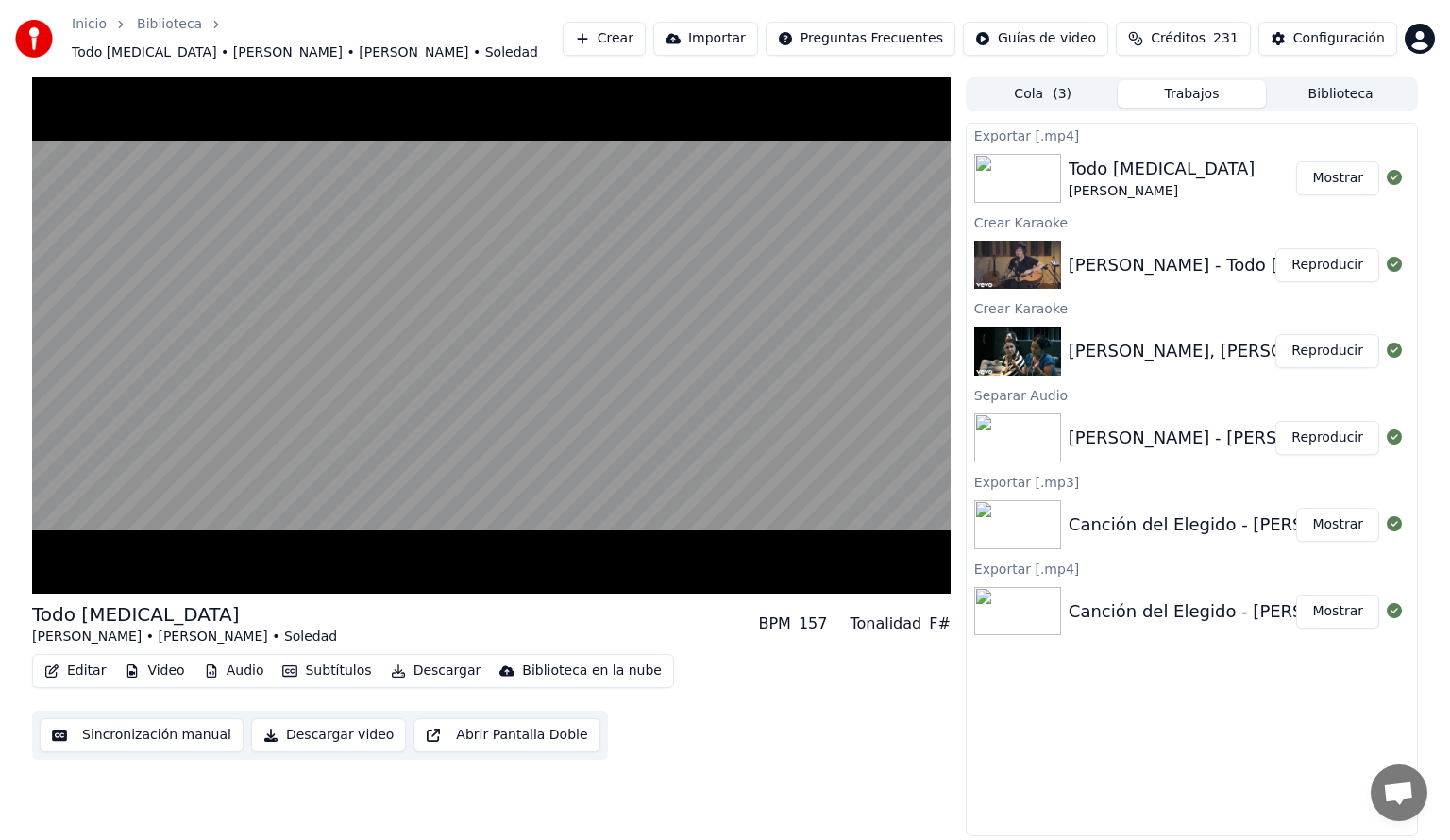
click at [880, 760] on div "Todo [MEDICAL_DATA] [PERSON_NAME] • [PERSON_NAME] • Soledad BPM 157 Tonalidad F…" at bounding box center [491, 457] width 918 height 760
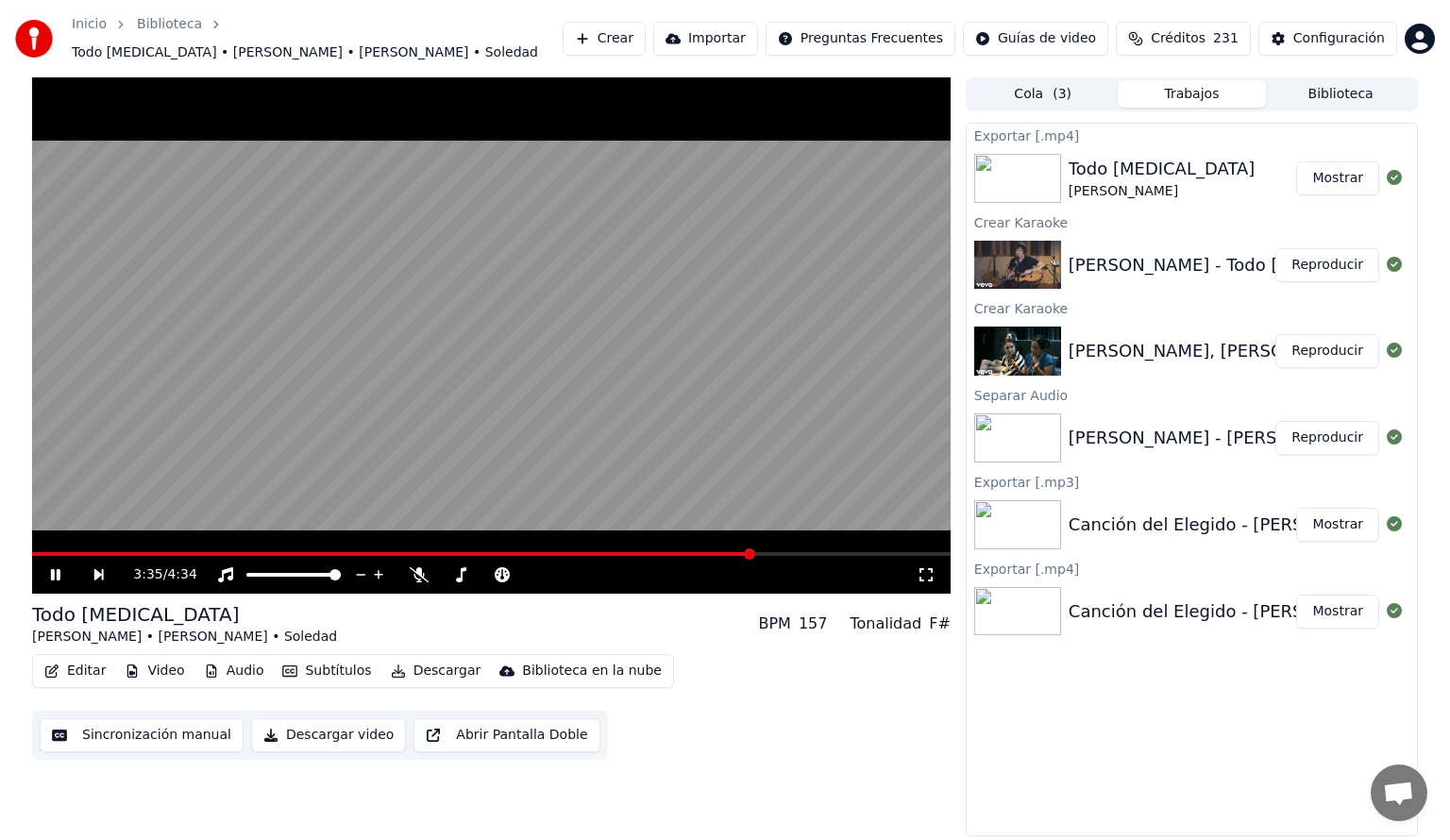
click at [145, 541] on video at bounding box center [491, 335] width 918 height 516
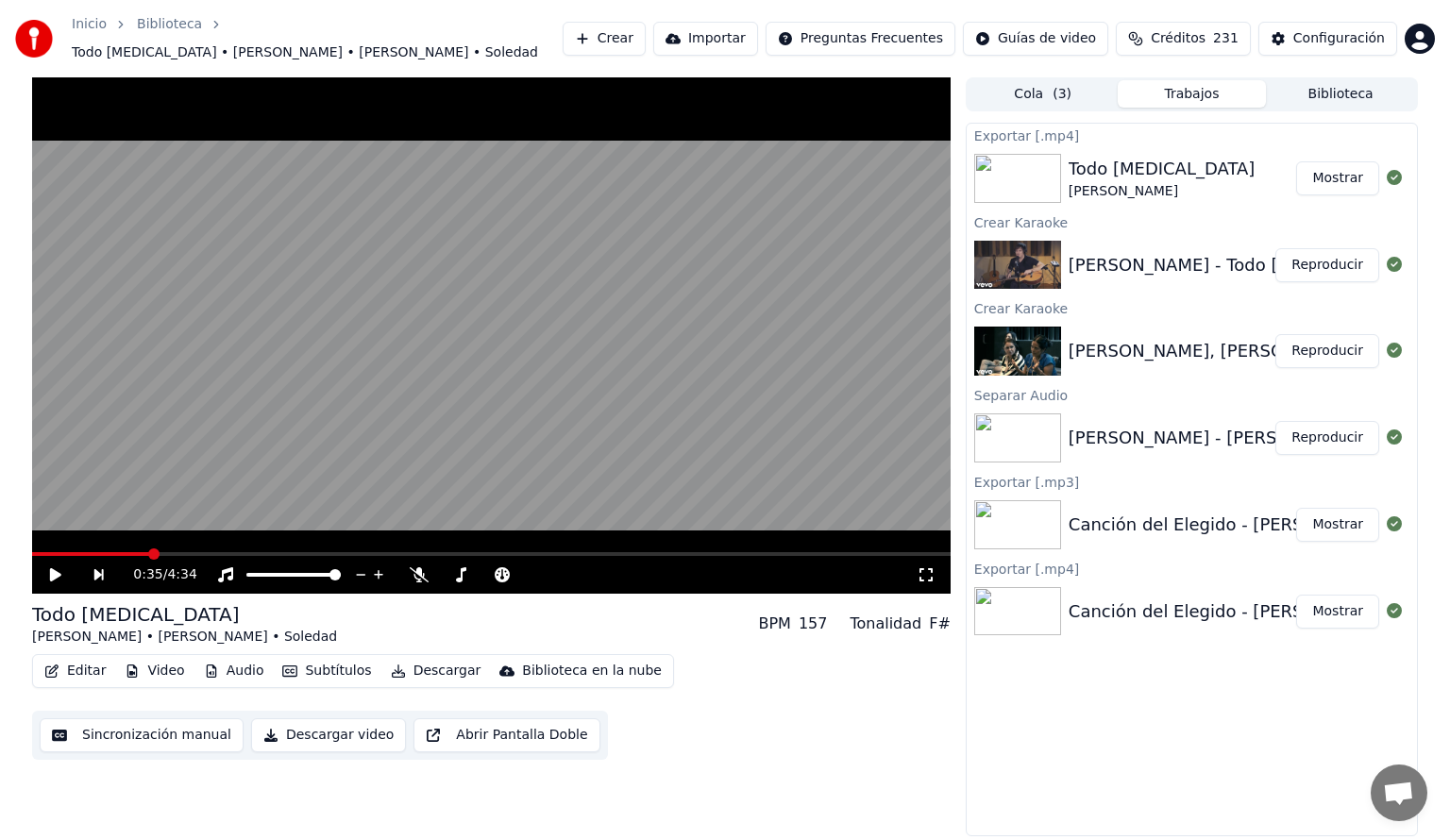
click at [148, 552] on span at bounding box center [91, 554] width 117 height 4
click at [51, 568] on icon at bounding box center [56, 574] width 12 height 13
click at [613, 570] on icon at bounding box center [614, 575] width 10 height 10
click at [591, 566] on icon at bounding box center [596, 575] width 18 height 19
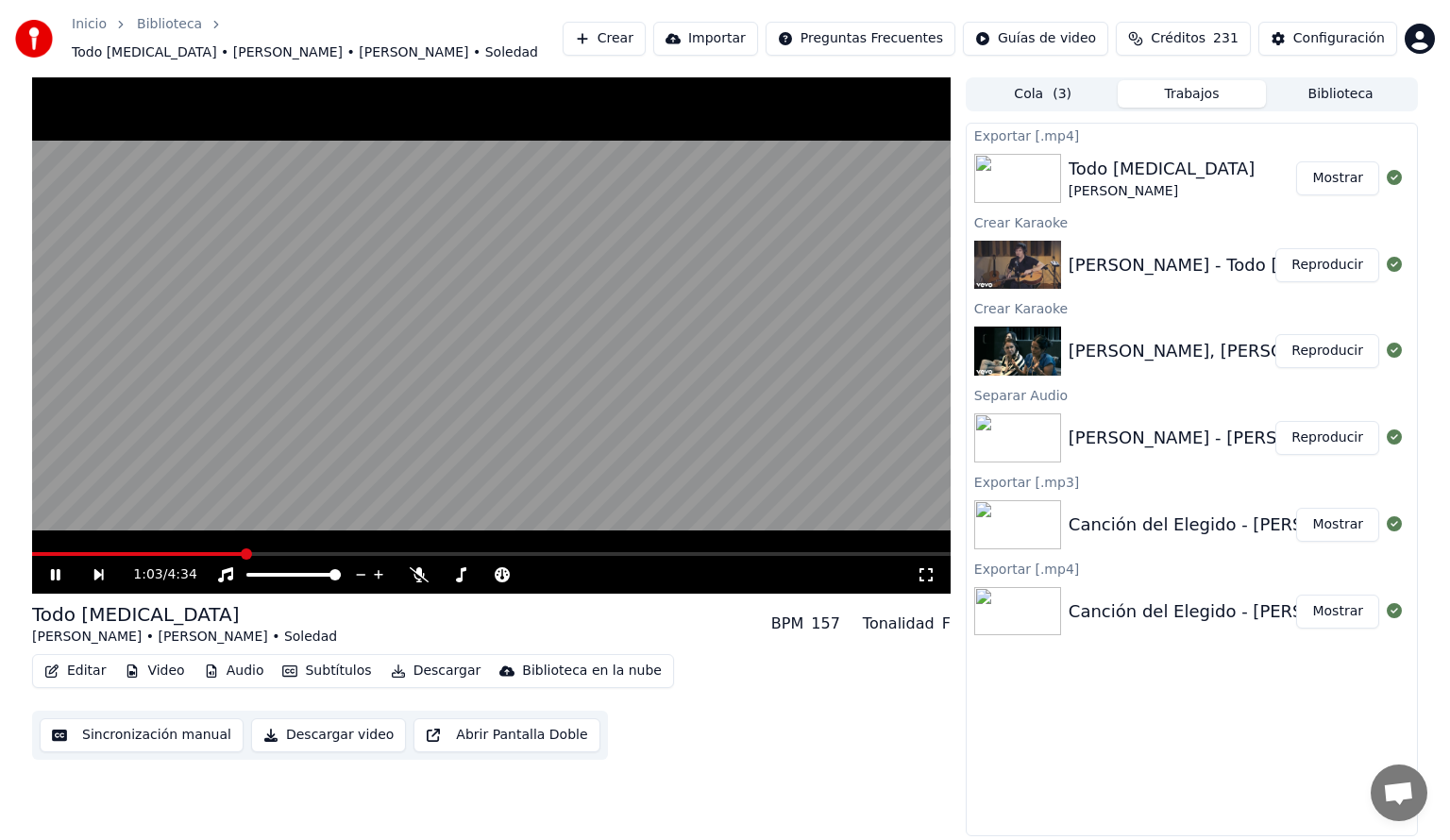
click at [243, 552] on span at bounding box center [491, 554] width 918 height 4
click at [208, 552] on span at bounding box center [120, 554] width 177 height 4
click at [616, 568] on icon at bounding box center [614, 575] width 18 height 19
click at [599, 574] on icon at bounding box center [597, 575] width 10 height 2
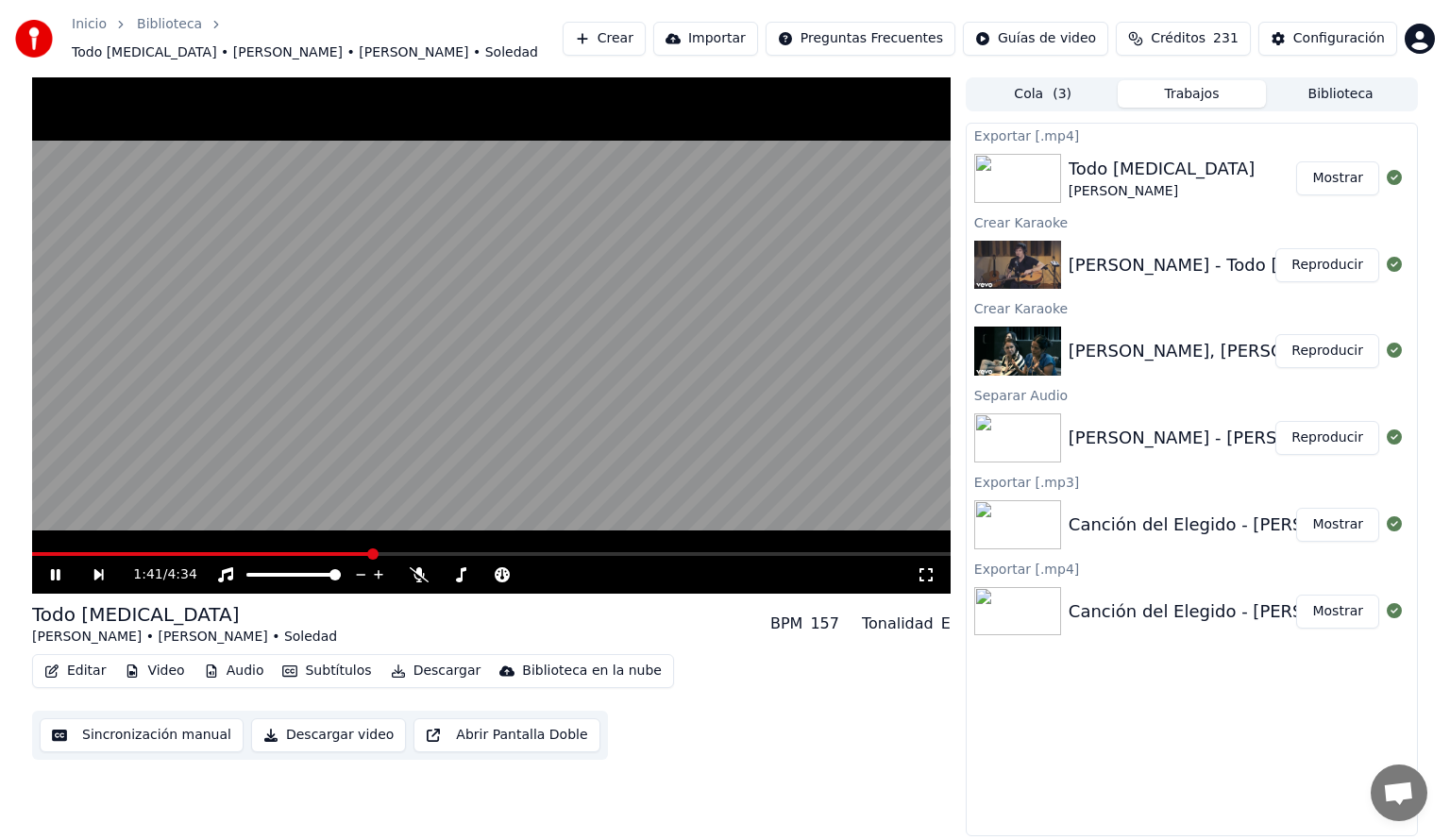
click at [56, 567] on icon at bounding box center [69, 574] width 43 height 15
click at [427, 663] on button "Descargar" at bounding box center [436, 671] width 106 height 26
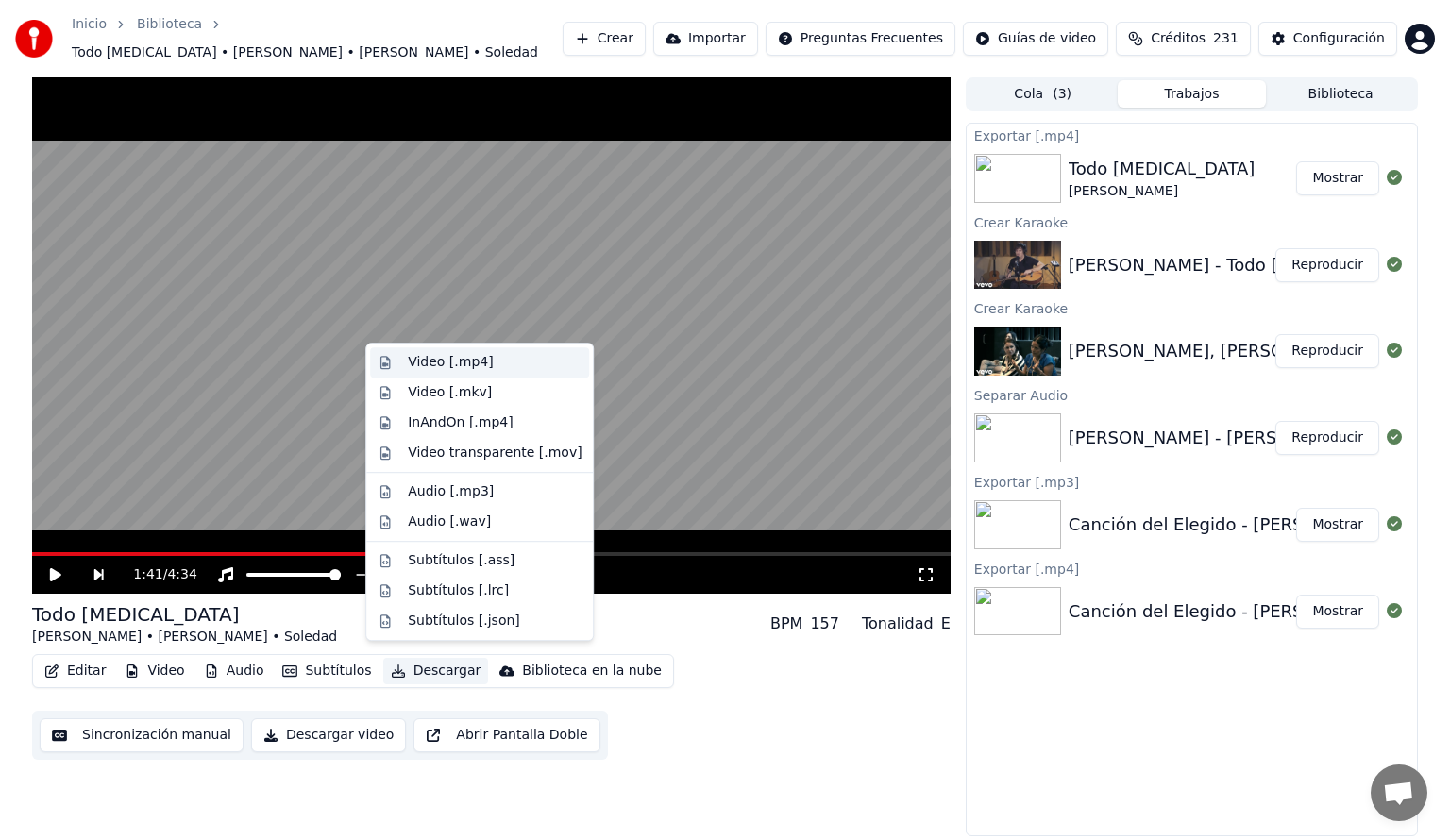
click at [454, 359] on div "Video [.mp4]" at bounding box center [450, 362] width 85 height 19
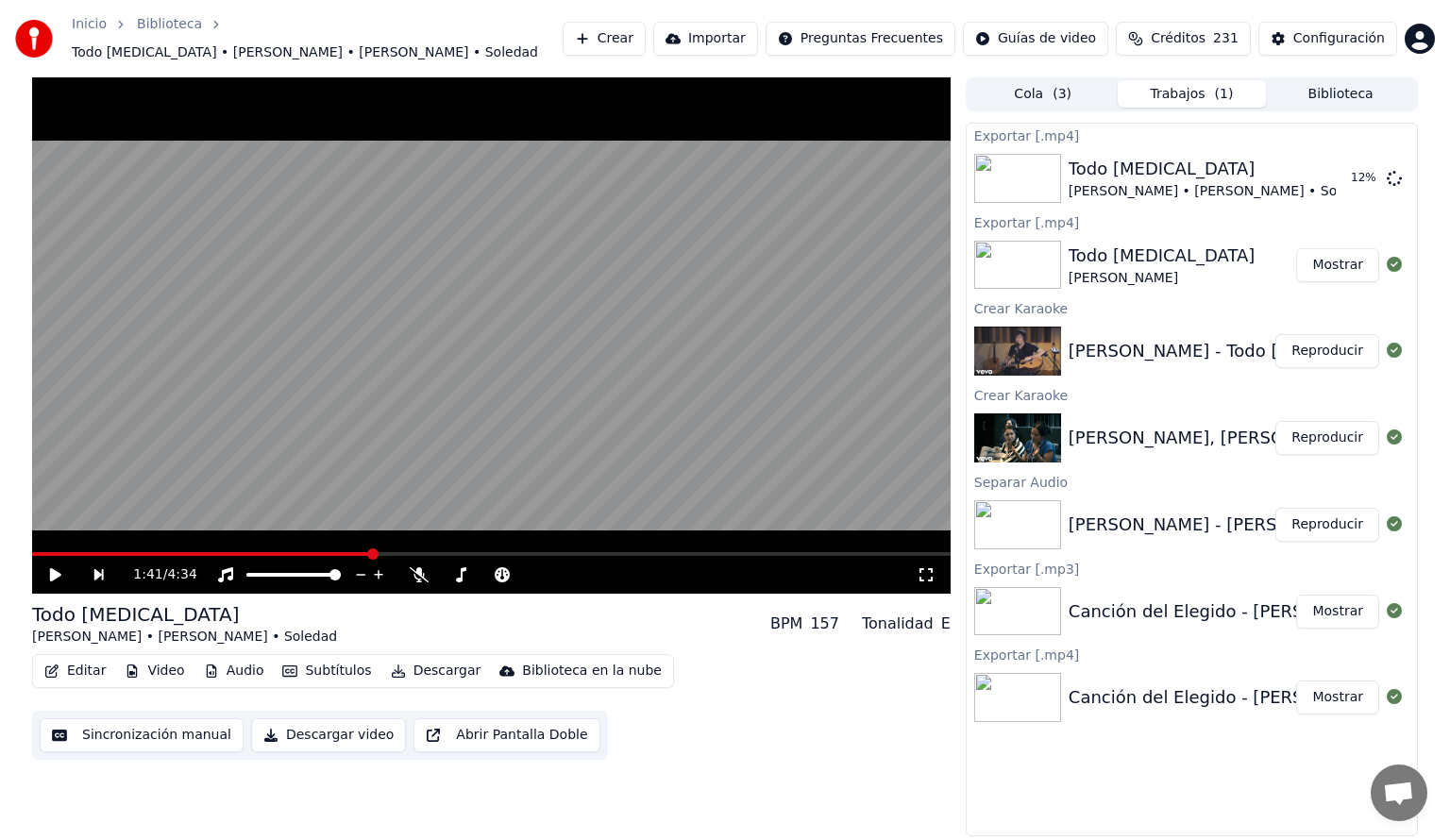
click at [53, 568] on icon at bounding box center [56, 574] width 12 height 13
click at [48, 567] on icon at bounding box center [69, 574] width 43 height 15
click at [604, 32] on button "Crear" at bounding box center [604, 38] width 83 height 34
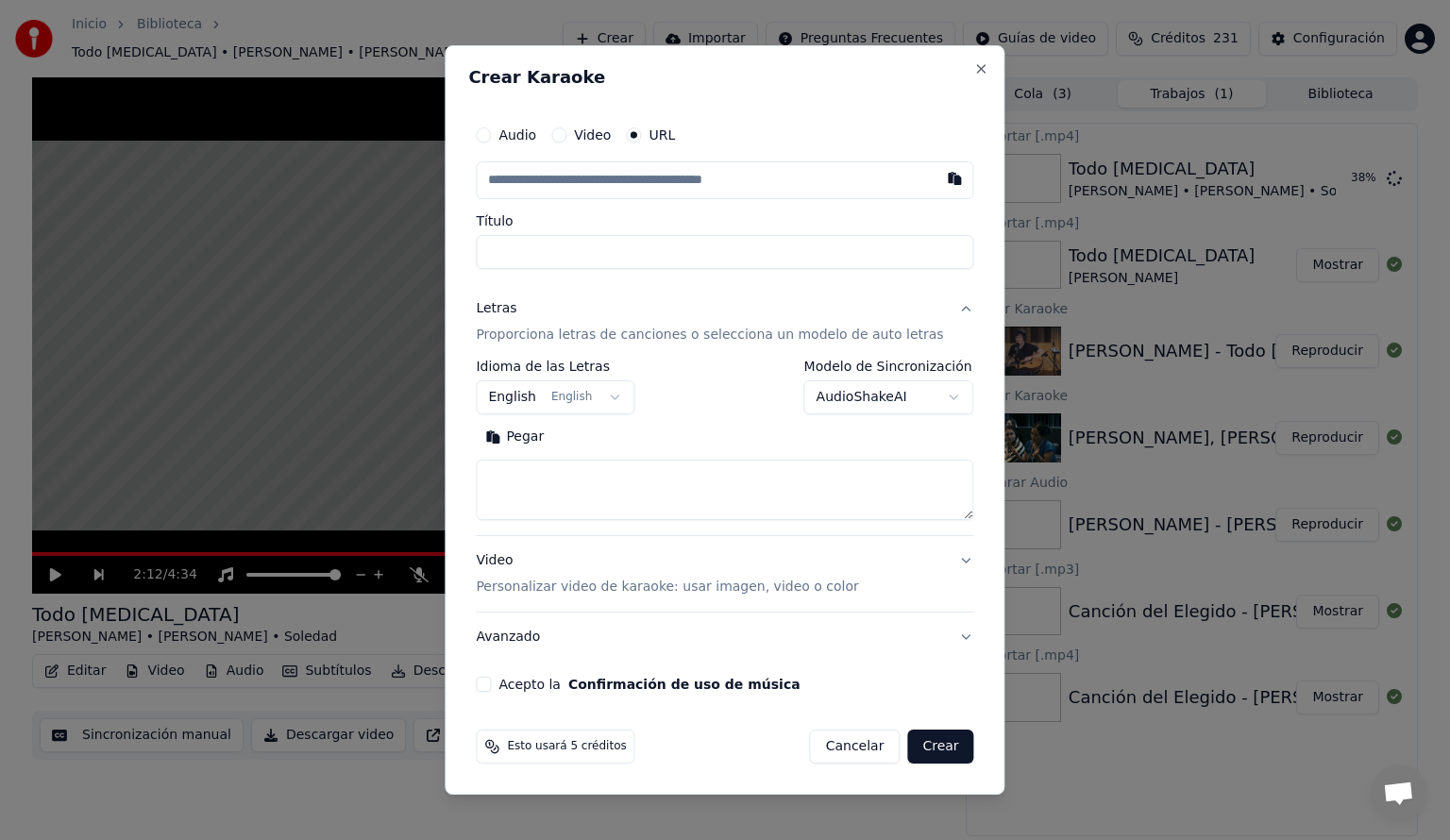
click at [942, 182] on button "button" at bounding box center [955, 178] width 38 height 34
type input "**********"
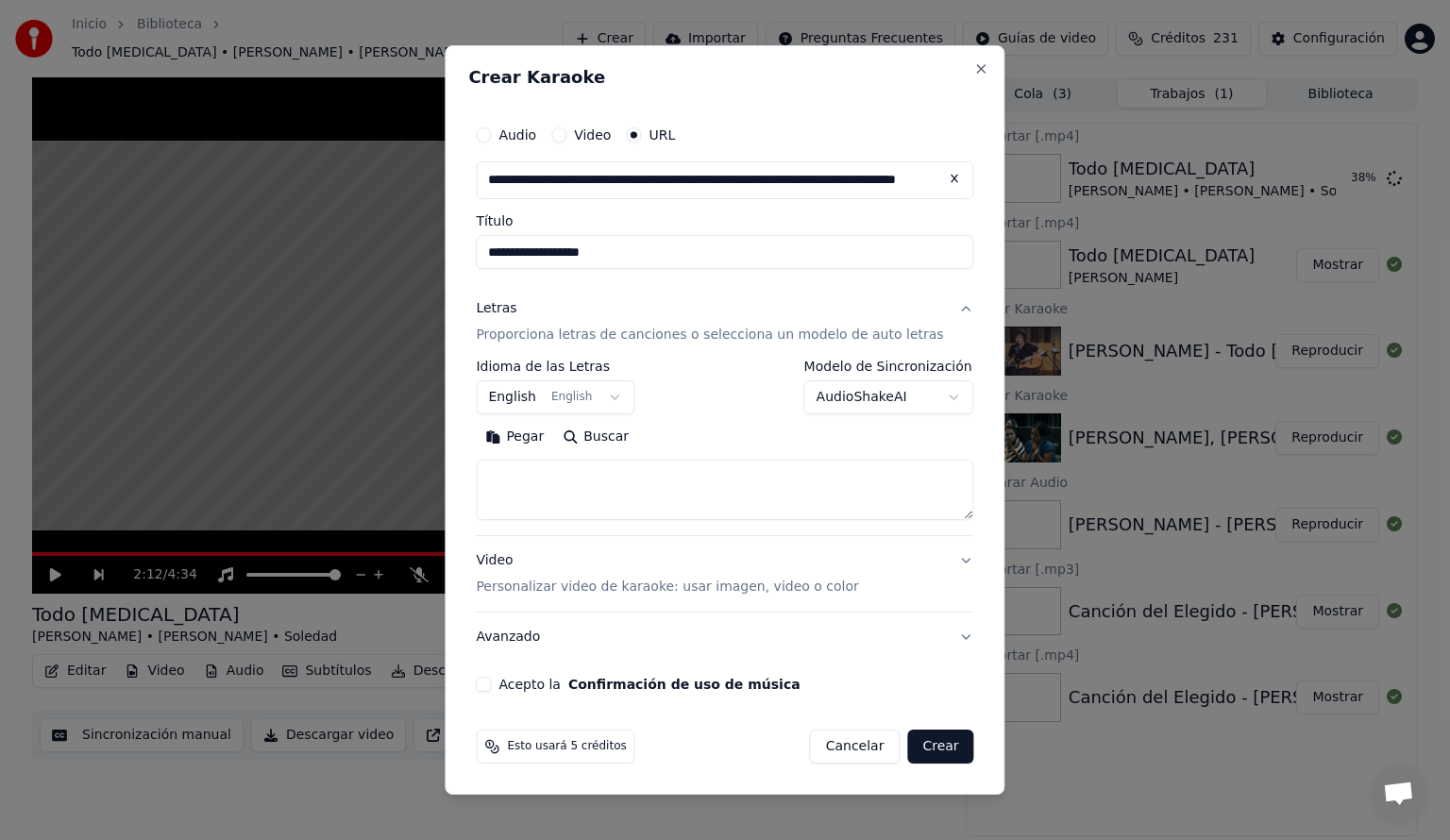
type input "**********"
click at [626, 397] on body "**********" at bounding box center [725, 420] width 1450 height 840
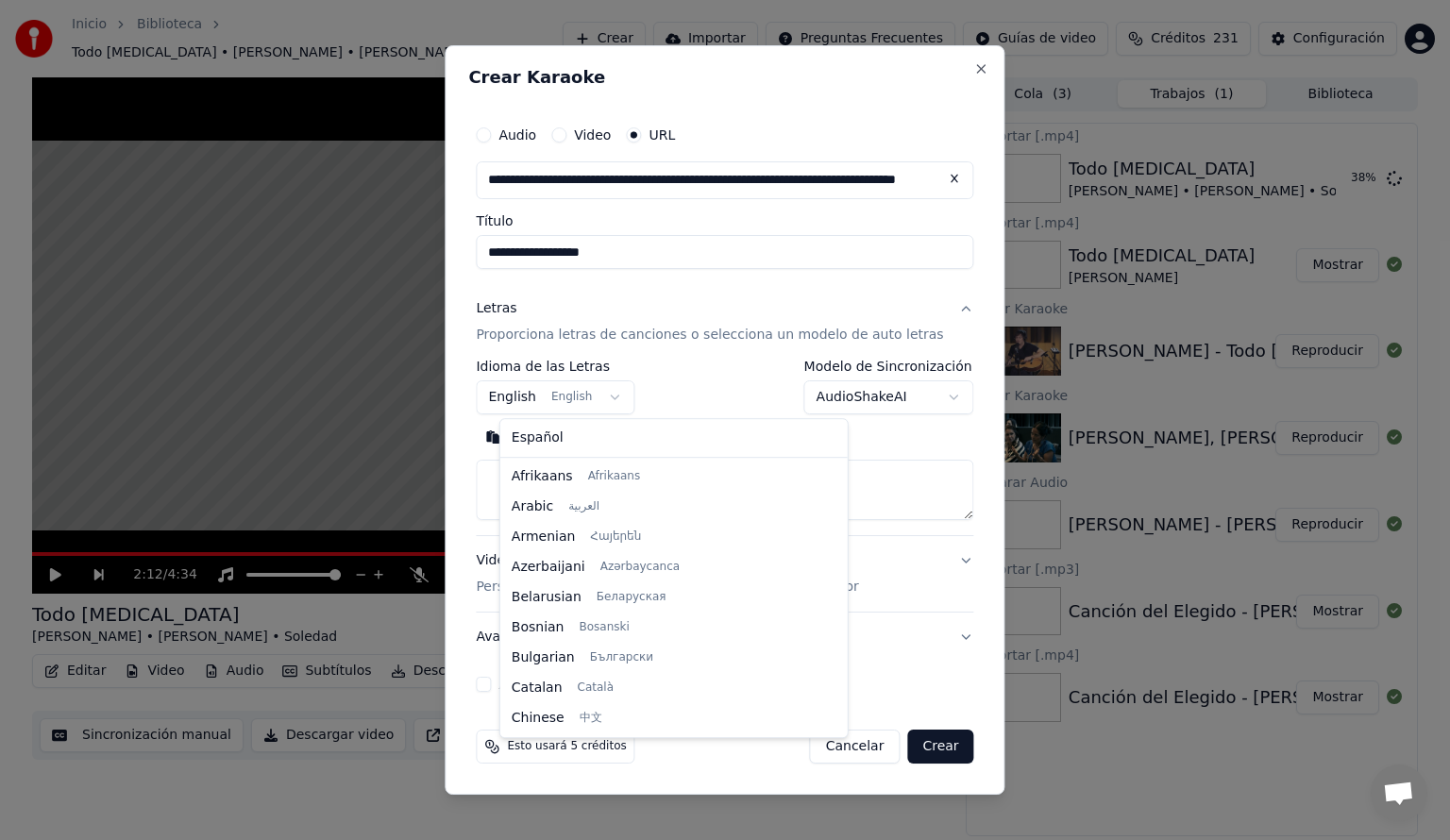
scroll to position [151, 0]
select select "**"
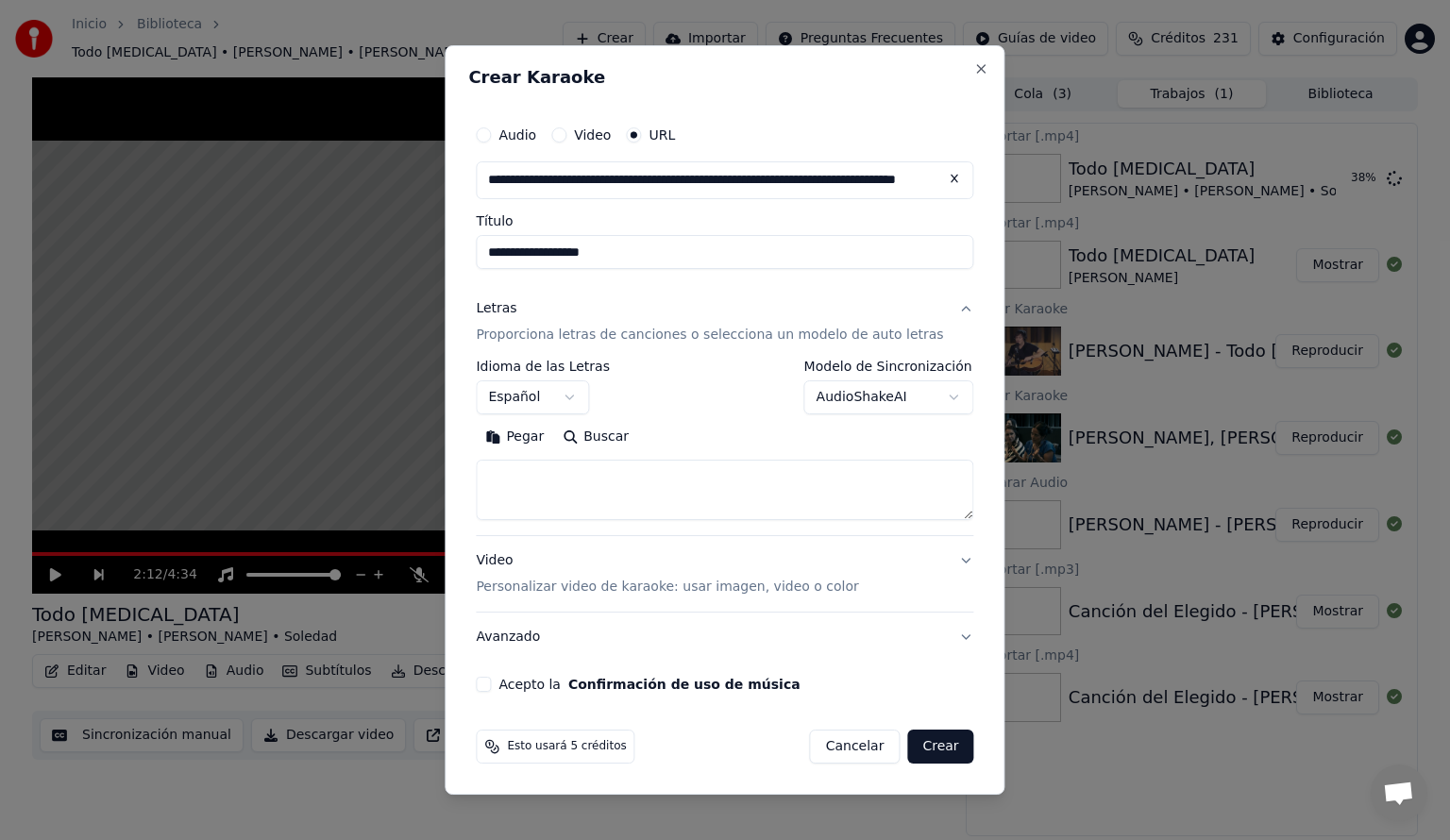
click at [933, 393] on body "**********" at bounding box center [725, 420] width 1450 height 840
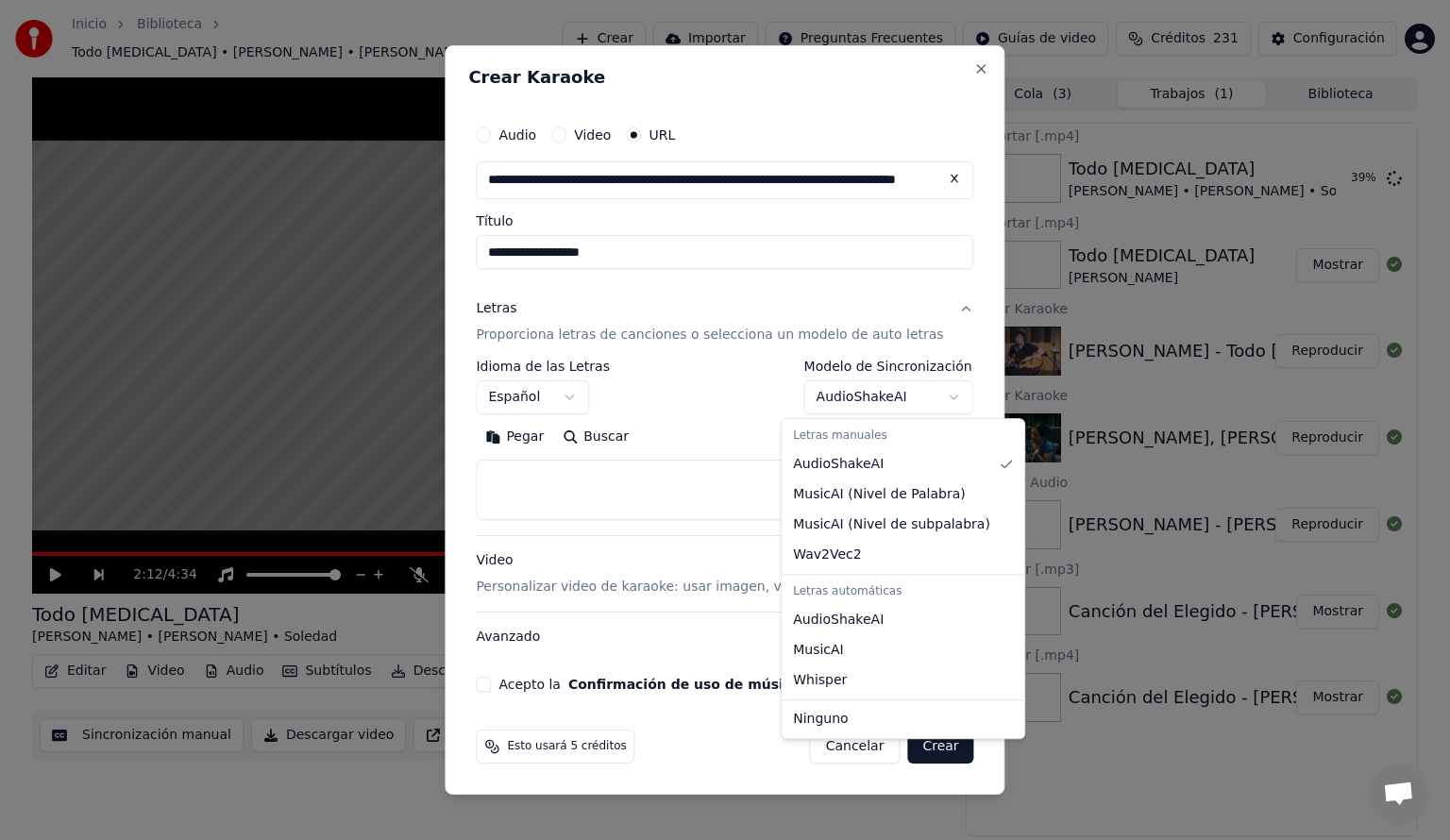
select select "**********"
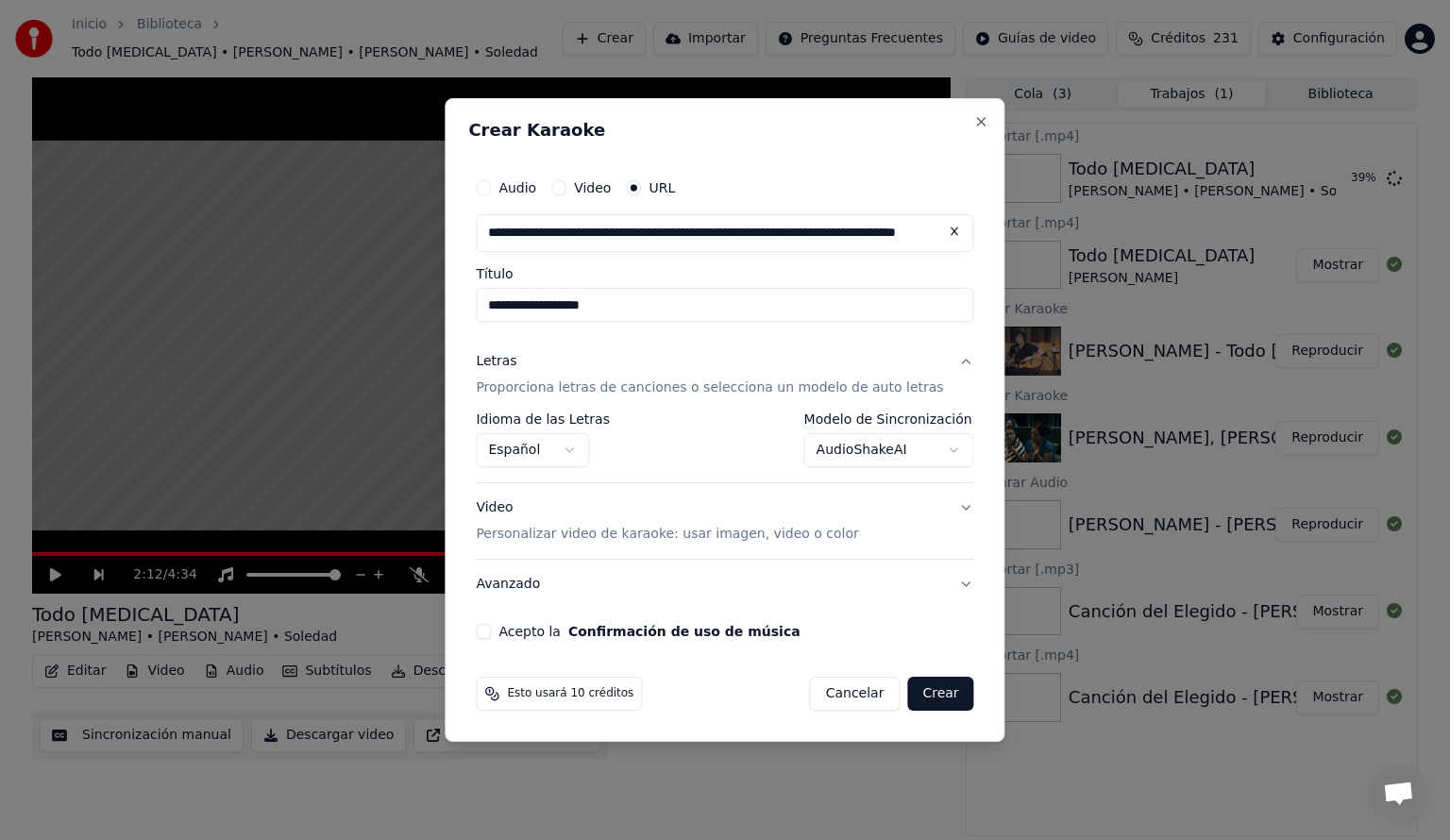
click at [491, 629] on button "Acepto la Confirmación de uso de música" at bounding box center [483, 630] width 15 height 15
click at [921, 695] on button "Crear" at bounding box center [940, 693] width 66 height 34
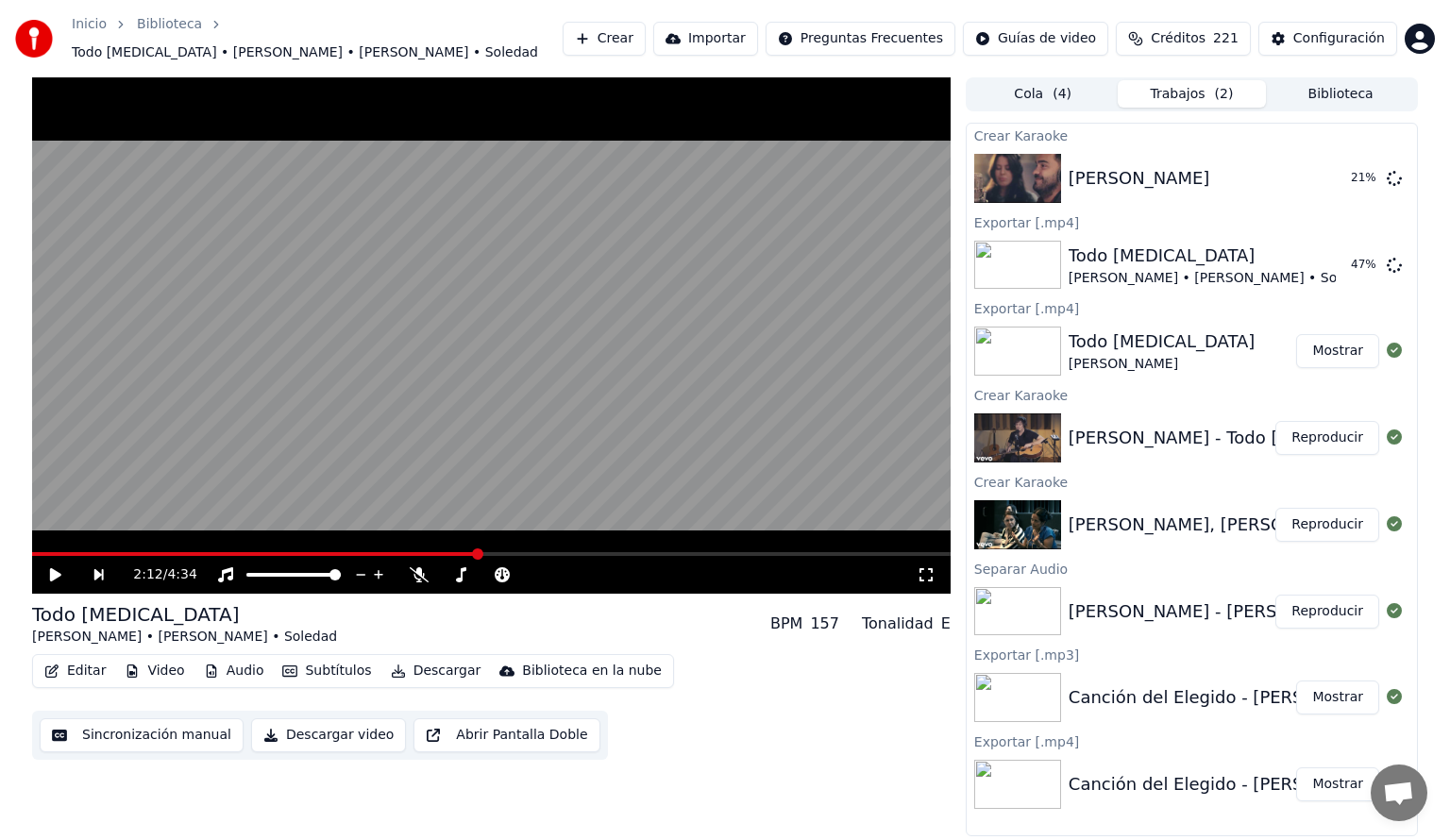
click at [1321, 82] on button "Biblioteca" at bounding box center [1340, 94] width 149 height 27
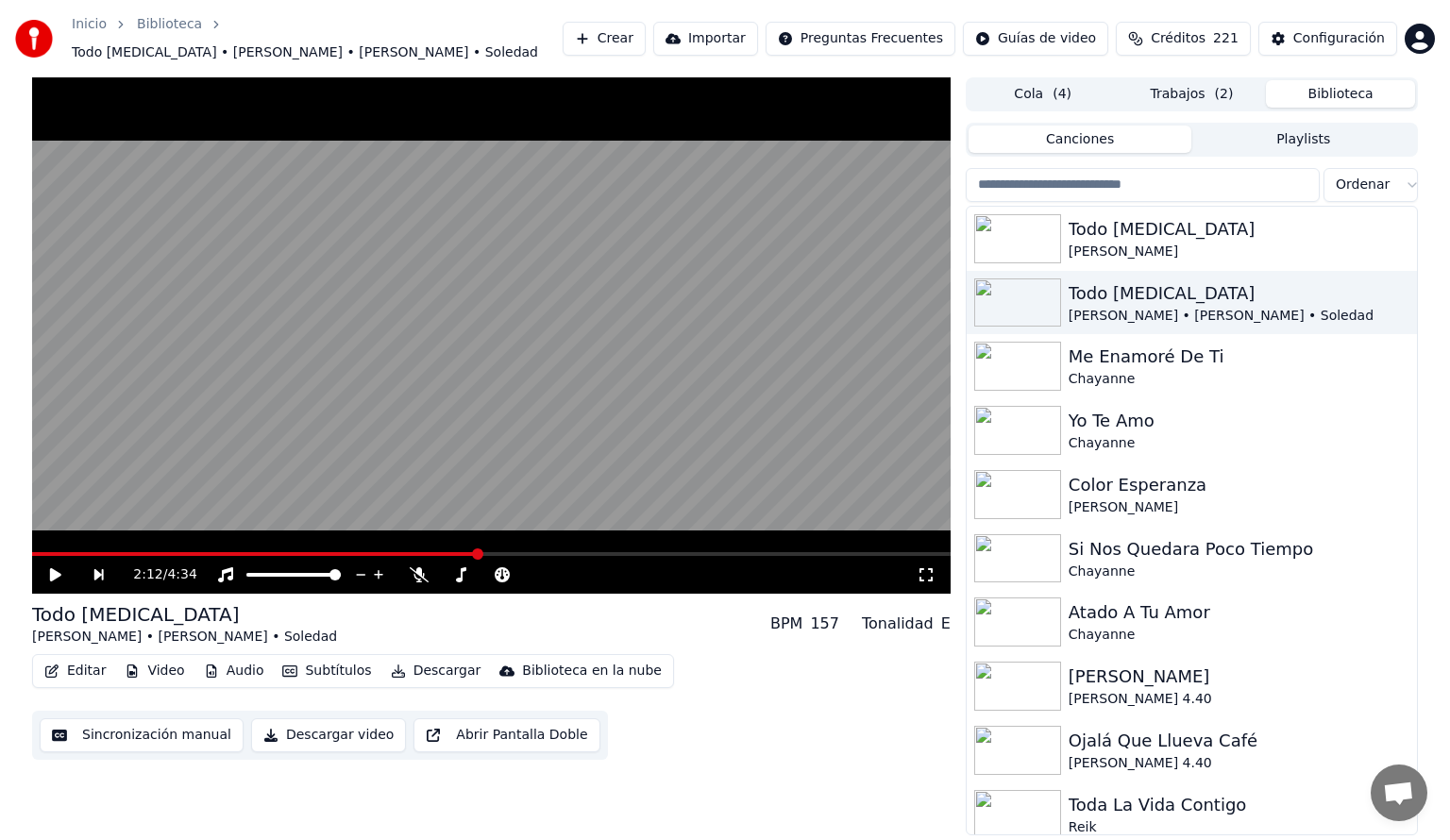
click at [1053, 177] on input "search" at bounding box center [1143, 185] width 354 height 34
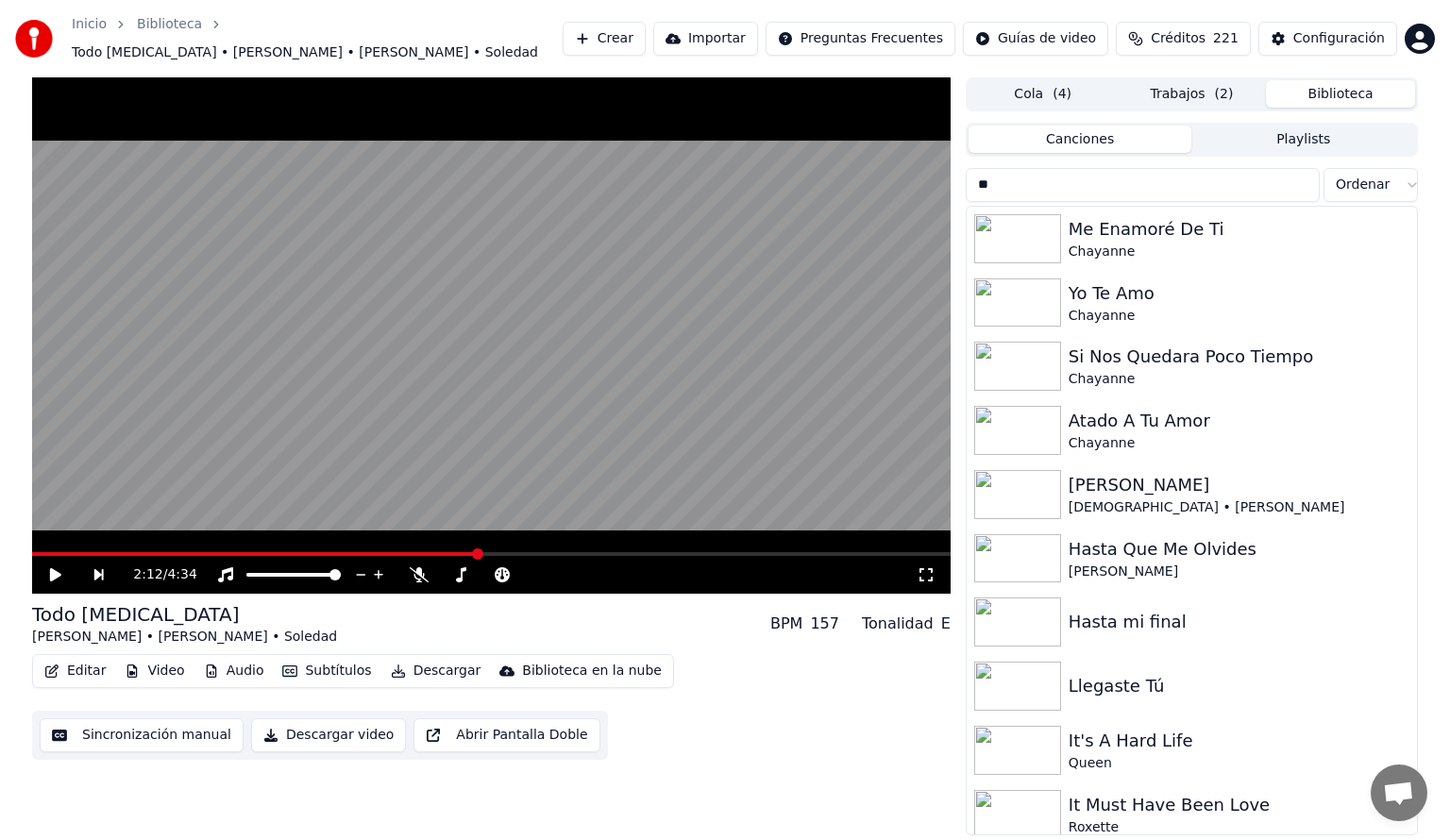
type input "*"
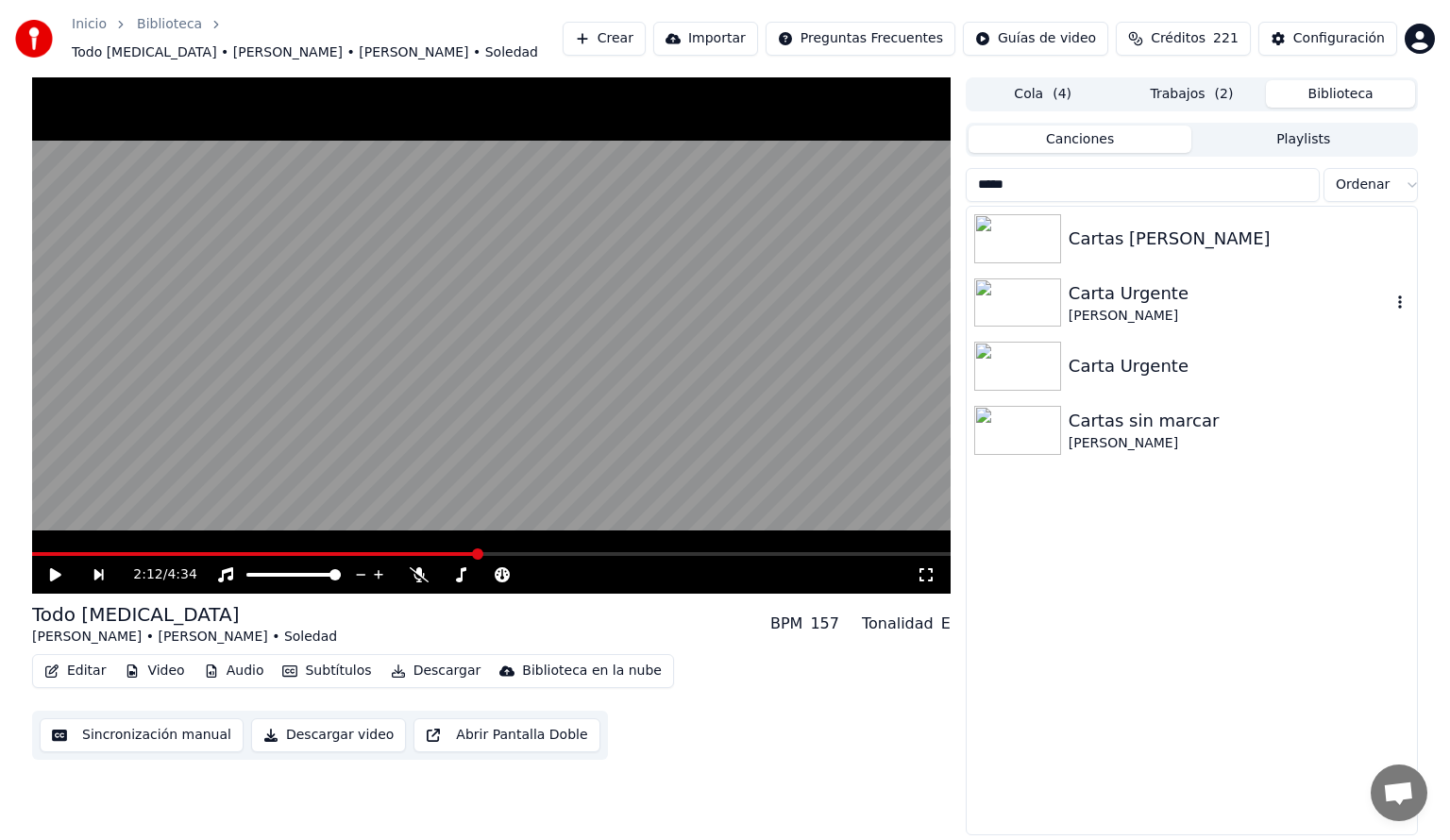
type input "*****"
click at [1332, 82] on button "Biblioteca" at bounding box center [1340, 94] width 149 height 27
click at [1318, 80] on button "Biblioteca" at bounding box center [1340, 94] width 149 height 27
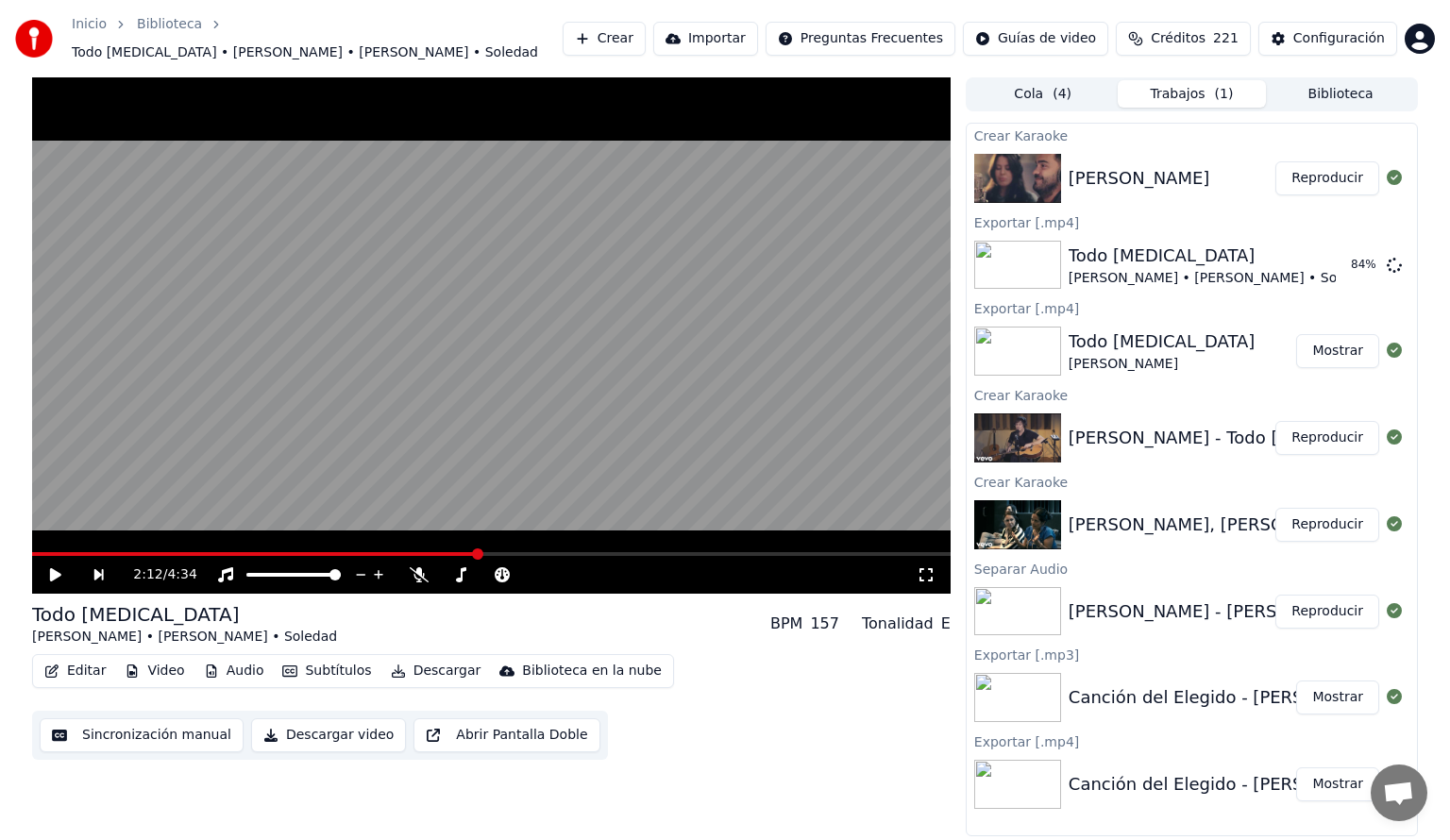
click at [1170, 92] on button "Trabajos ( 1 )" at bounding box center [1193, 94] width 149 height 27
click at [1341, 80] on button "Biblioteca" at bounding box center [1340, 94] width 149 height 27
click at [1198, 89] on button "Trabajos ( 1 )" at bounding box center [1193, 94] width 149 height 27
click at [1333, 83] on button "Biblioteca" at bounding box center [1340, 94] width 149 height 27
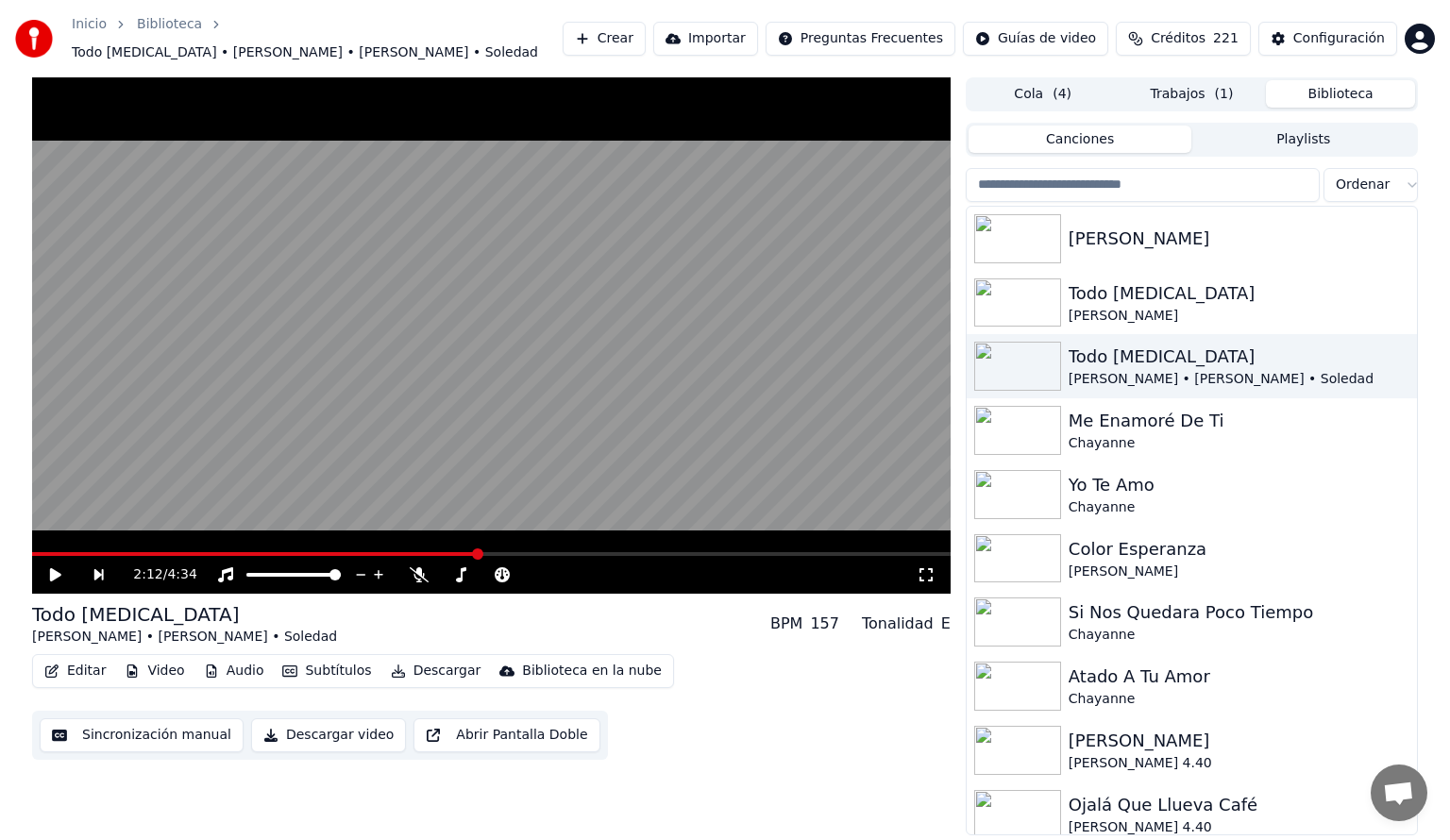
click at [985, 179] on input "search" at bounding box center [1143, 185] width 354 height 34
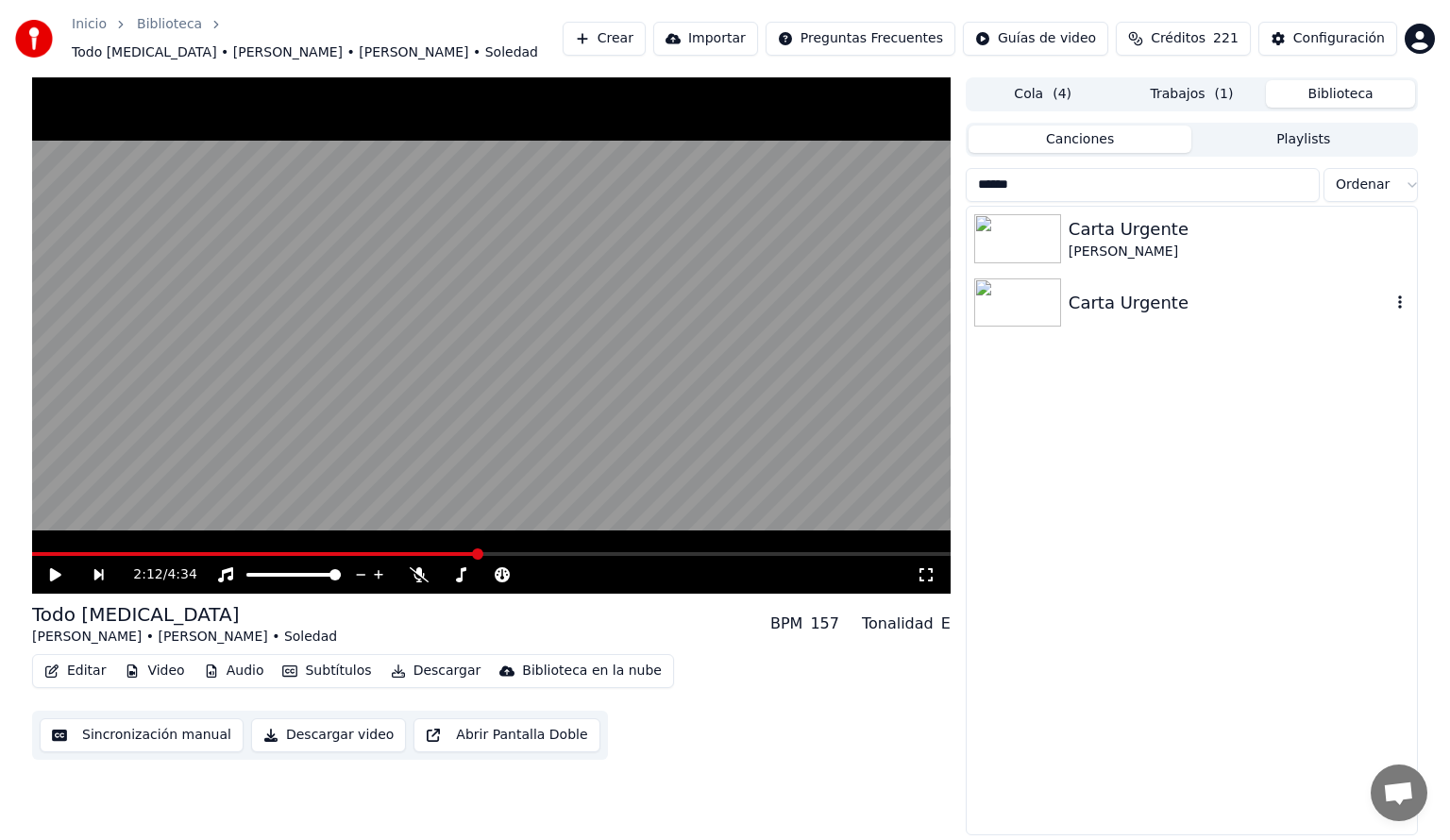
type input "*****"
click at [1019, 294] on img at bounding box center [1017, 303] width 87 height 49
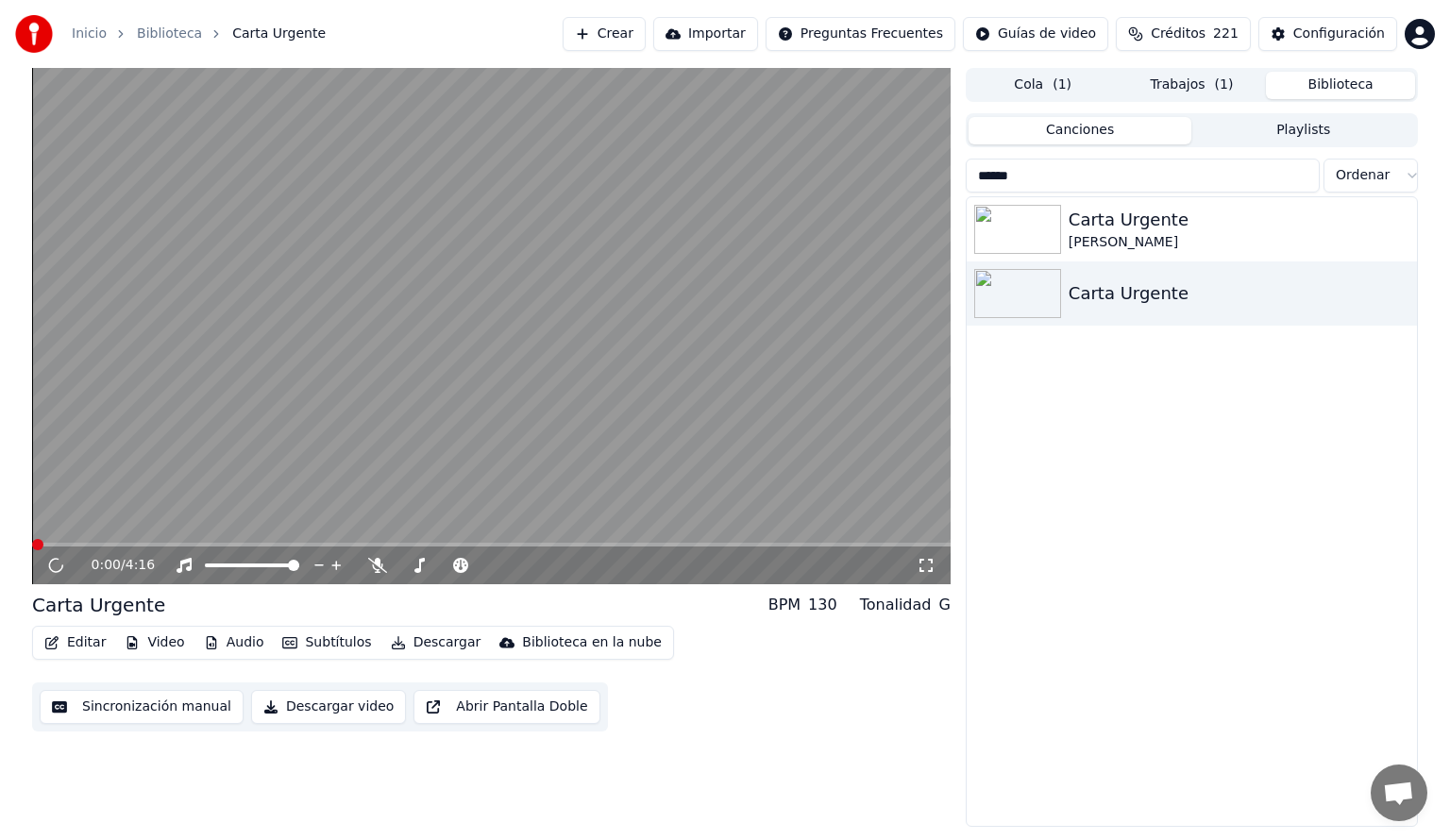
click at [234, 638] on button "Audio" at bounding box center [234, 642] width 75 height 26
click at [751, 759] on div "0:05 / 4:16 Carta Urgente BPM 130 Tonalidad G Editar Video Audio Subtítulos Des…" at bounding box center [491, 446] width 918 height 759
click at [280, 547] on div "0:09 / 4:16" at bounding box center [491, 565] width 918 height 38
click at [271, 543] on span at bounding box center [491, 544] width 918 height 4
click at [232, 544] on span at bounding box center [132, 544] width 200 height 4
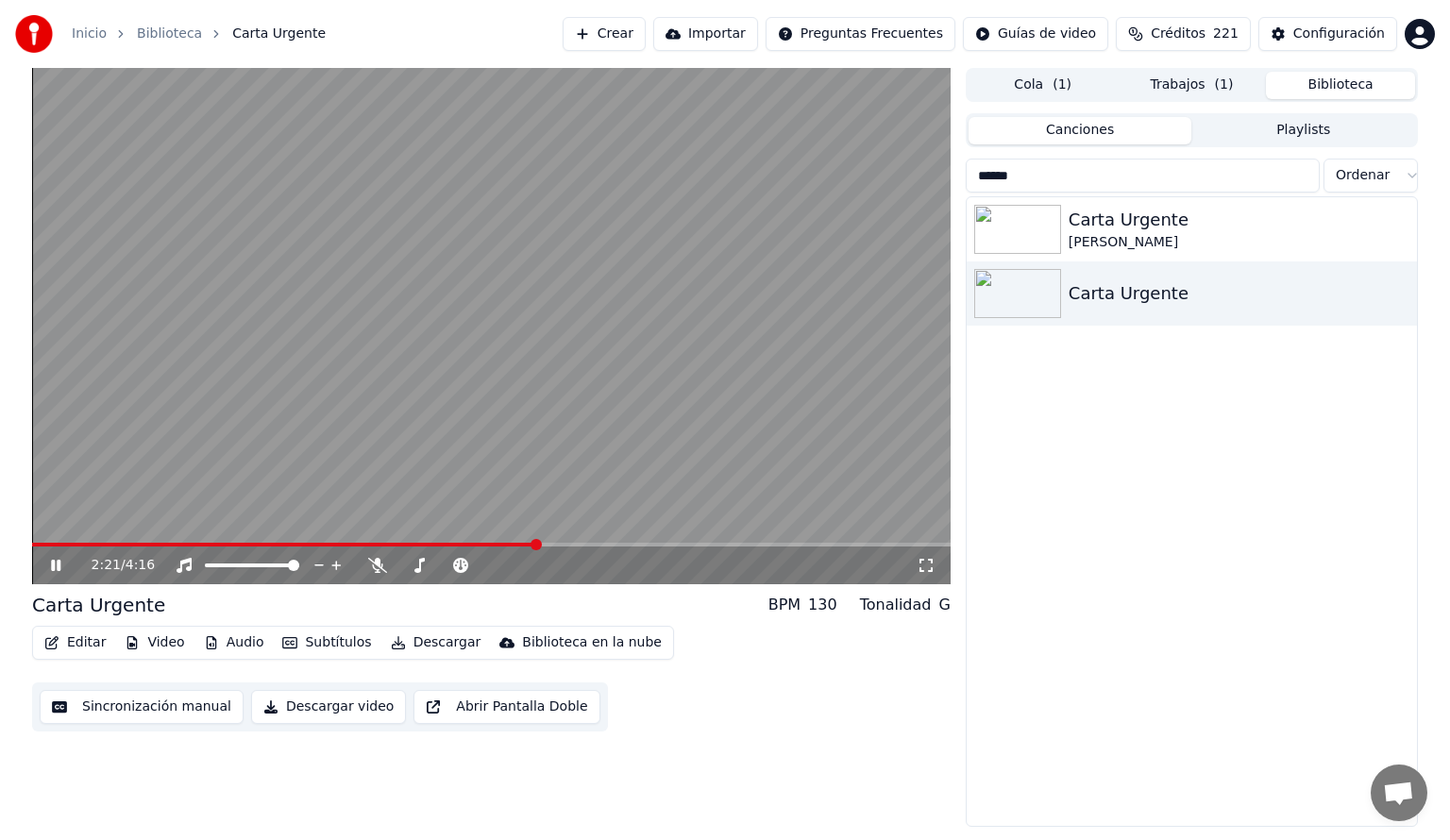
click at [537, 542] on span at bounding box center [491, 544] width 918 height 4
click at [52, 566] on icon at bounding box center [56, 566] width 10 height 12
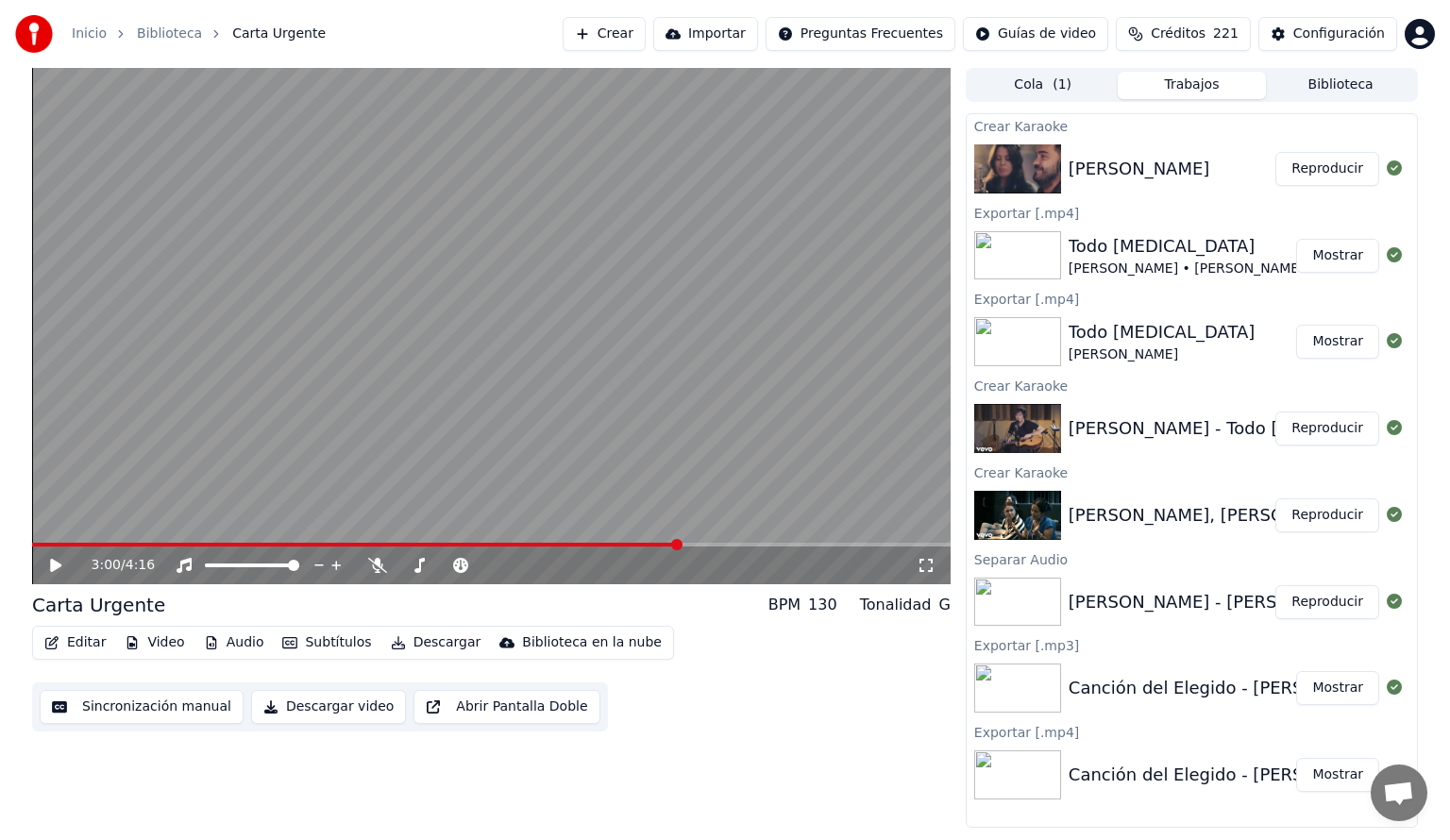
click at [1186, 90] on button "Trabajos" at bounding box center [1193, 85] width 149 height 27
click at [1337, 255] on button "Mostrar" at bounding box center [1337, 256] width 83 height 34
click at [1331, 431] on button "Reproducir" at bounding box center [1328, 428] width 104 height 34
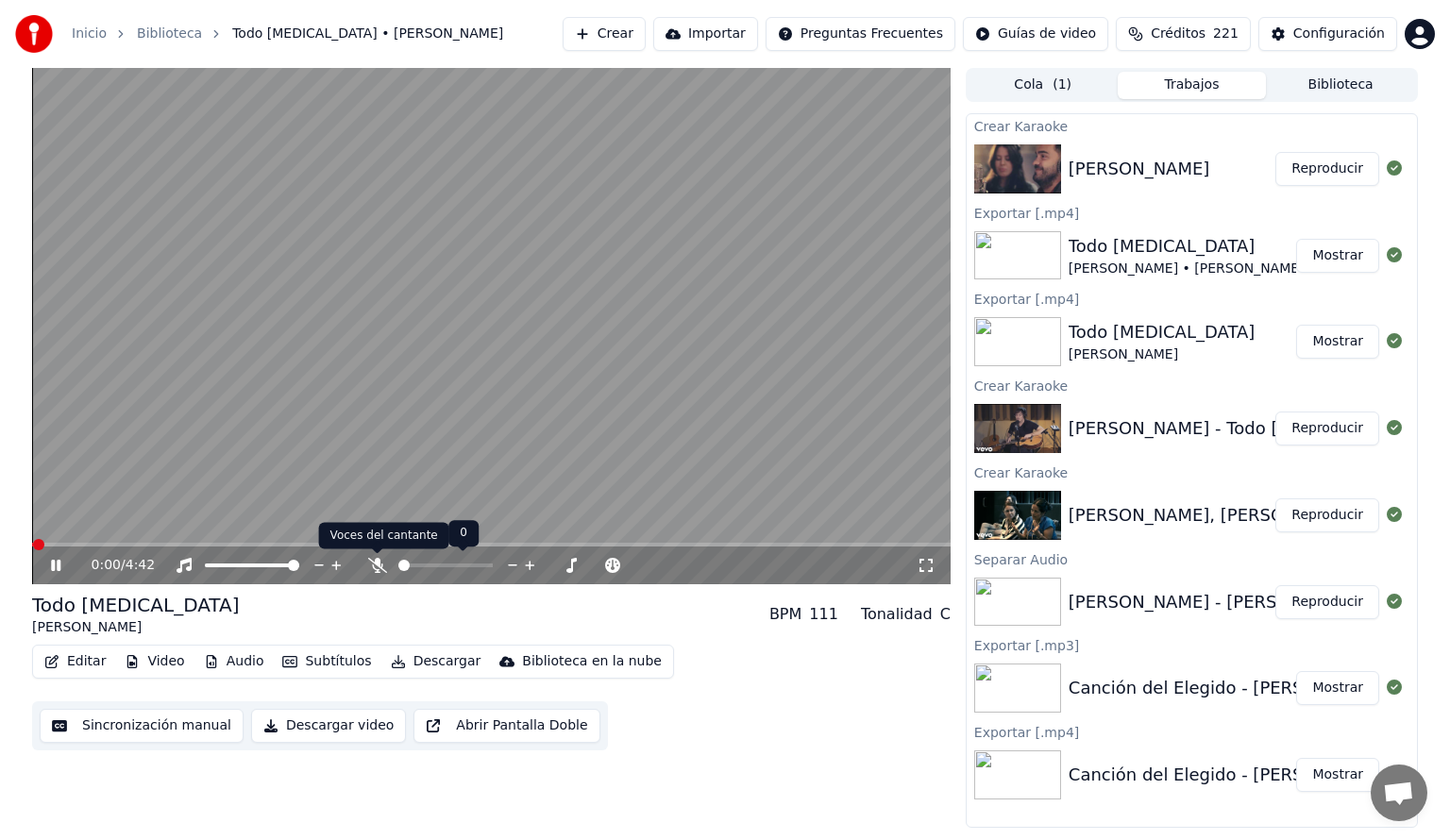
click at [378, 565] on icon at bounding box center [377, 565] width 19 height 15
click at [184, 563] on icon at bounding box center [183, 565] width 15 height 15
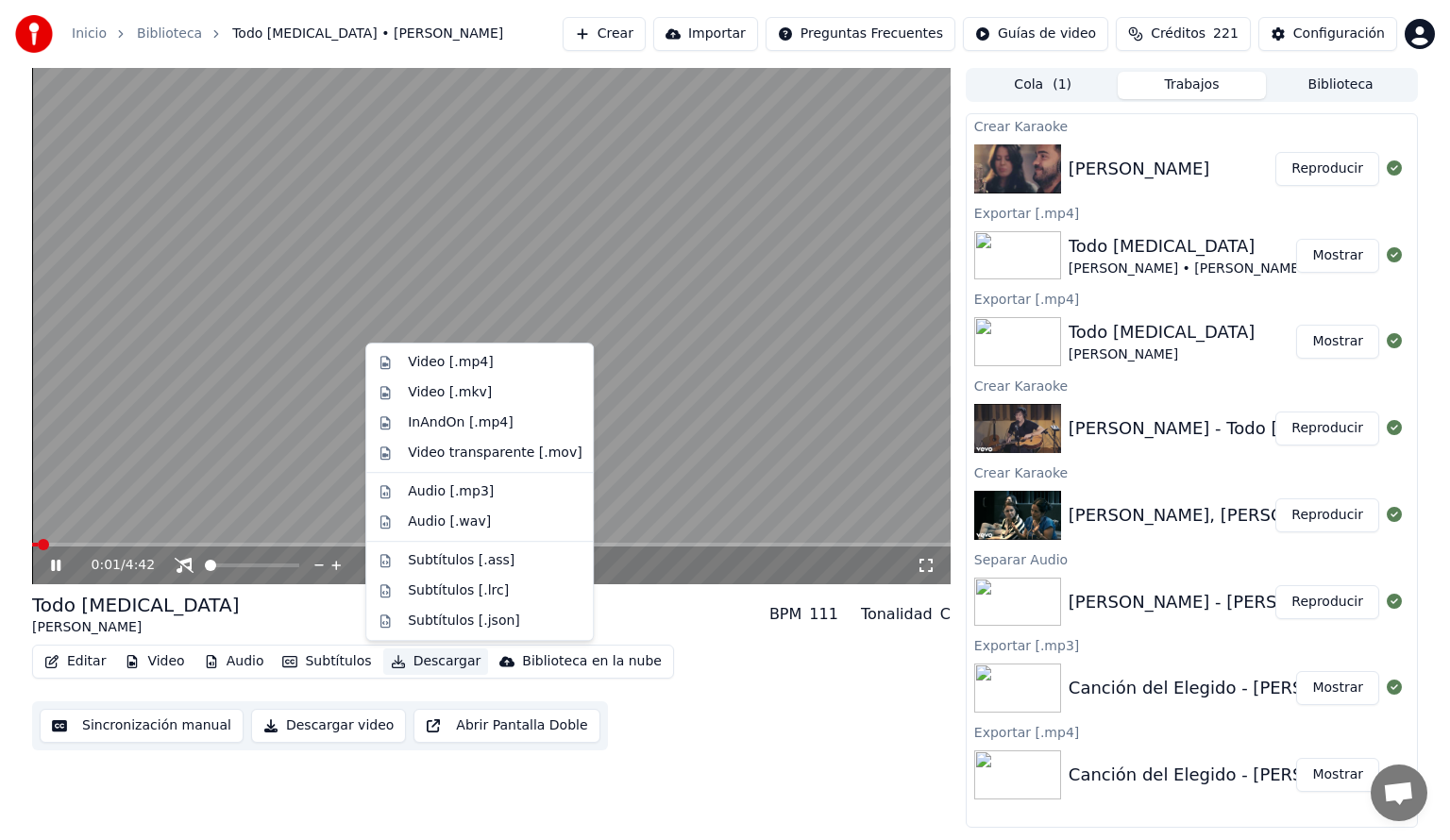
click at [427, 663] on button "Descargar" at bounding box center [436, 661] width 106 height 26
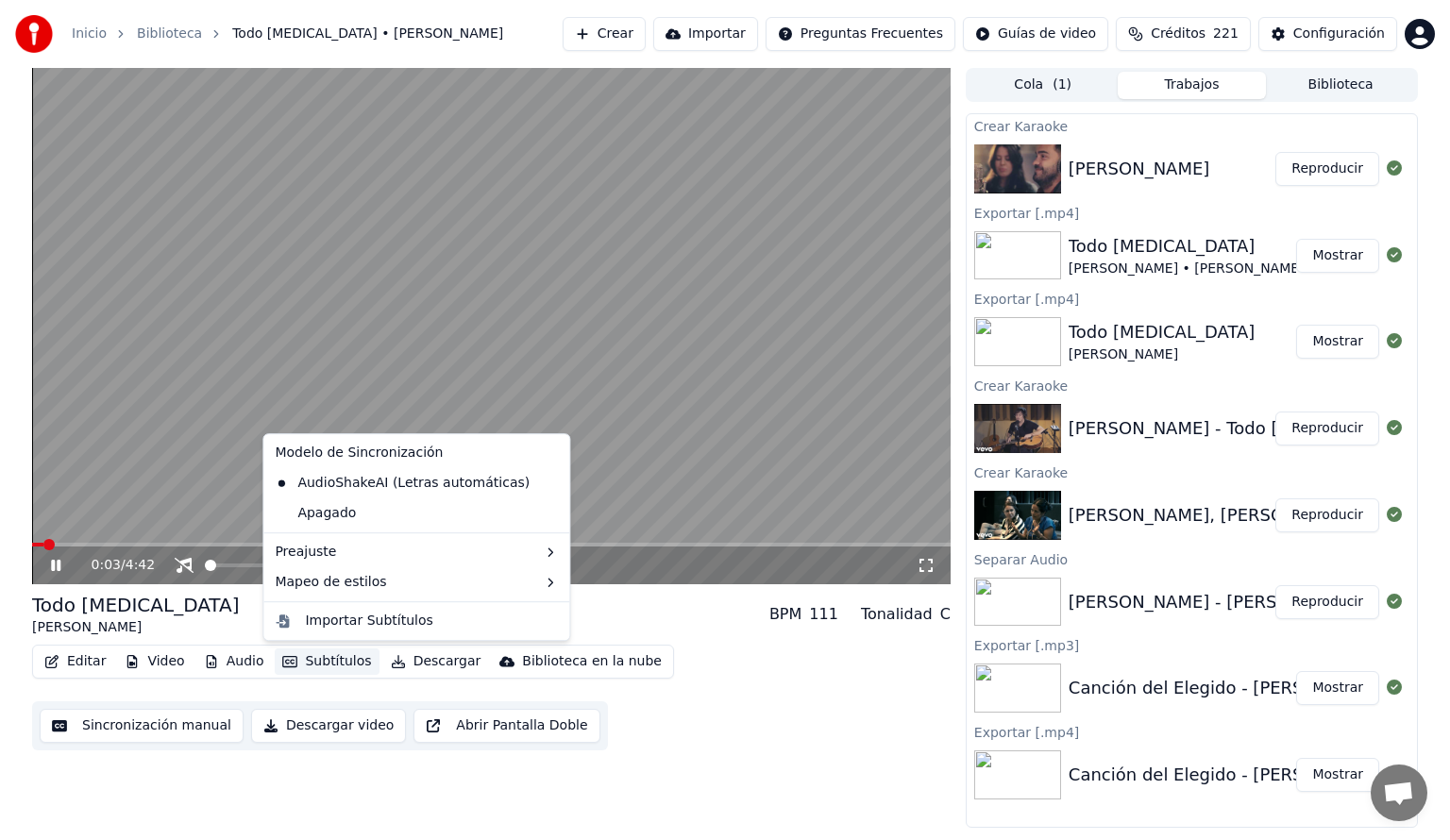
click at [254, 777] on div "0:03 / 4:42 Todo [MEDICAL_DATA] [PERSON_NAME] BPM 111 Tonalidad C Editar Video …" at bounding box center [491, 447] width 918 height 760
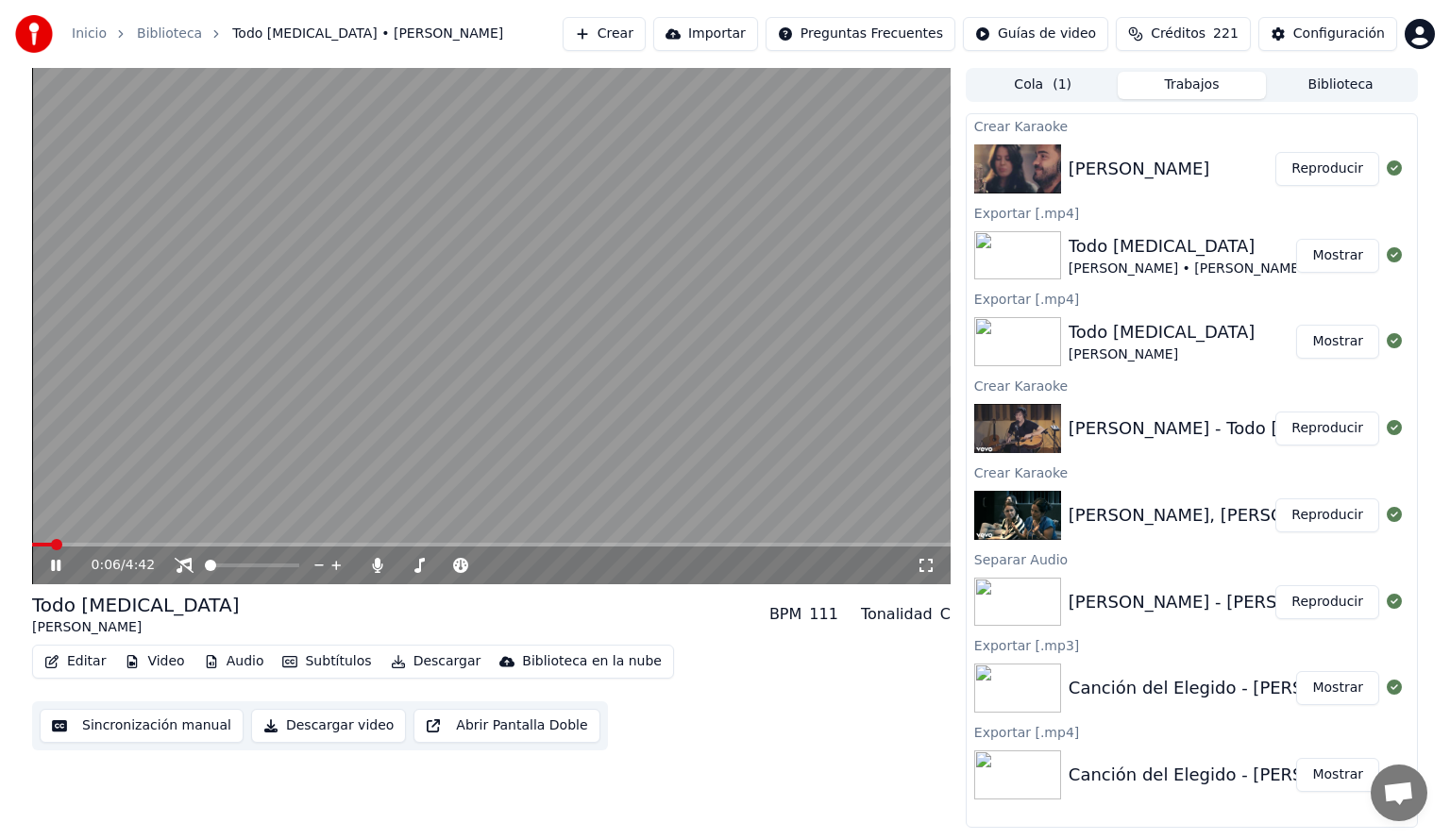
click at [238, 660] on button "Audio" at bounding box center [234, 661] width 75 height 26
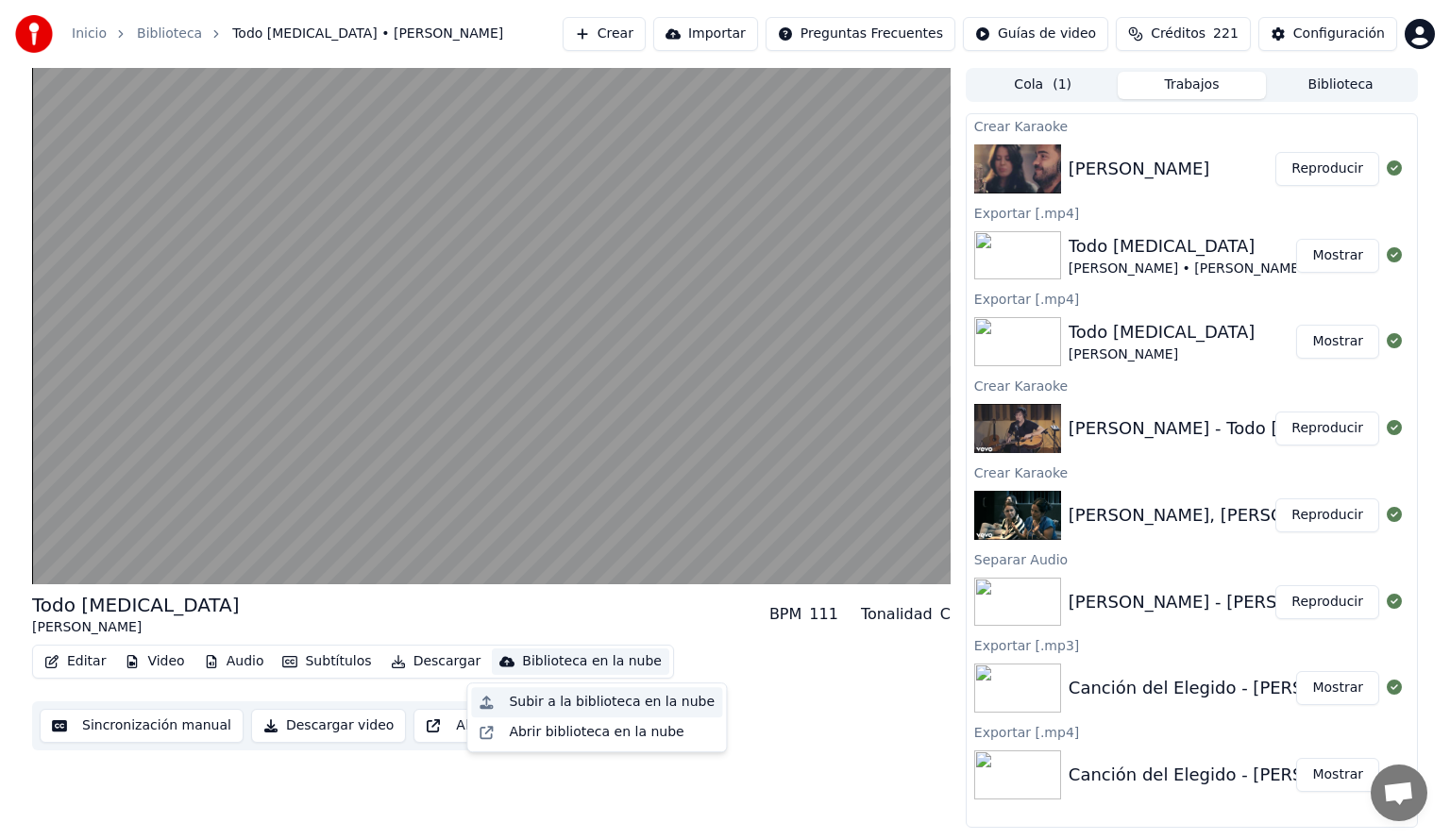
click at [668, 698] on div "Subir a la biblioteca en la nube" at bounding box center [612, 702] width 206 height 19
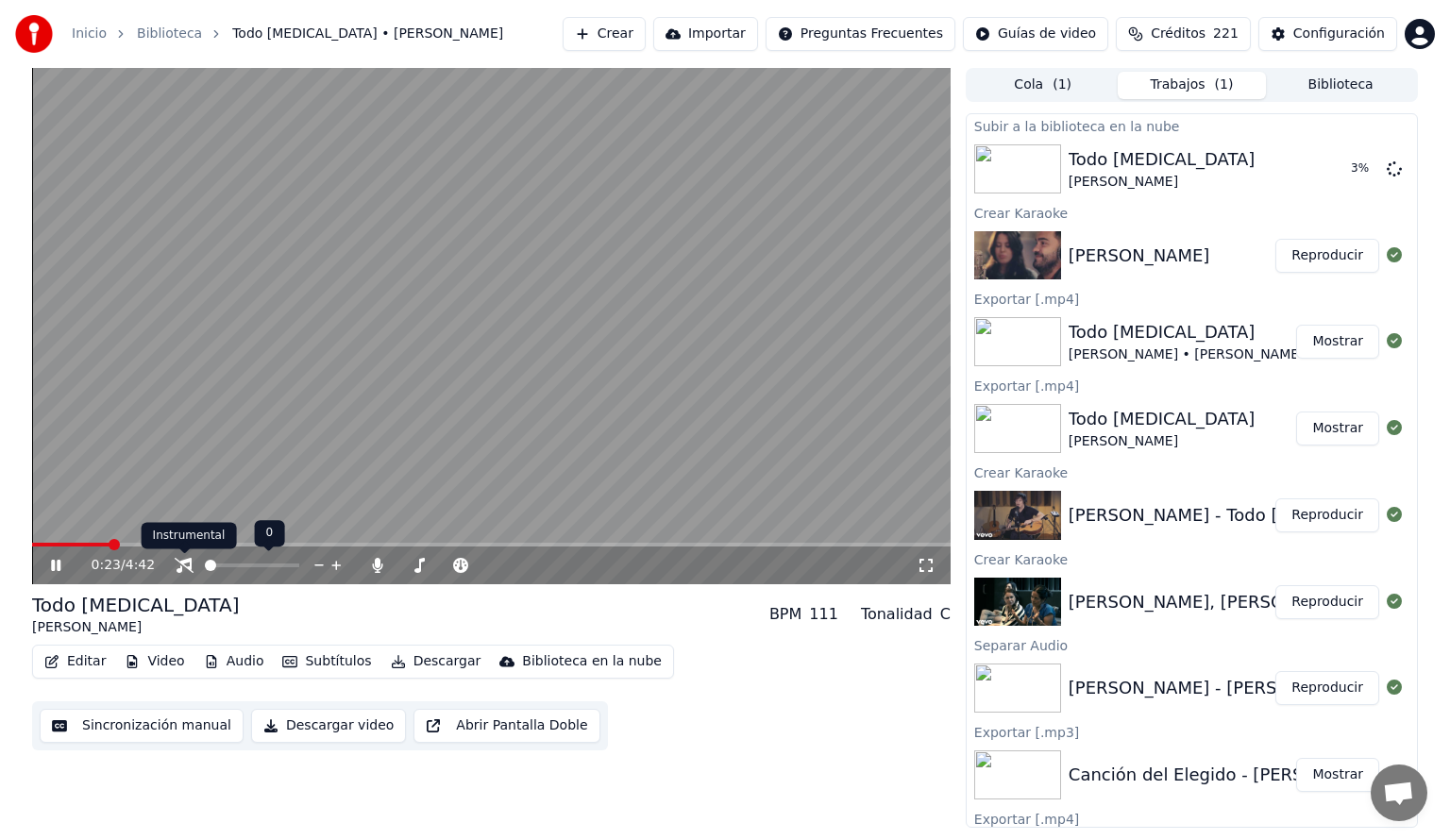
click at [182, 562] on icon at bounding box center [183, 565] width 19 height 15
click at [182, 562] on icon at bounding box center [183, 565] width 15 height 15
click at [70, 543] on span at bounding box center [52, 544] width 39 height 4
click at [102, 547] on div "0:12 / 4:42" at bounding box center [491, 565] width 918 height 38
click at [102, 543] on span at bounding box center [491, 544] width 918 height 4
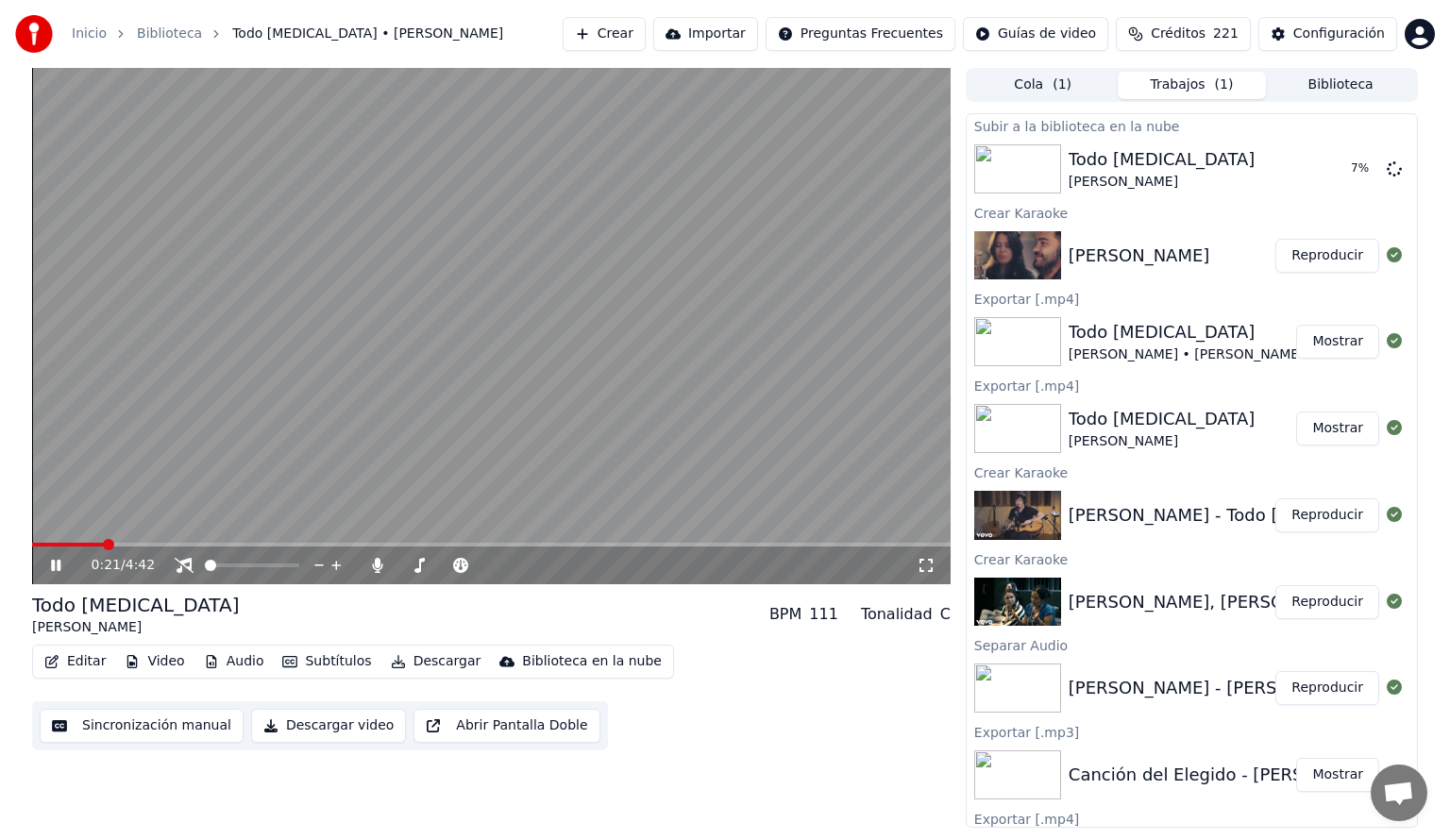
click at [77, 662] on button "Editar" at bounding box center [75, 661] width 76 height 26
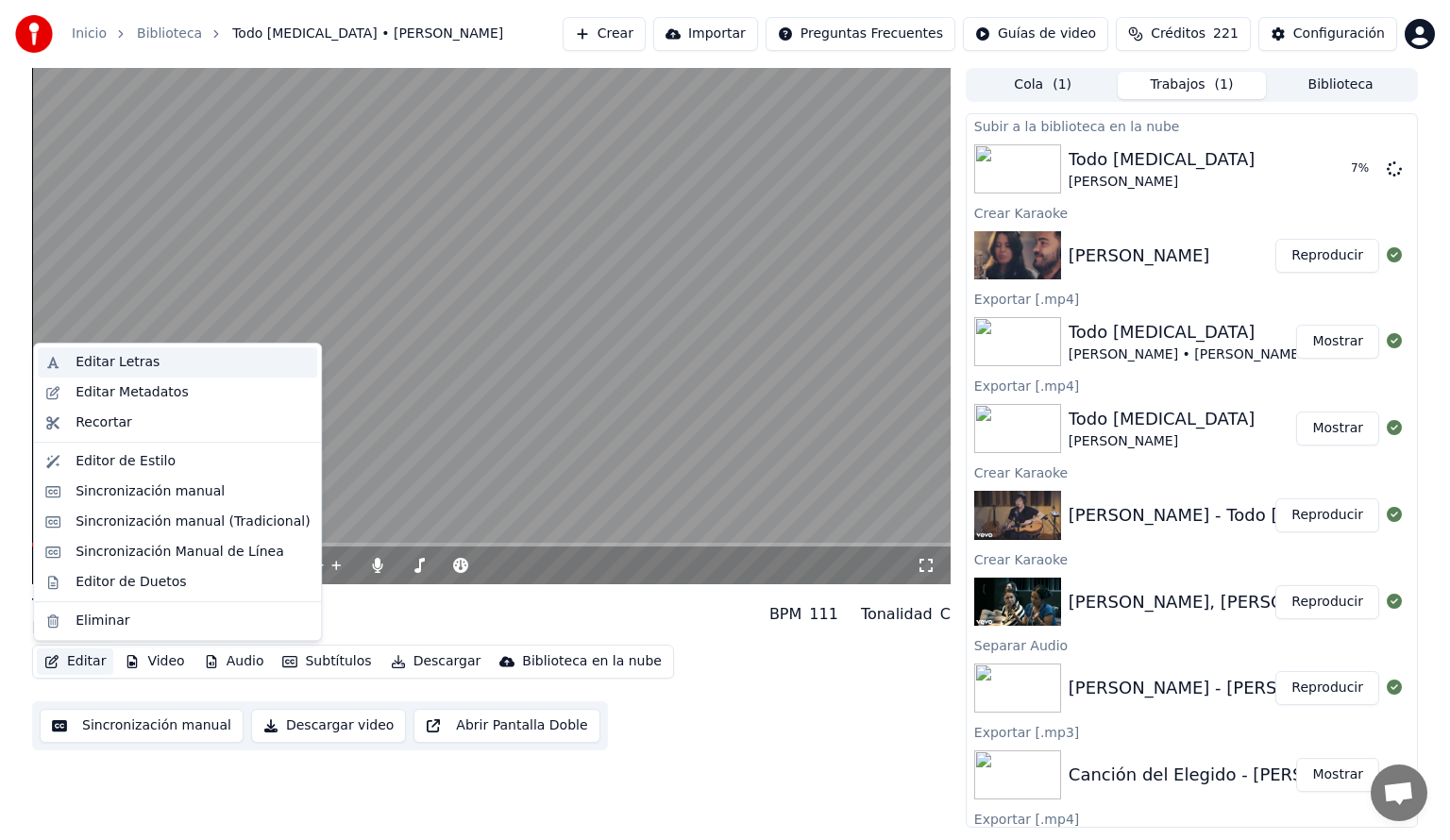
click at [136, 358] on div "Editar Letras" at bounding box center [117, 362] width 84 height 19
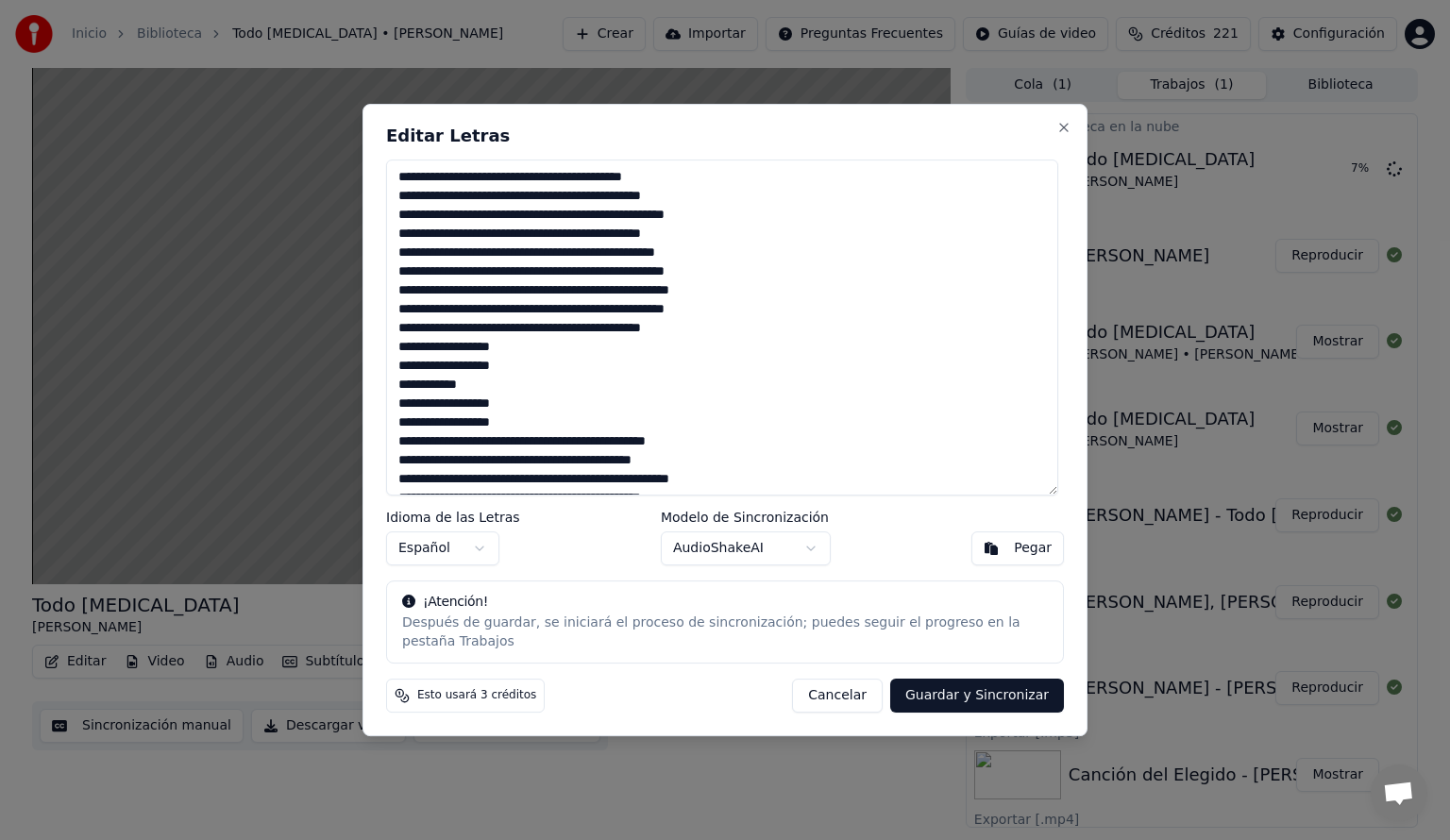
click at [441, 188] on textarea at bounding box center [722, 327] width 672 height 336
drag, startPoint x: 686, startPoint y: 262, endPoint x: 399, endPoint y: 265, distance: 287.0
click at [399, 265] on textarea at bounding box center [722, 327] width 672 height 336
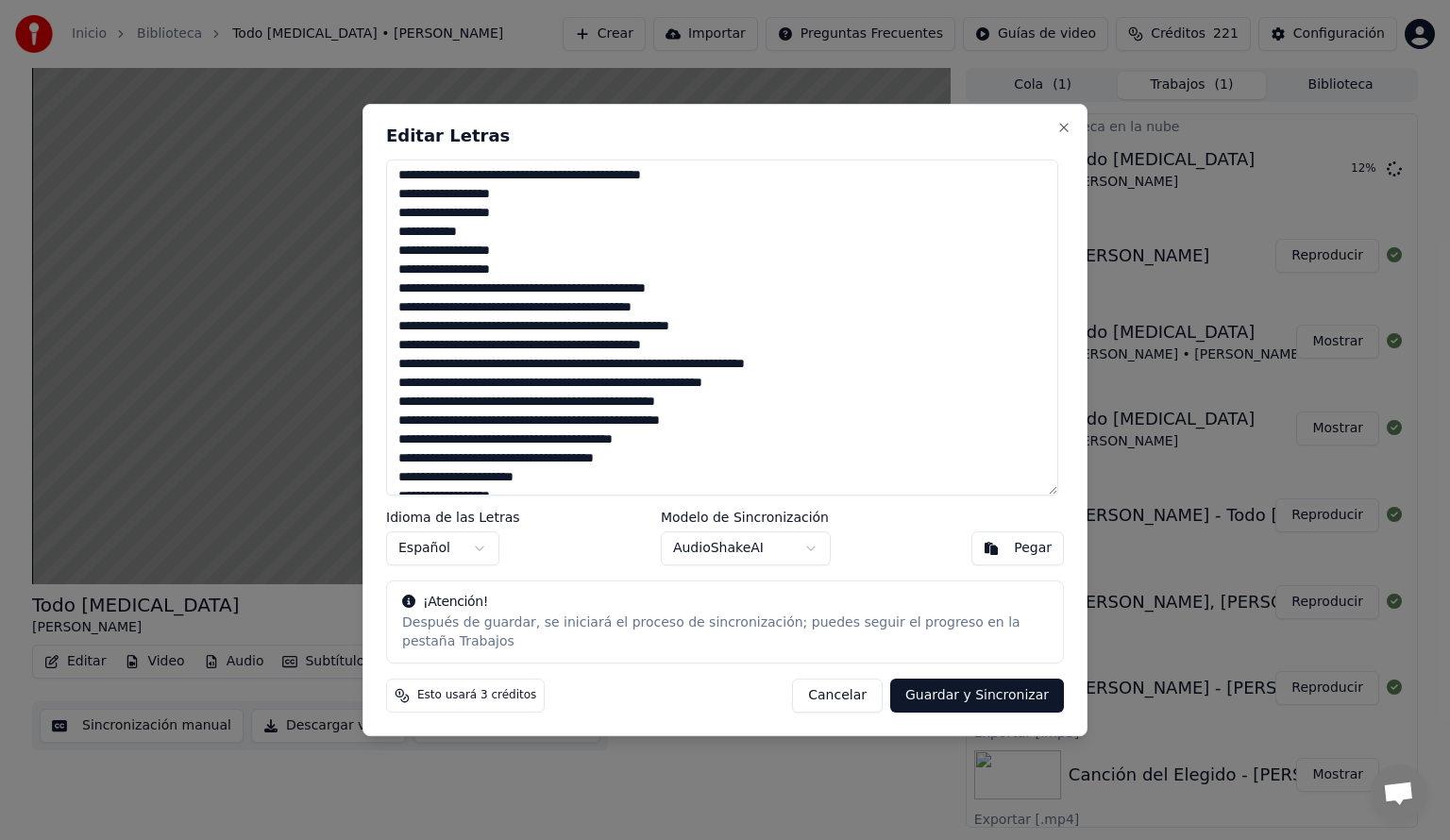
scroll to position [189, 0]
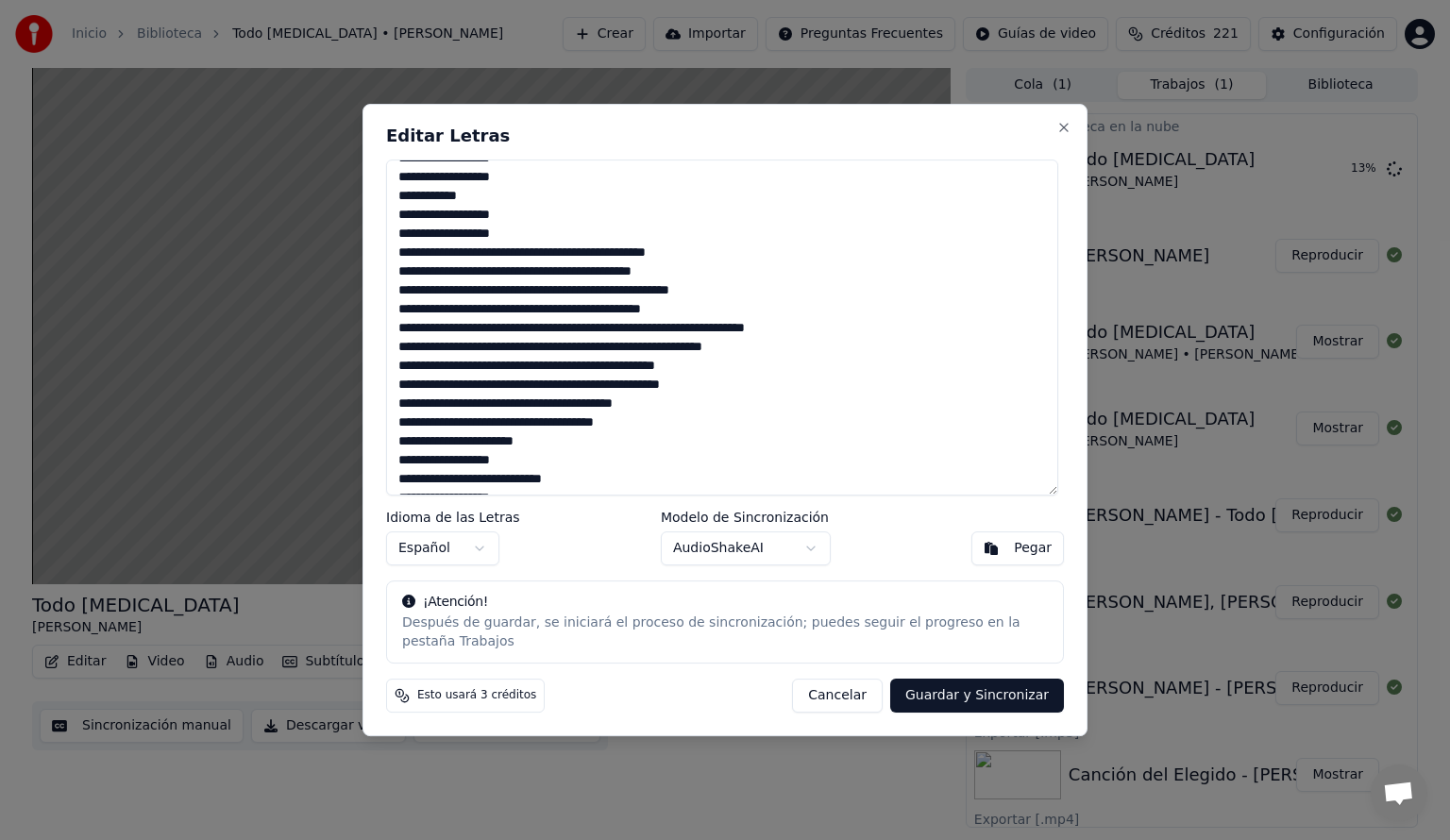
drag, startPoint x: 723, startPoint y: 358, endPoint x: 390, endPoint y: 340, distance: 333.5
click at [390, 340] on textarea at bounding box center [722, 327] width 672 height 336
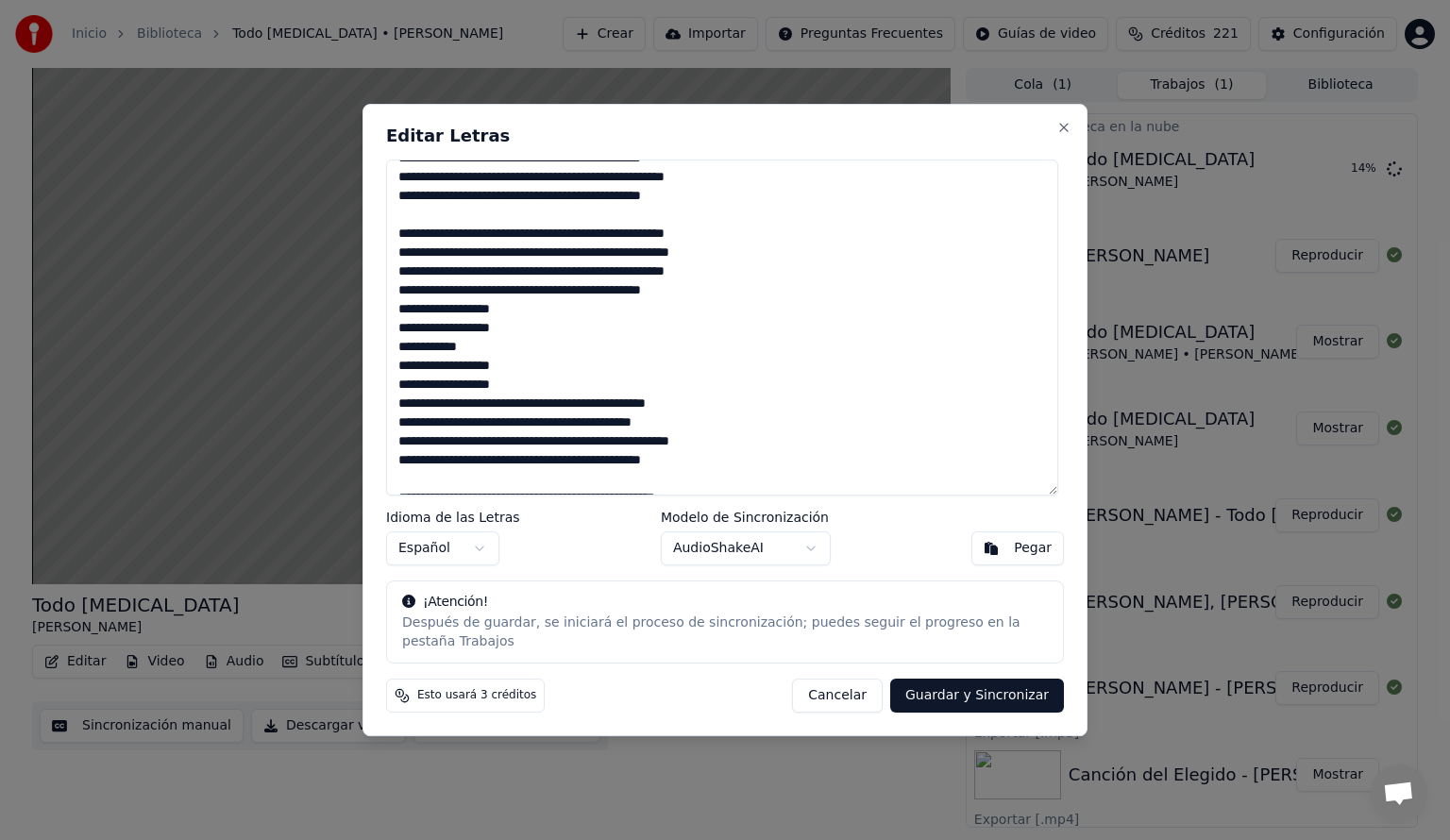
scroll to position [0, 0]
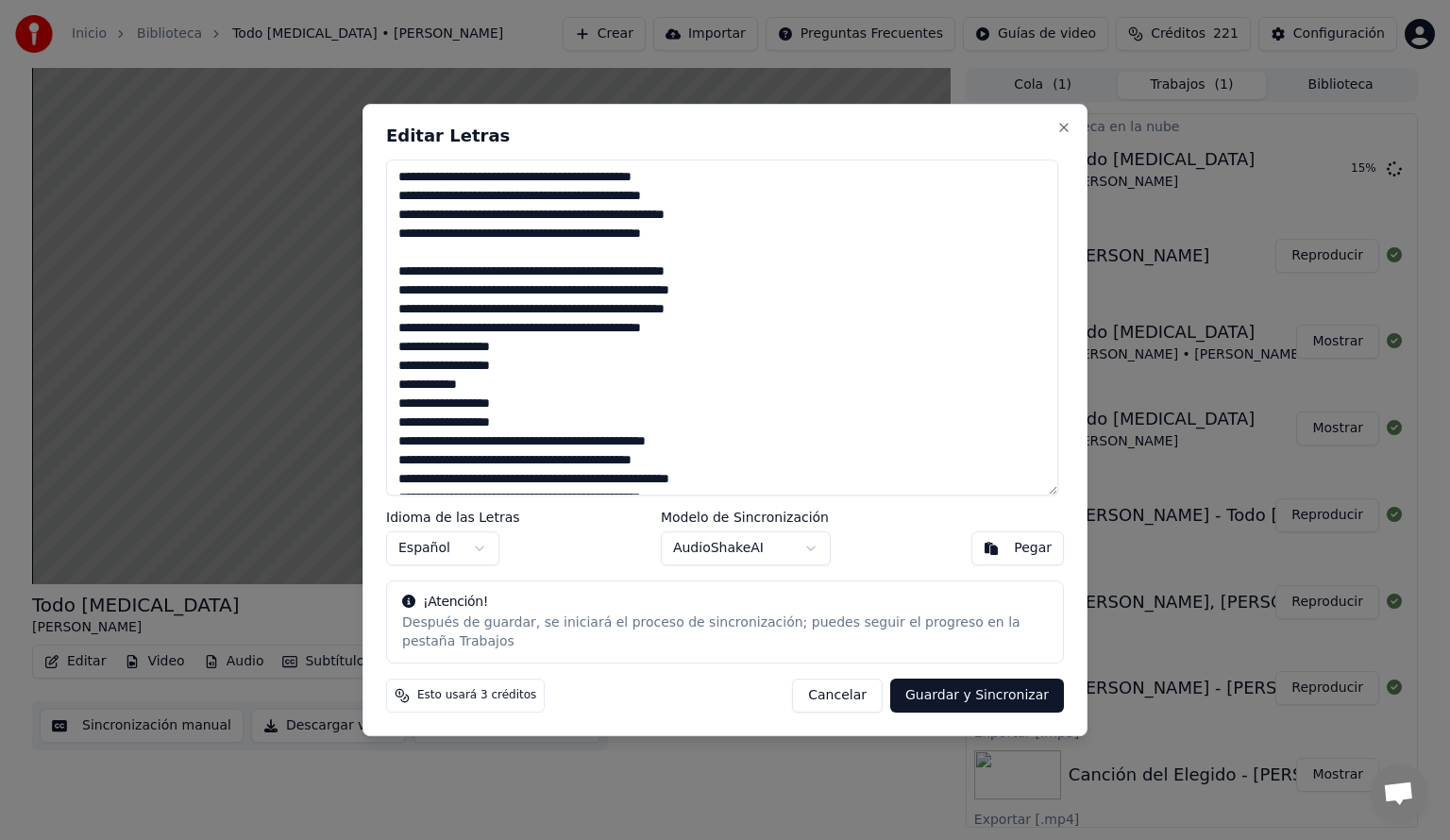
click at [510, 284] on textarea at bounding box center [722, 327] width 672 height 336
click at [515, 283] on textarea at bounding box center [722, 327] width 672 height 336
click at [657, 303] on textarea at bounding box center [722, 327] width 672 height 336
click at [491, 303] on textarea at bounding box center [722, 327] width 672 height 336
click at [503, 321] on textarea at bounding box center [722, 327] width 672 height 336
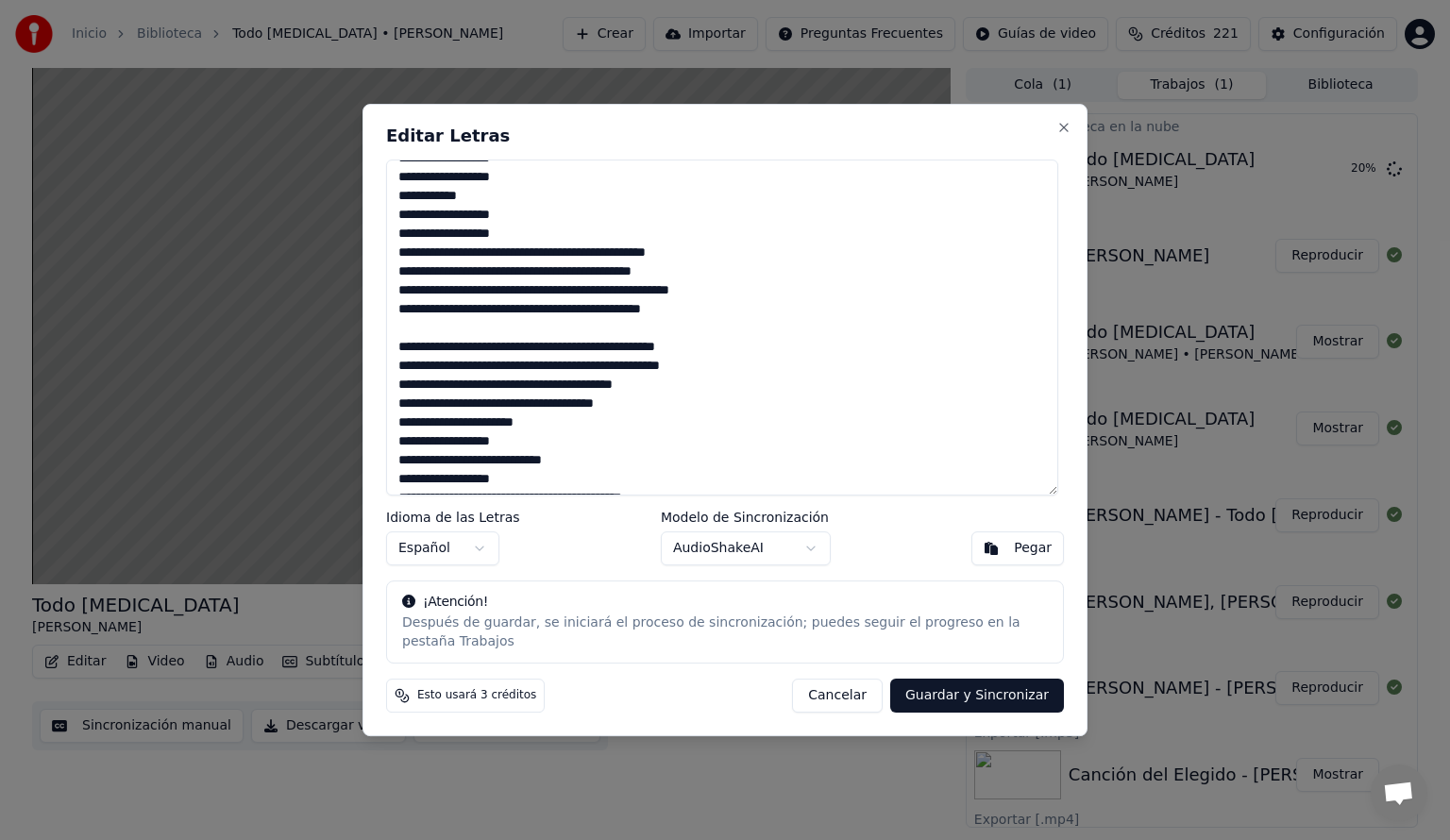
scroll to position [189, 0]
click at [499, 303] on textarea at bounding box center [722, 327] width 672 height 336
click at [648, 301] on textarea at bounding box center [722, 327] width 672 height 336
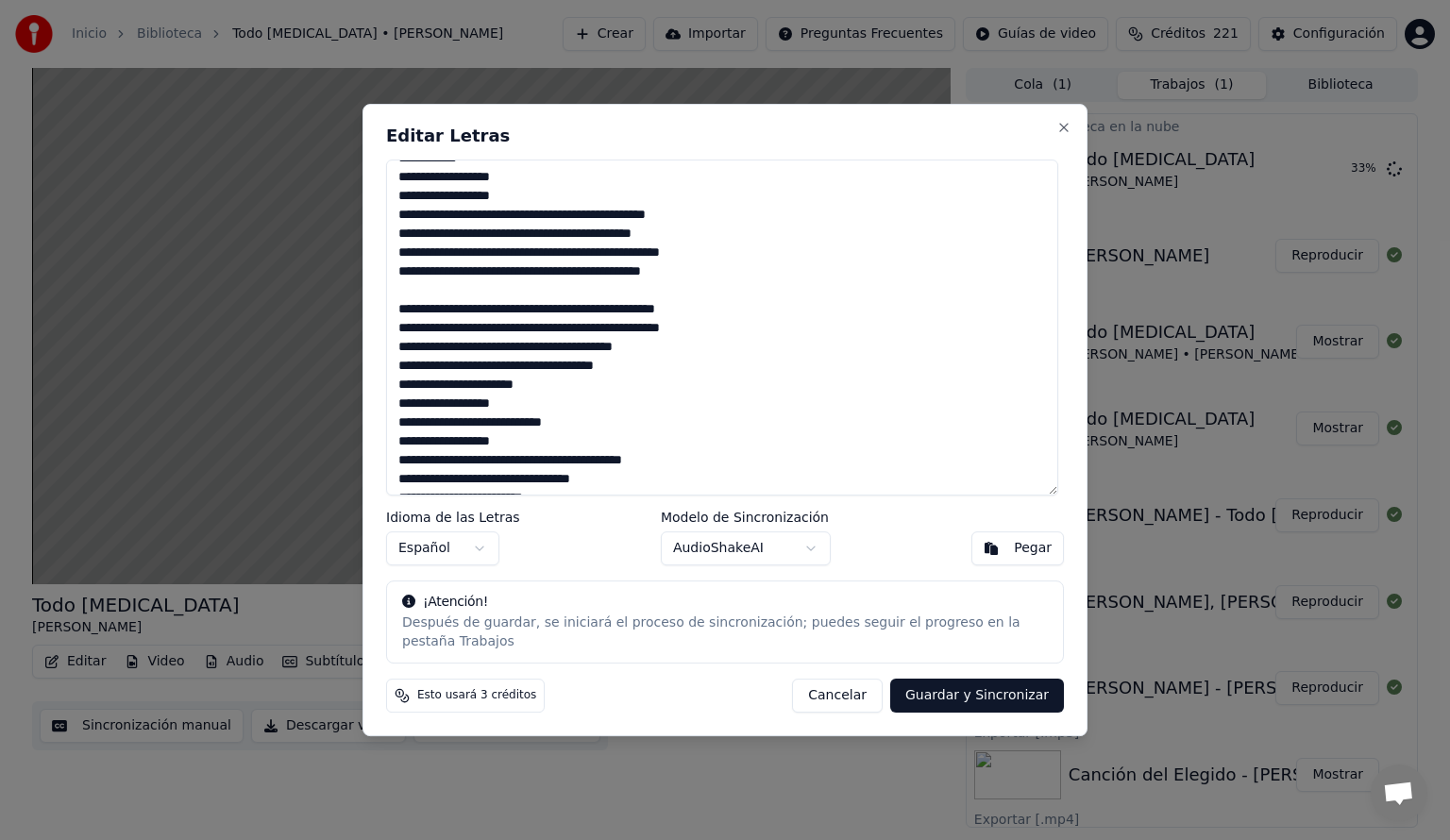
scroll to position [266, 0]
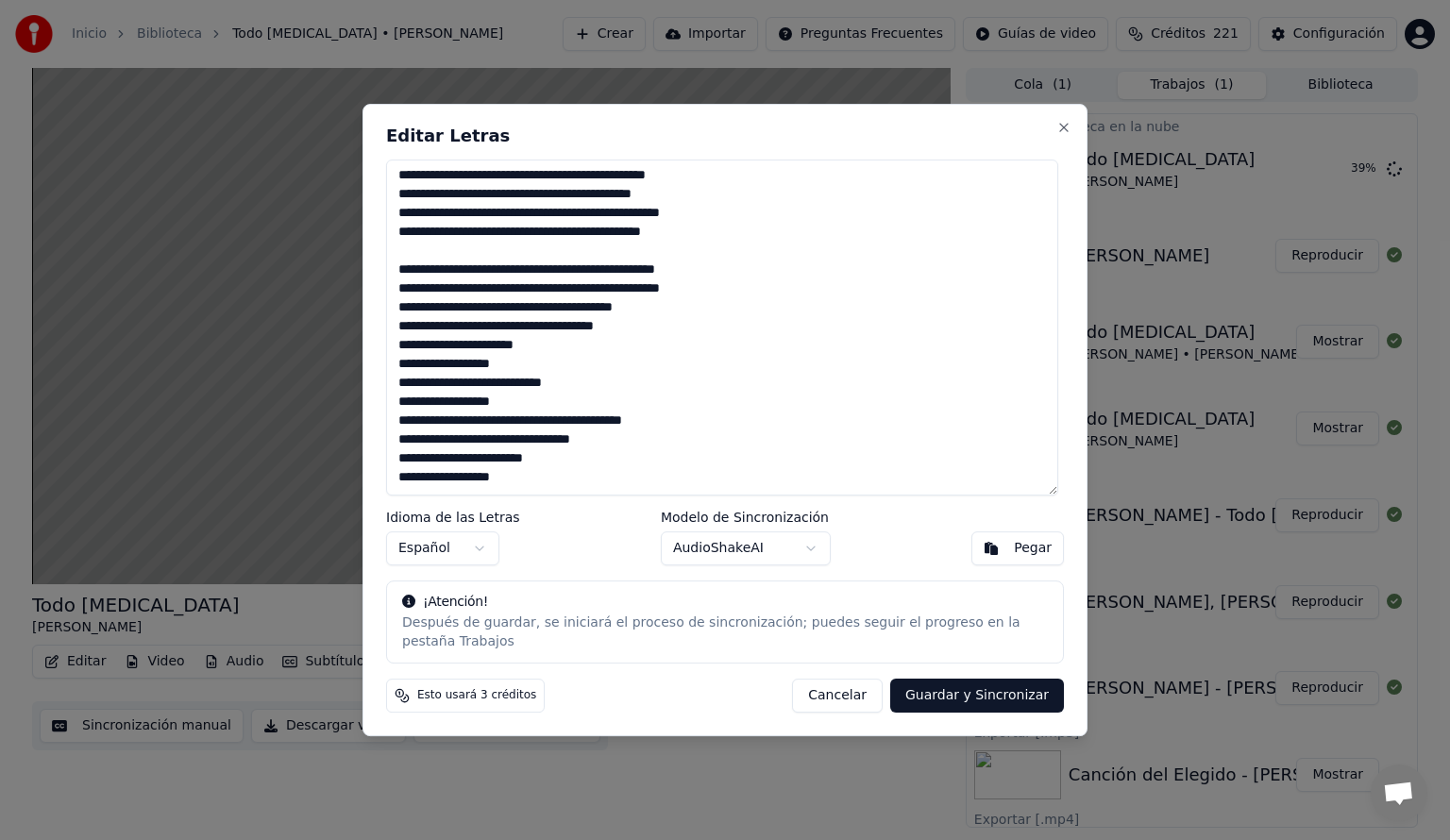
type textarea "**********"
click at [944, 687] on button "Guardar y Sincronizar" at bounding box center [976, 695] width 173 height 34
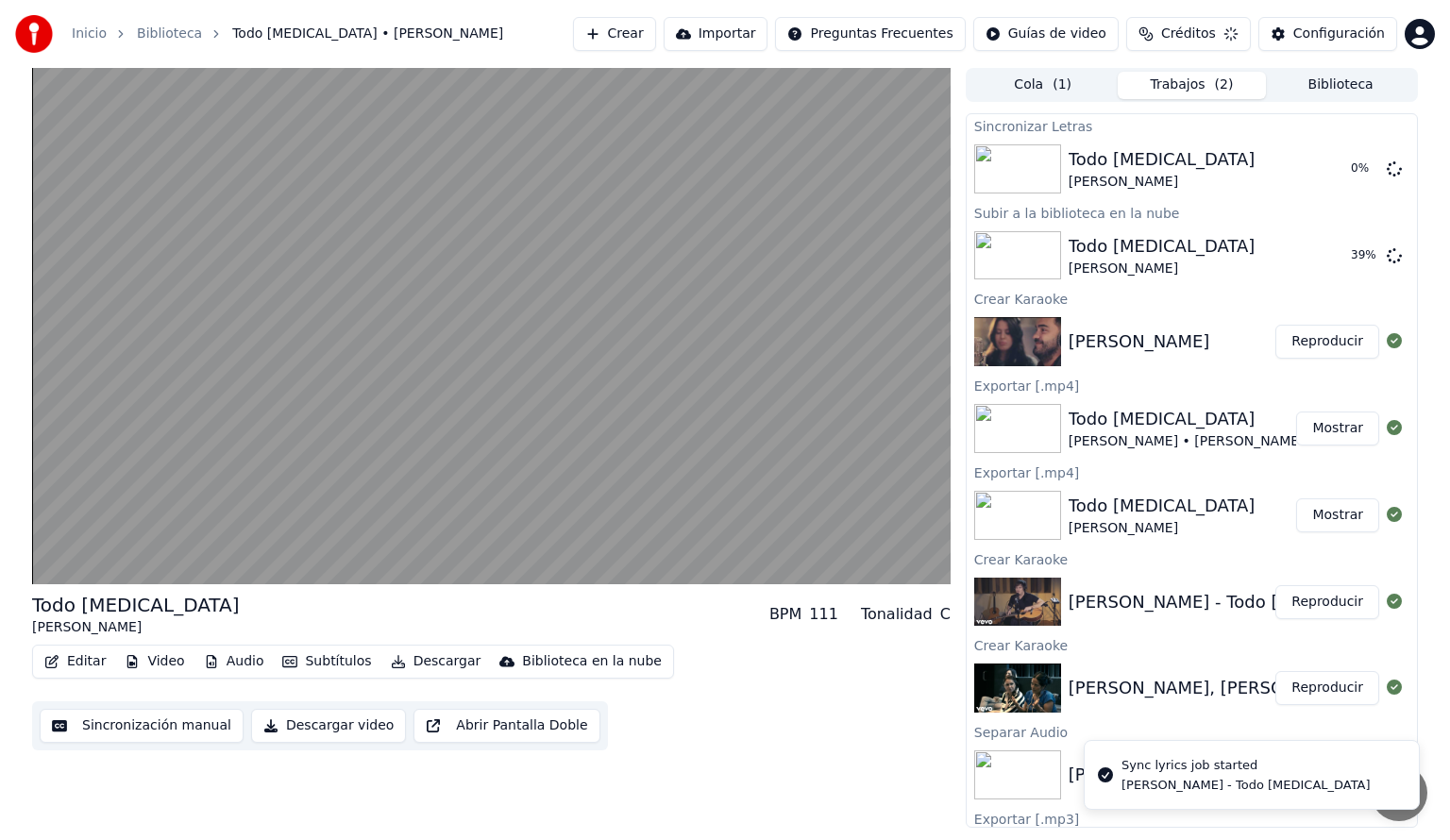
click at [784, 771] on html "Inicio Biblioteca Todo [MEDICAL_DATA] • [PERSON_NAME] Crear Importar Preguntas …" at bounding box center [725, 420] width 1450 height 840
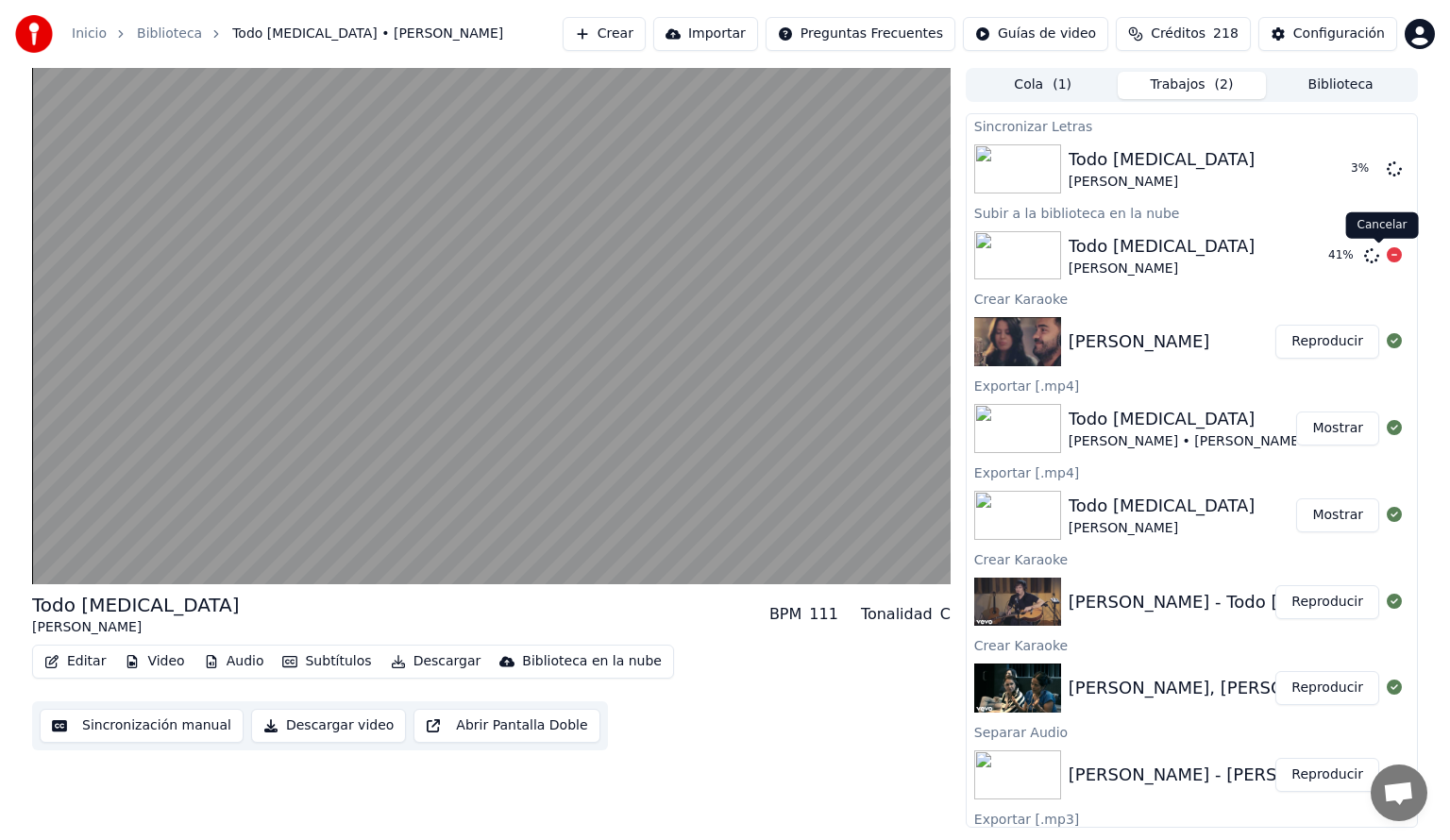
click at [1386, 263] on div at bounding box center [1393, 256] width 15 height 23
click at [1386, 257] on icon at bounding box center [1393, 255] width 15 height 15
drag, startPoint x: 1376, startPoint y: 167, endPoint x: 1217, endPoint y: 260, distance: 184.2
click at [959, 222] on div "Todo [MEDICAL_DATA] [PERSON_NAME] BPM 111 Tonalidad C Editar Video Audio Subtít…" at bounding box center [725, 447] width 1416 height 760
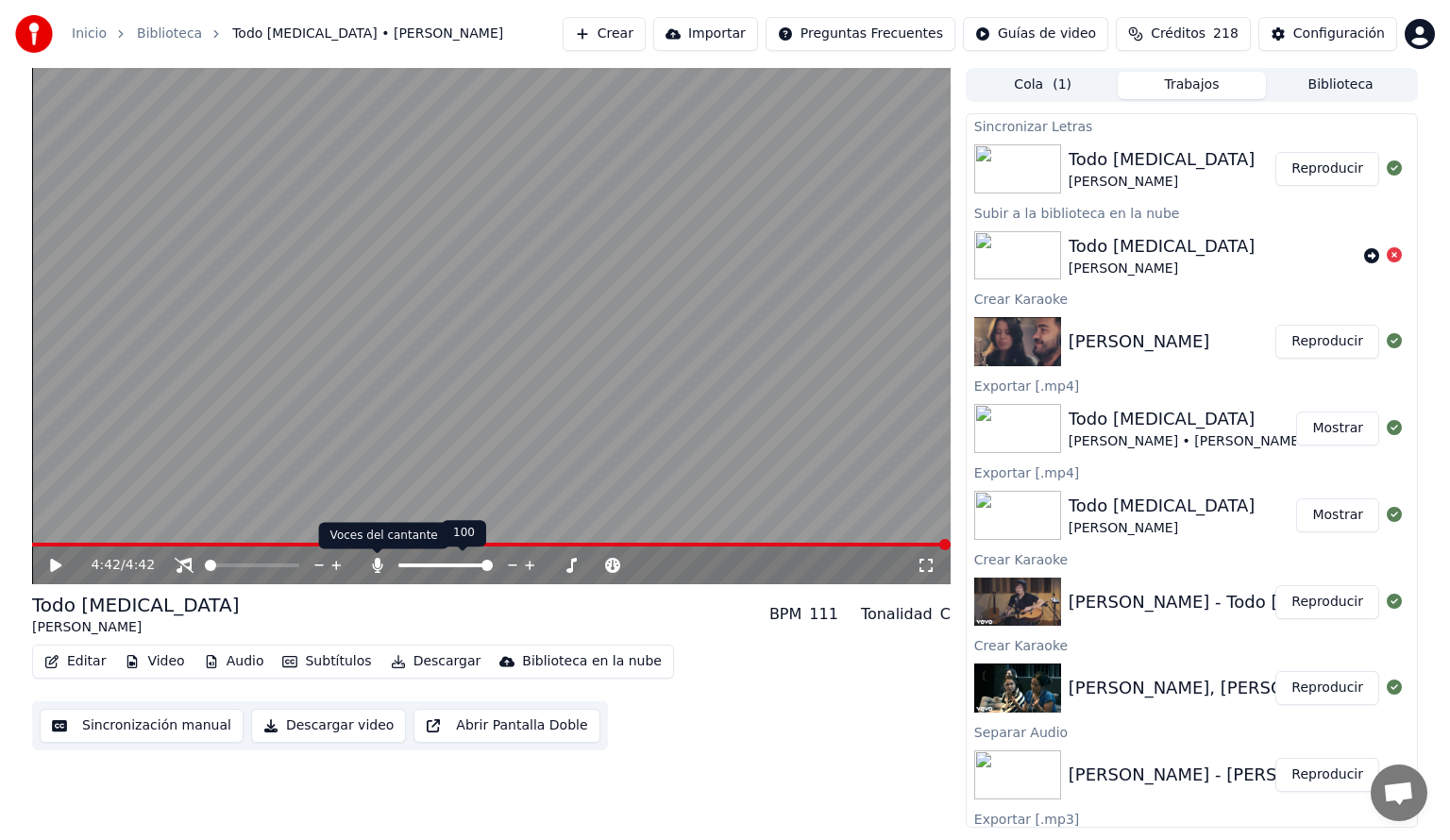
click at [375, 564] on icon at bounding box center [377, 565] width 11 height 15
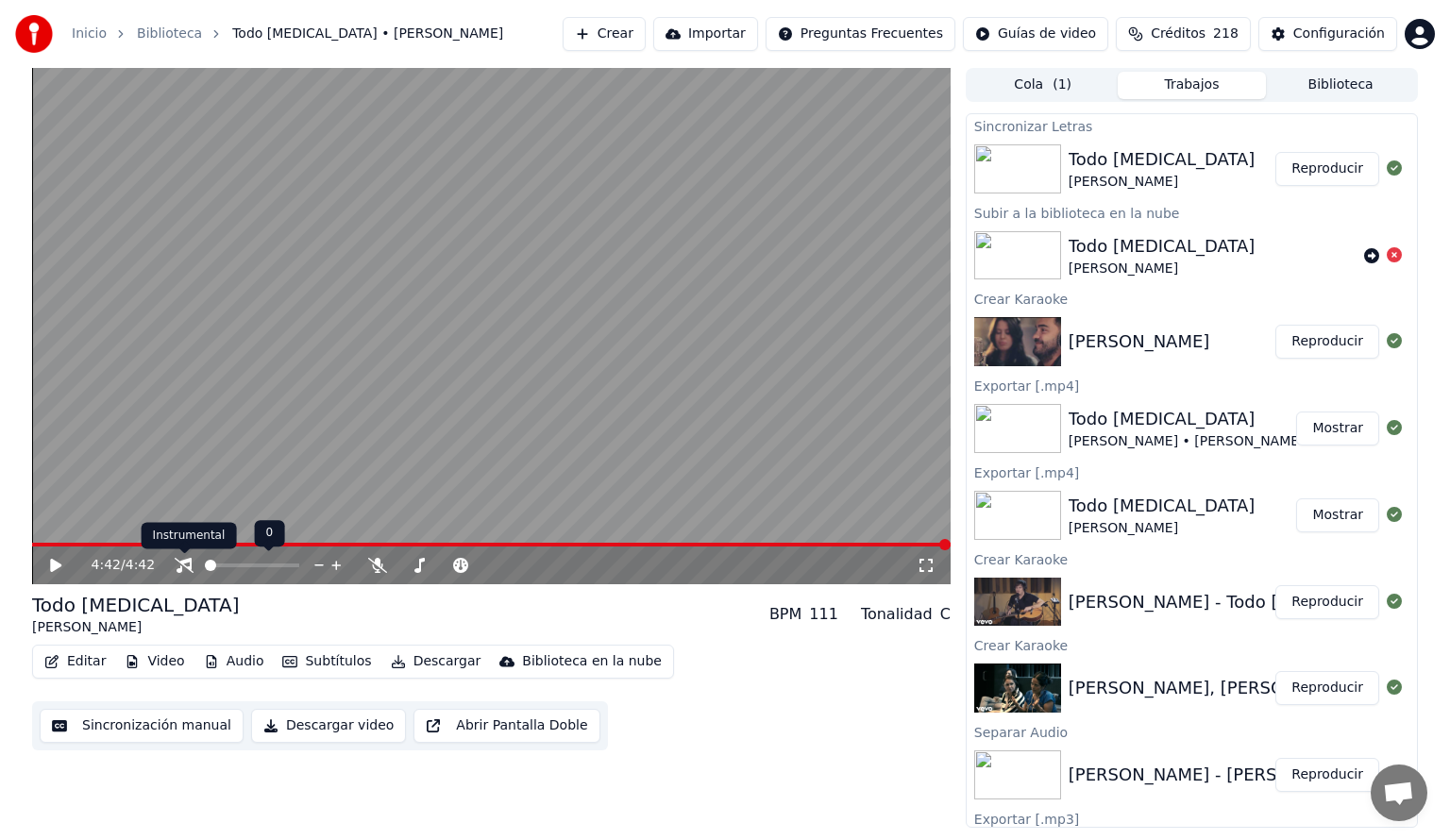
click at [181, 566] on icon at bounding box center [183, 565] width 19 height 15
click at [92, 540] on video at bounding box center [491, 325] width 918 height 516
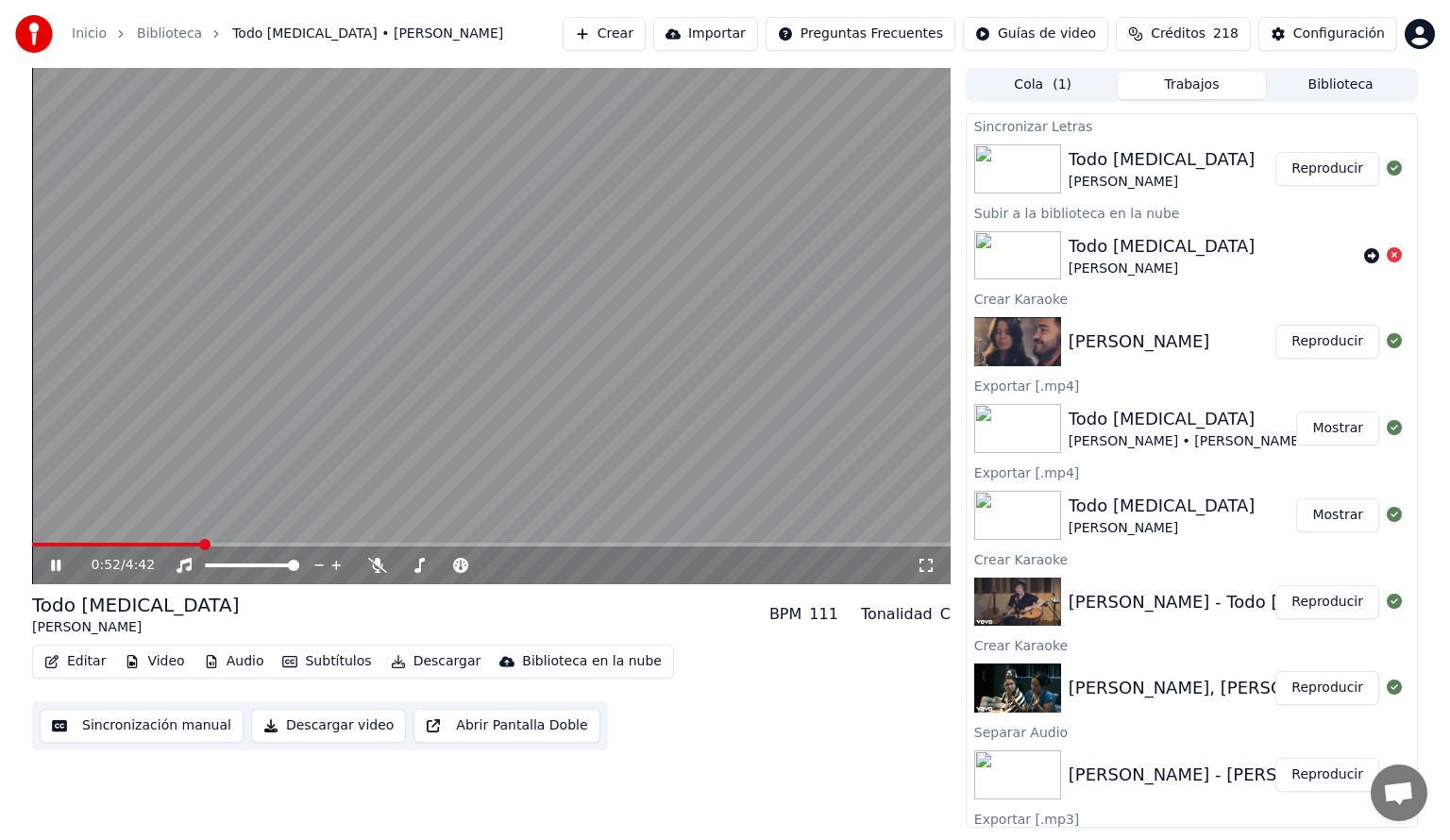
click at [200, 546] on span at bounding box center [491, 544] width 918 height 4
click at [78, 543] on span at bounding box center [122, 544] width 181 height 4
click at [100, 545] on span at bounding box center [491, 544] width 918 height 4
click at [106, 543] on span at bounding box center [491, 544] width 918 height 4
click at [130, 544] on span at bounding box center [491, 544] width 918 height 4
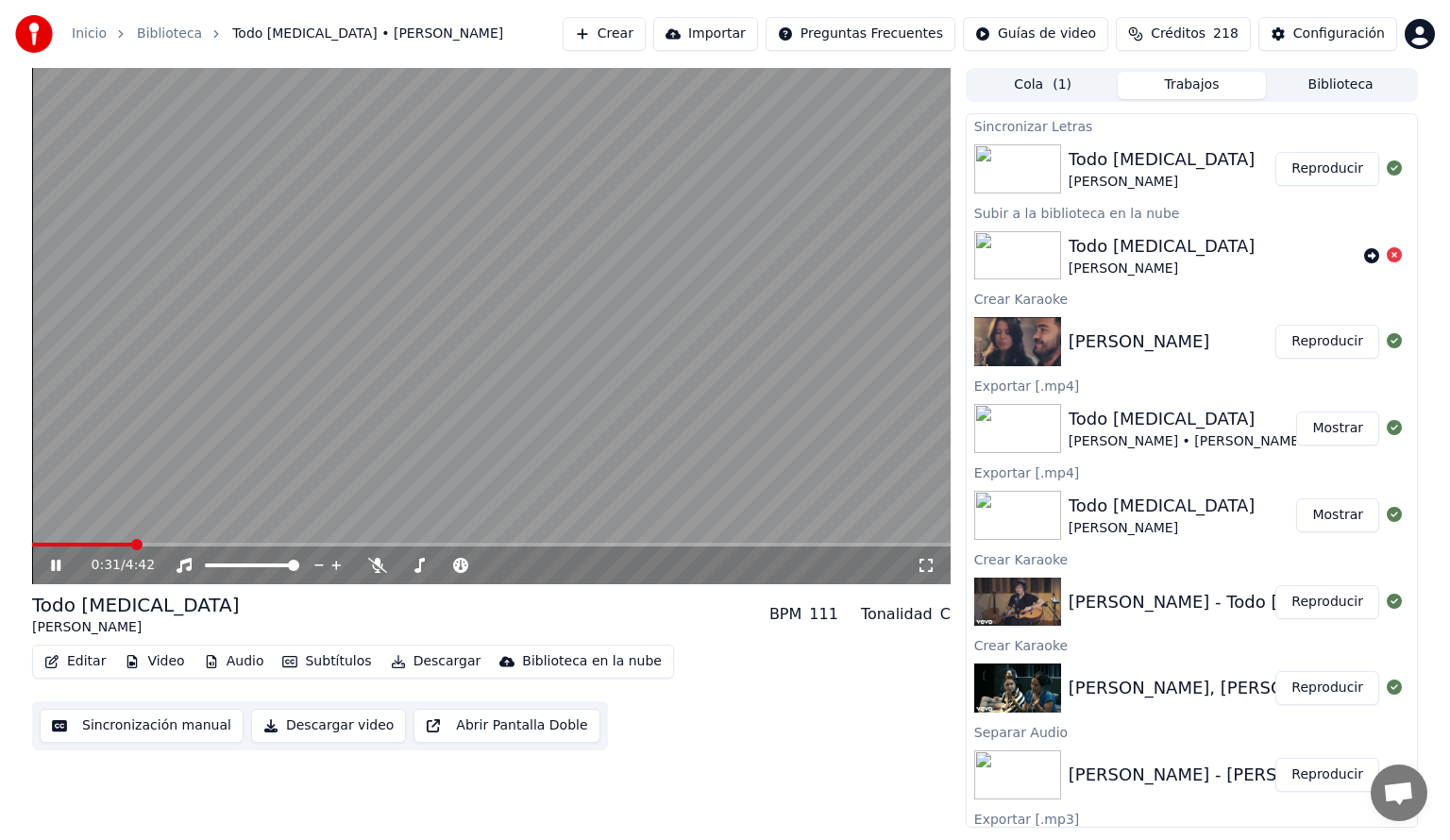
click at [131, 543] on span at bounding box center [82, 544] width 101 height 4
click at [53, 565] on icon at bounding box center [56, 566] width 10 height 12
click at [419, 664] on button "Descargar" at bounding box center [436, 661] width 106 height 26
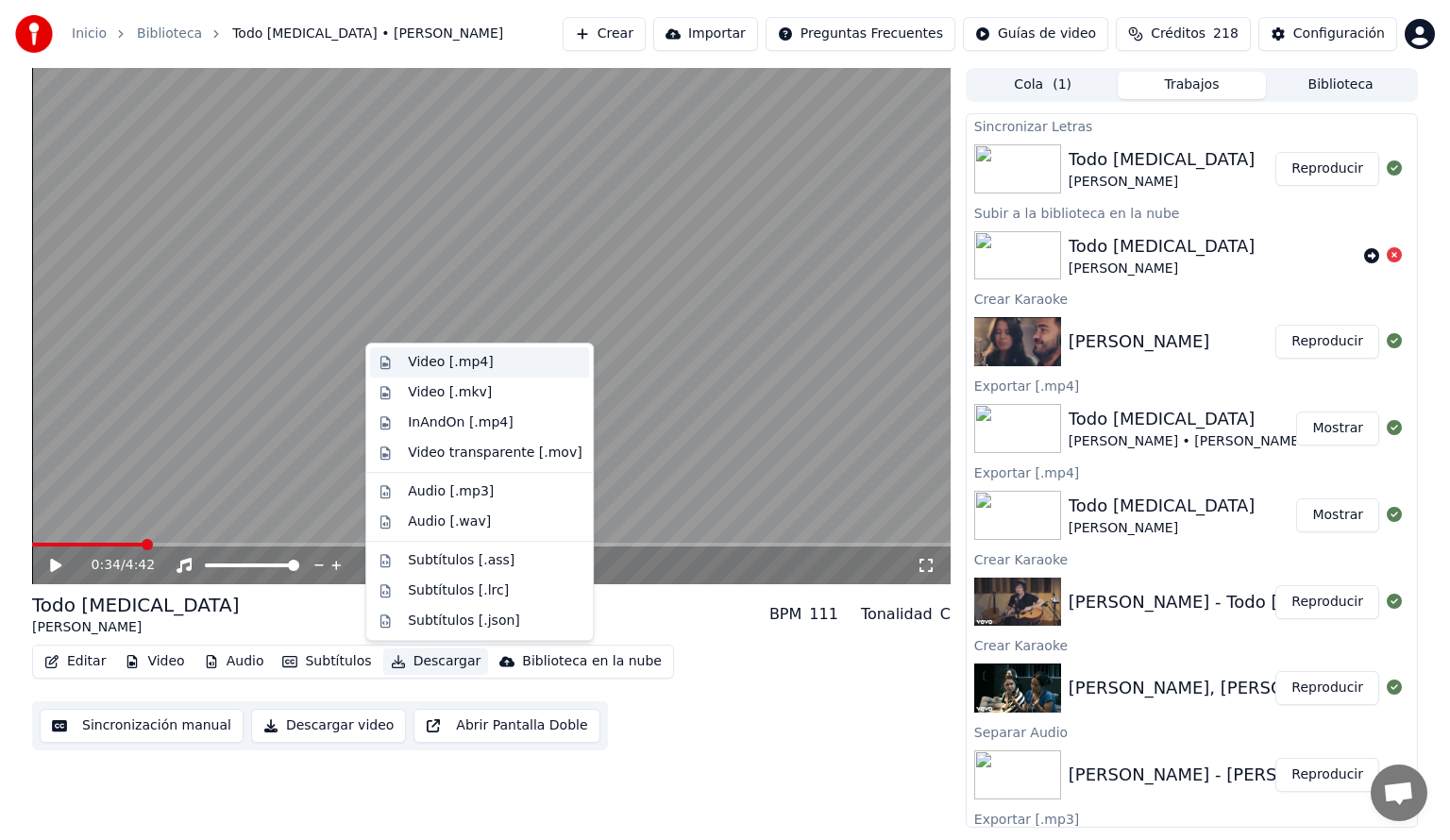
click at [438, 360] on div "Video [.mp4]" at bounding box center [450, 362] width 85 height 19
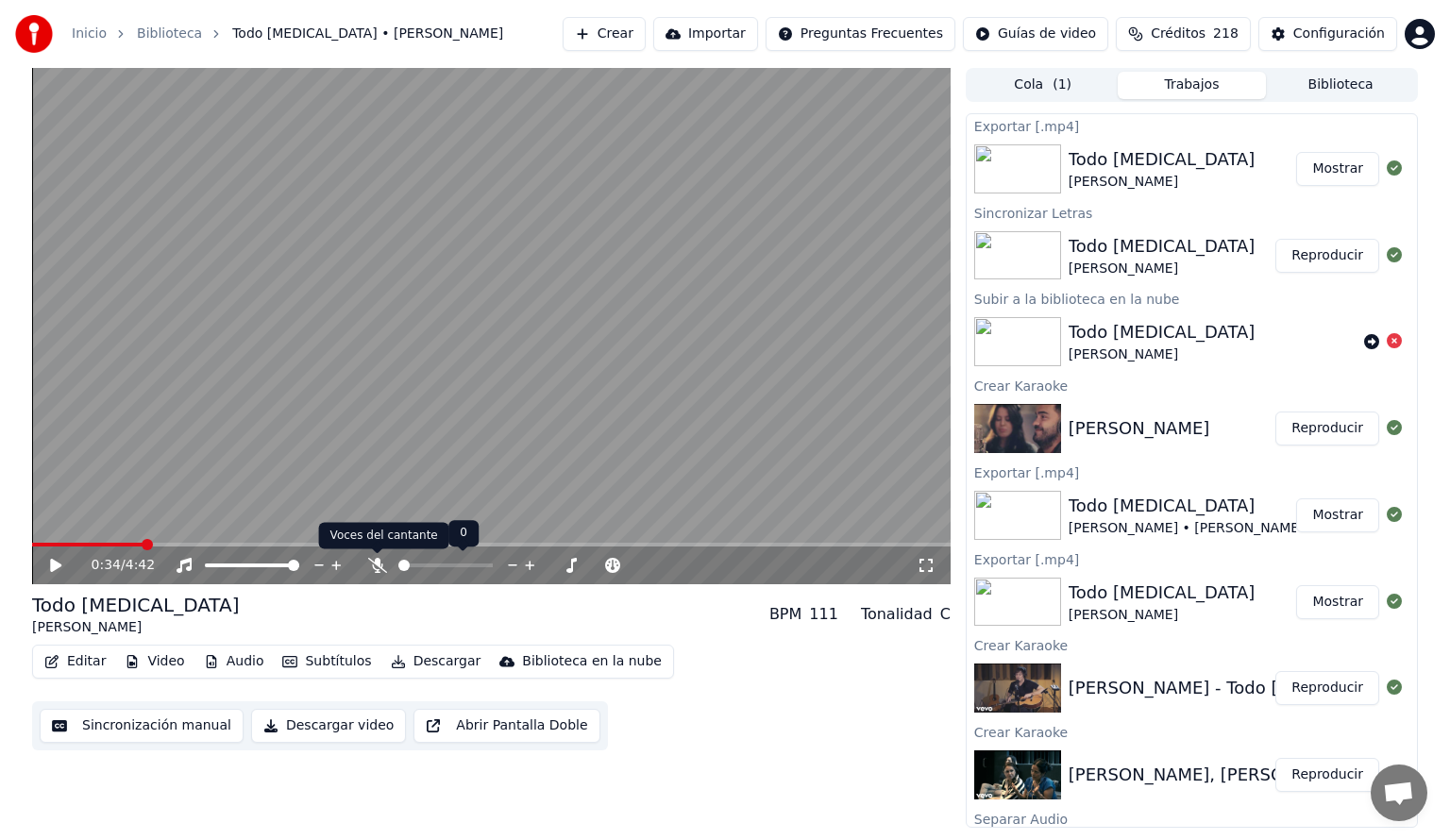
click at [374, 568] on icon at bounding box center [377, 565] width 19 height 15
click at [184, 560] on icon at bounding box center [183, 565] width 15 height 15
click at [427, 665] on button "Descargar" at bounding box center [436, 661] width 106 height 26
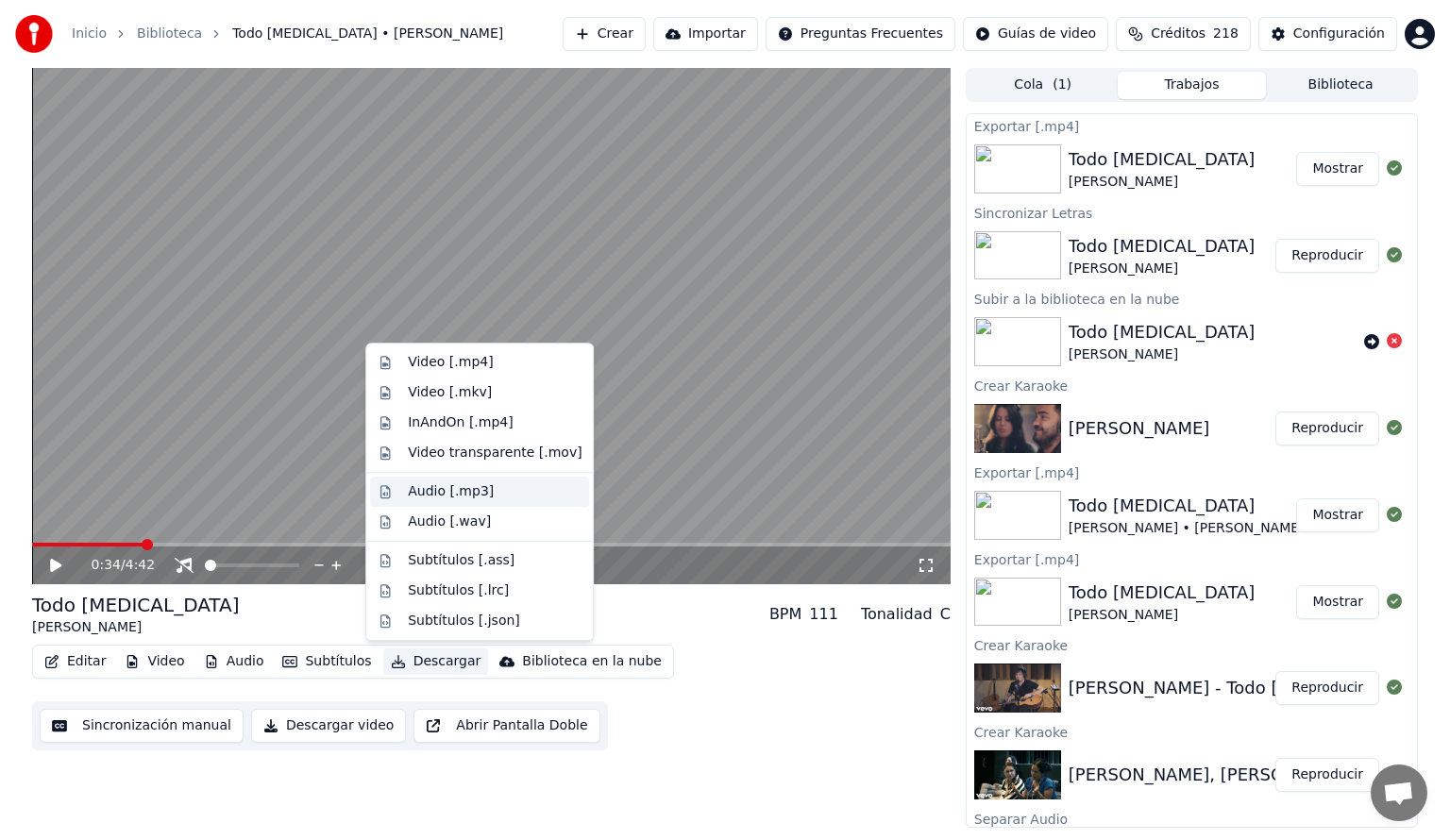
click at [445, 490] on div "Audio [.mp3]" at bounding box center [451, 491] width 86 height 19
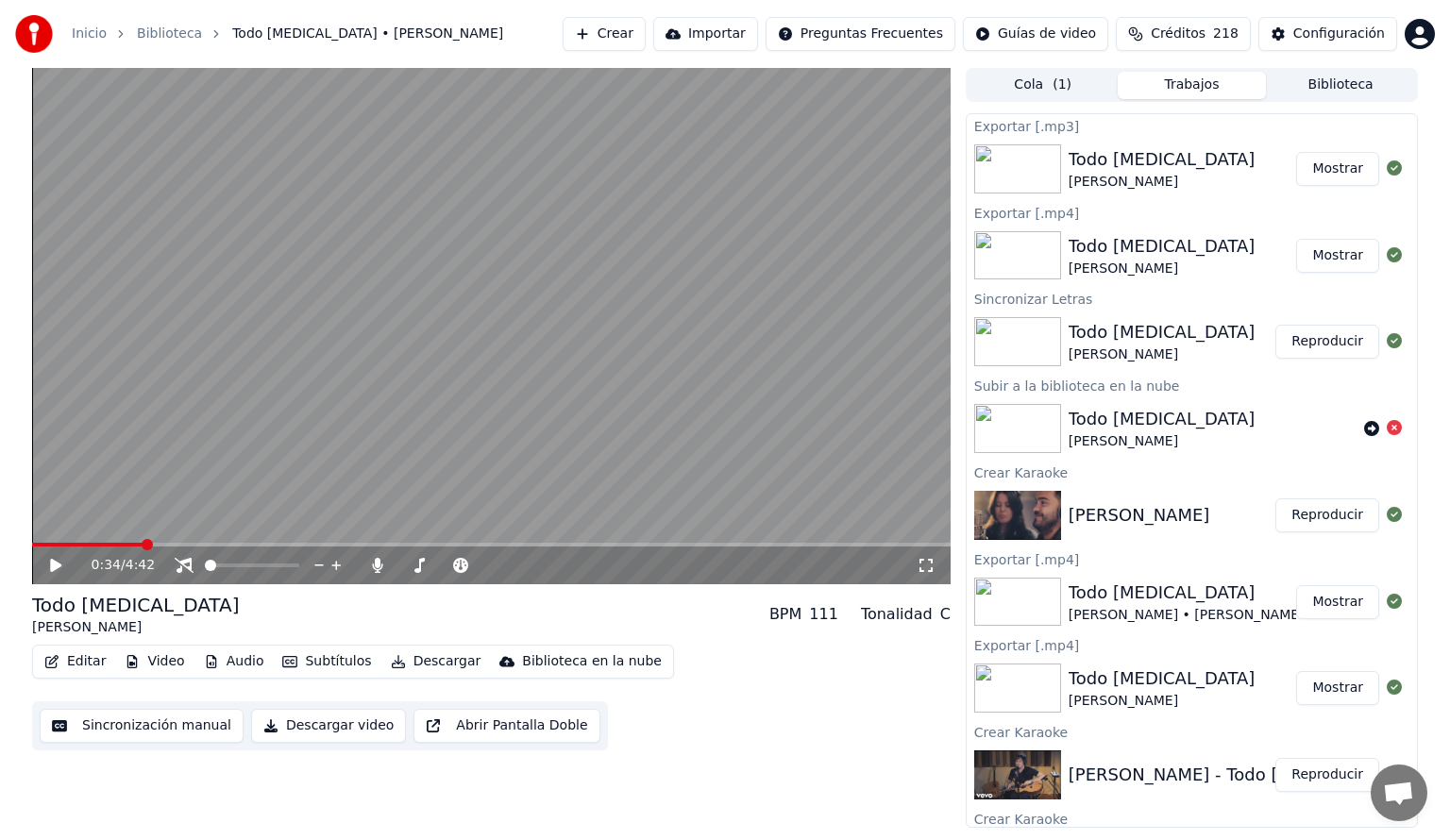
click at [1327, 606] on button "Mostrar" at bounding box center [1337, 602] width 83 height 34
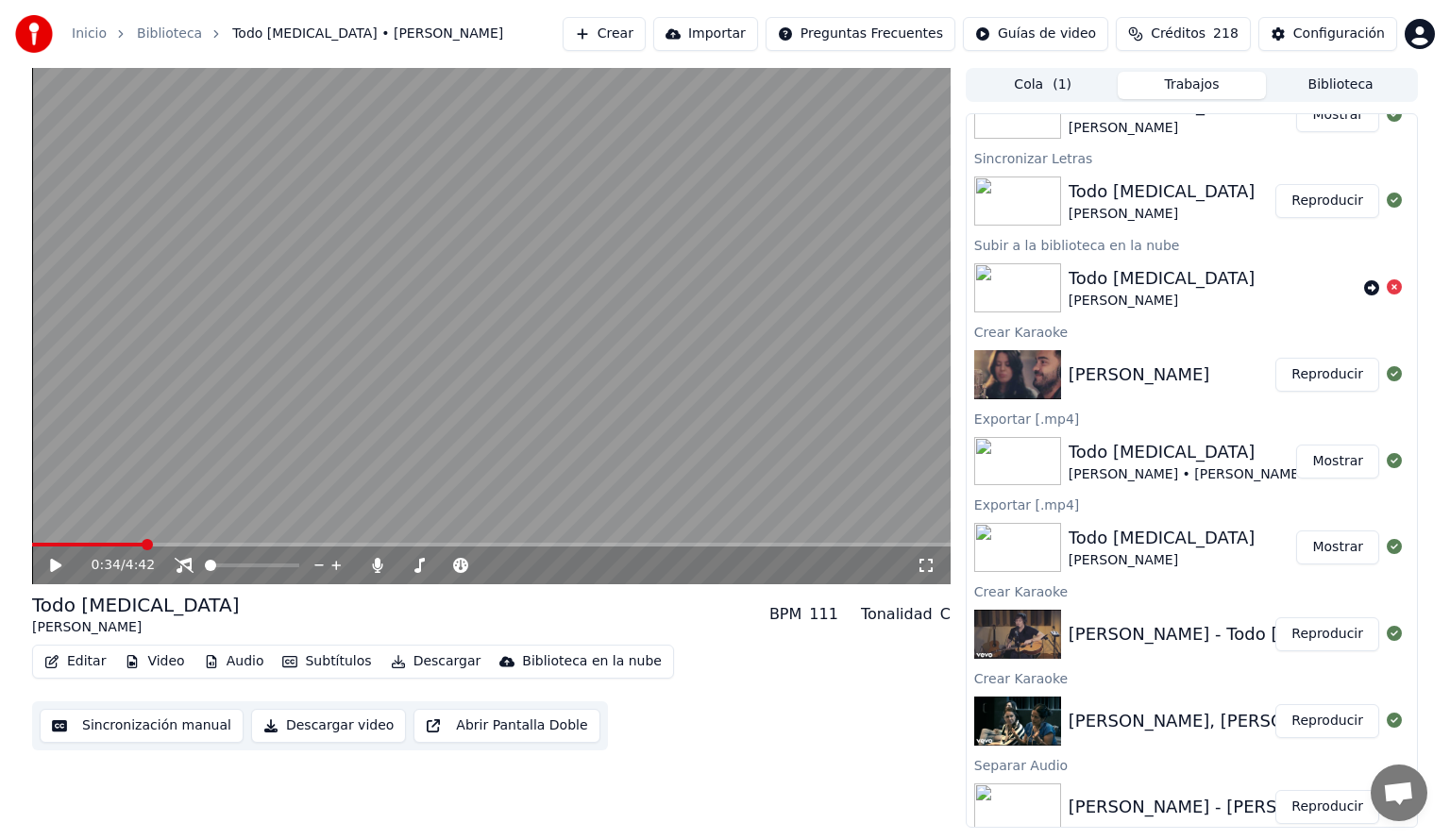
scroll to position [143, 0]
click at [1333, 719] on button "Reproducir" at bounding box center [1328, 719] width 104 height 34
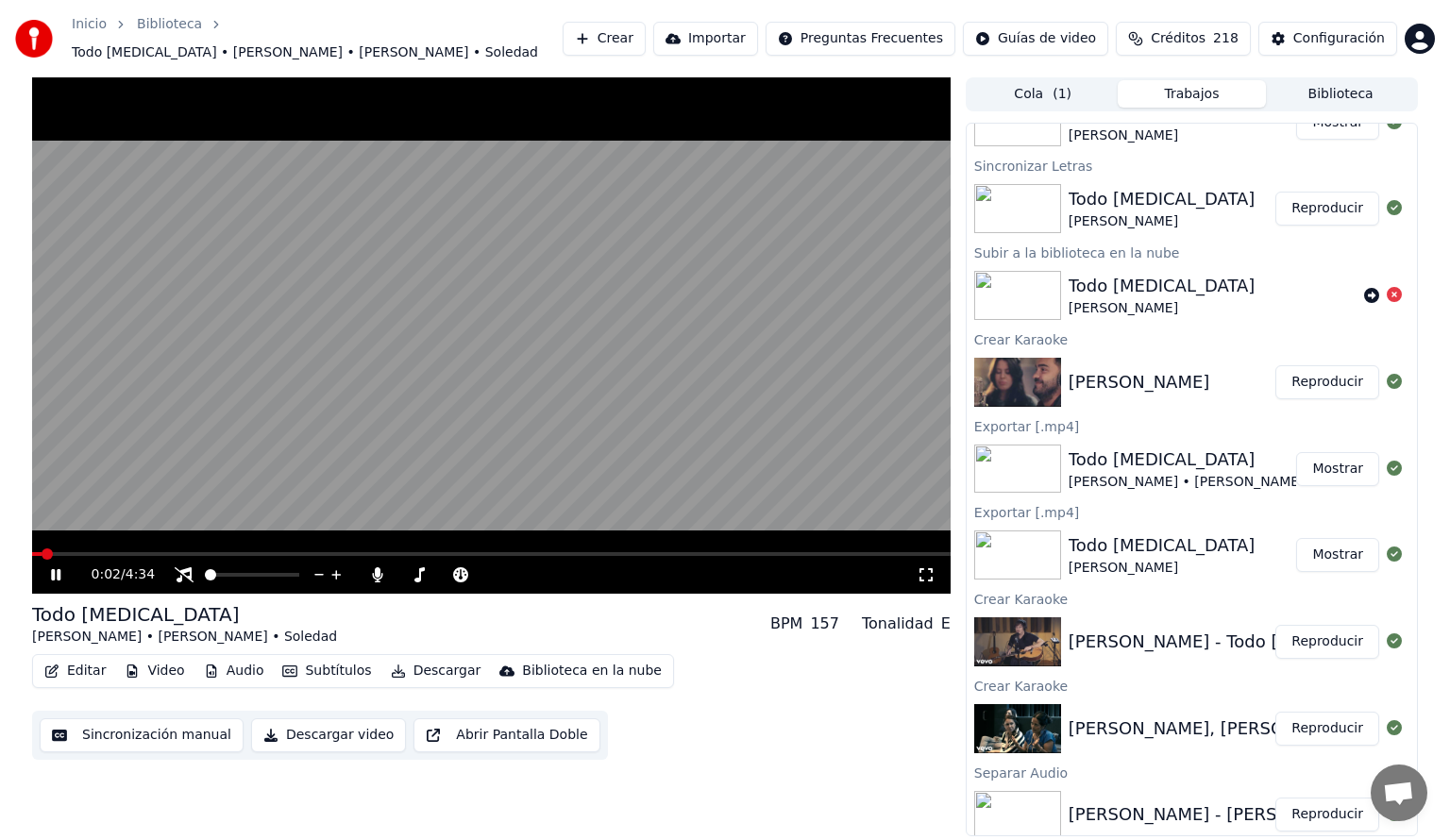
click at [53, 569] on icon at bounding box center [56, 575] width 10 height 12
click at [85, 552] on span at bounding box center [491, 554] width 918 height 4
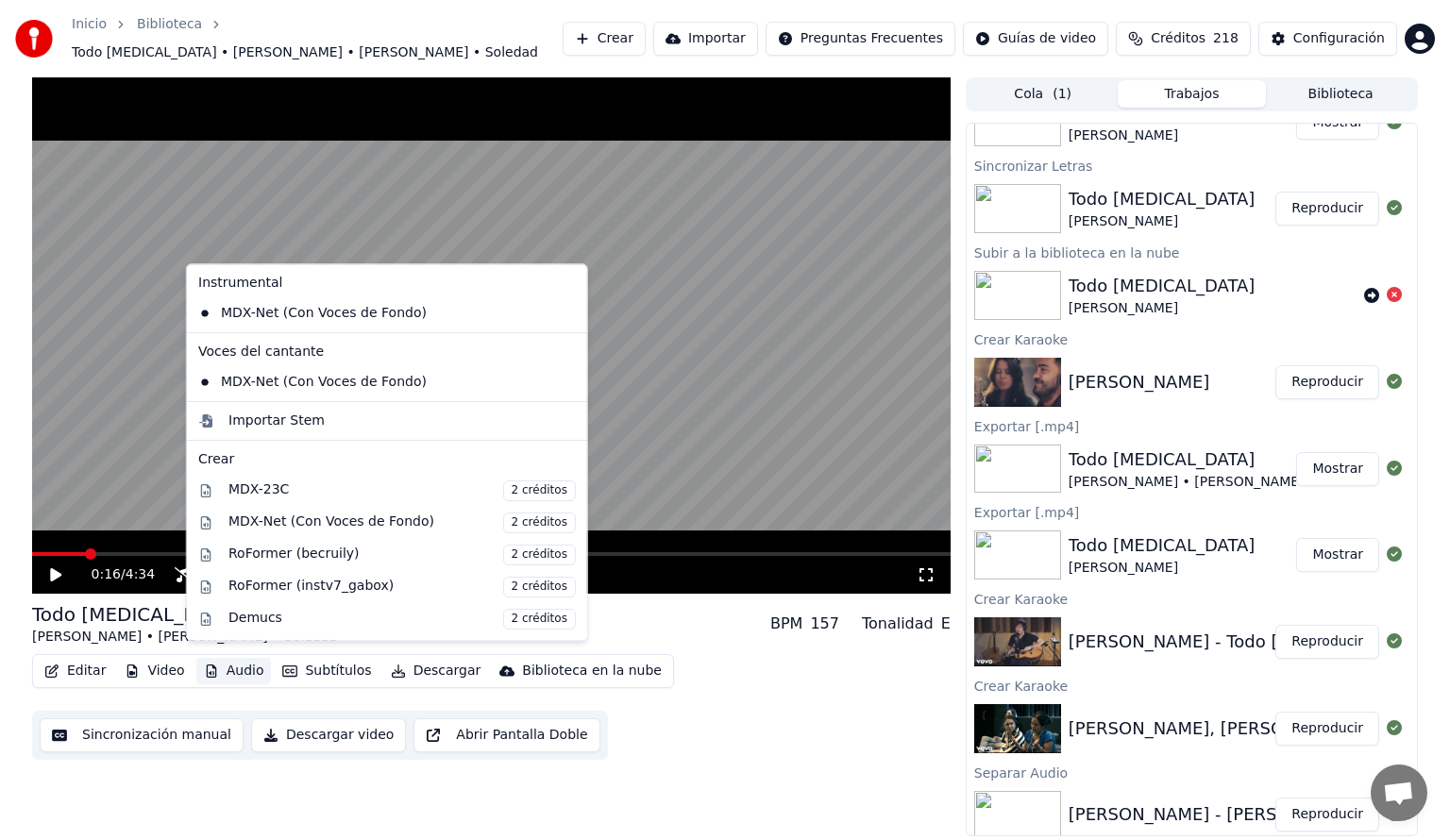
click at [242, 659] on button "Audio" at bounding box center [234, 671] width 75 height 26
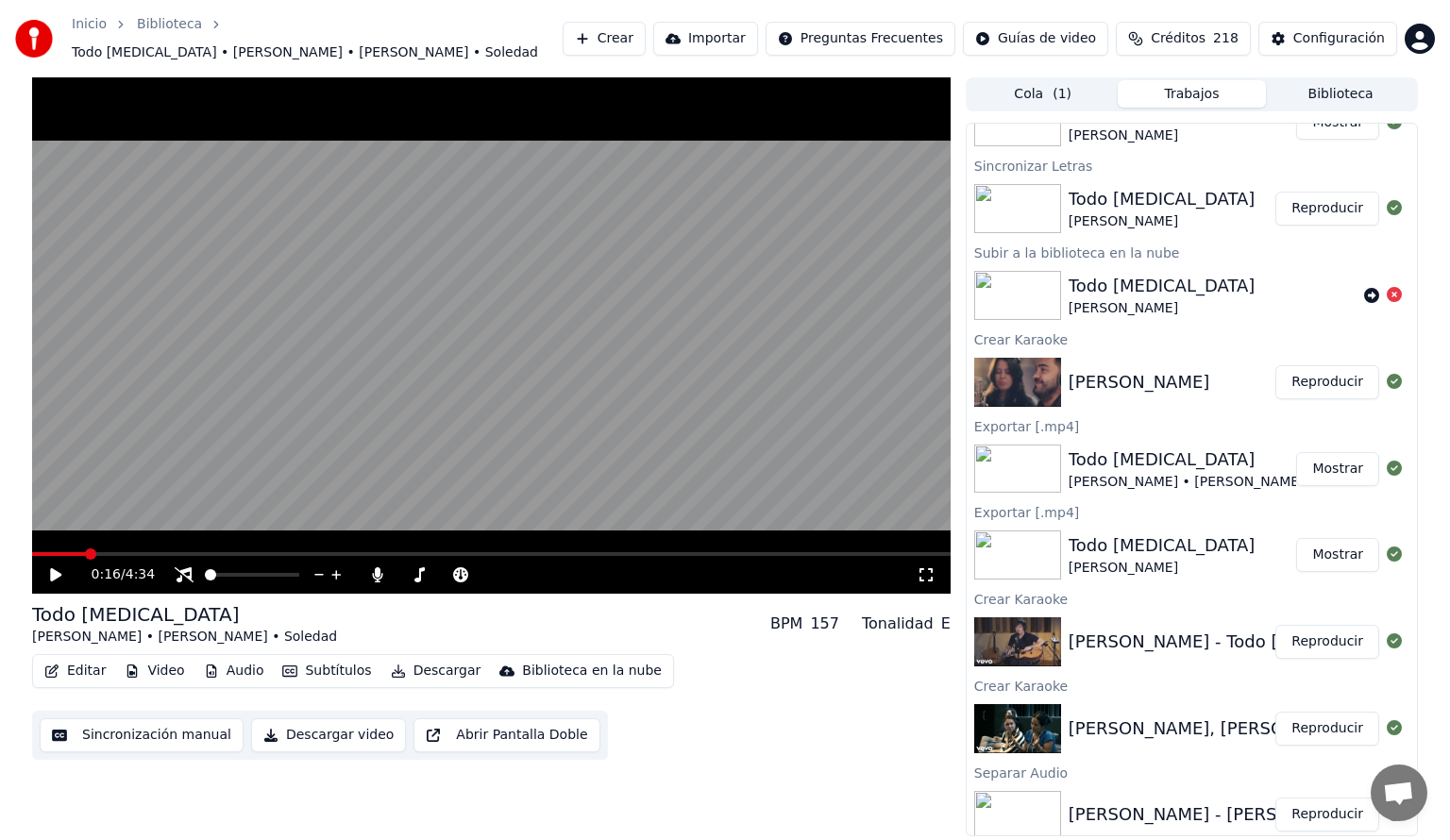
click at [13, 676] on div "0:16 / 4:34 Todo [MEDICAL_DATA] [PERSON_NAME] • [PERSON_NAME] • Soledad BPM 157…" at bounding box center [725, 457] width 1450 height 760
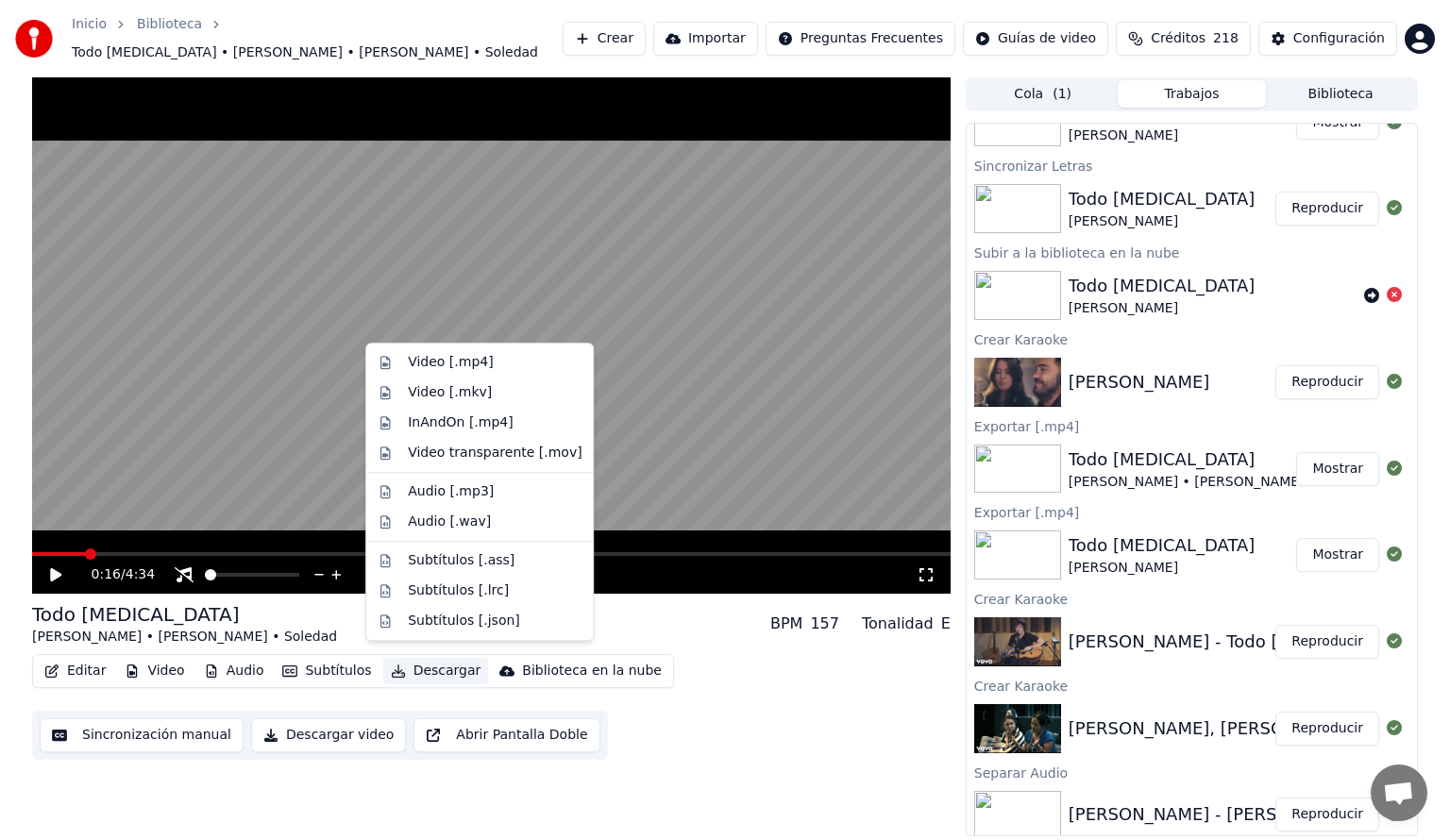
click at [431, 666] on button "Descargar" at bounding box center [436, 671] width 106 height 26
click at [446, 488] on div "Audio [.mp3]" at bounding box center [451, 491] width 86 height 19
